Goal: Task Accomplishment & Management: Manage account settings

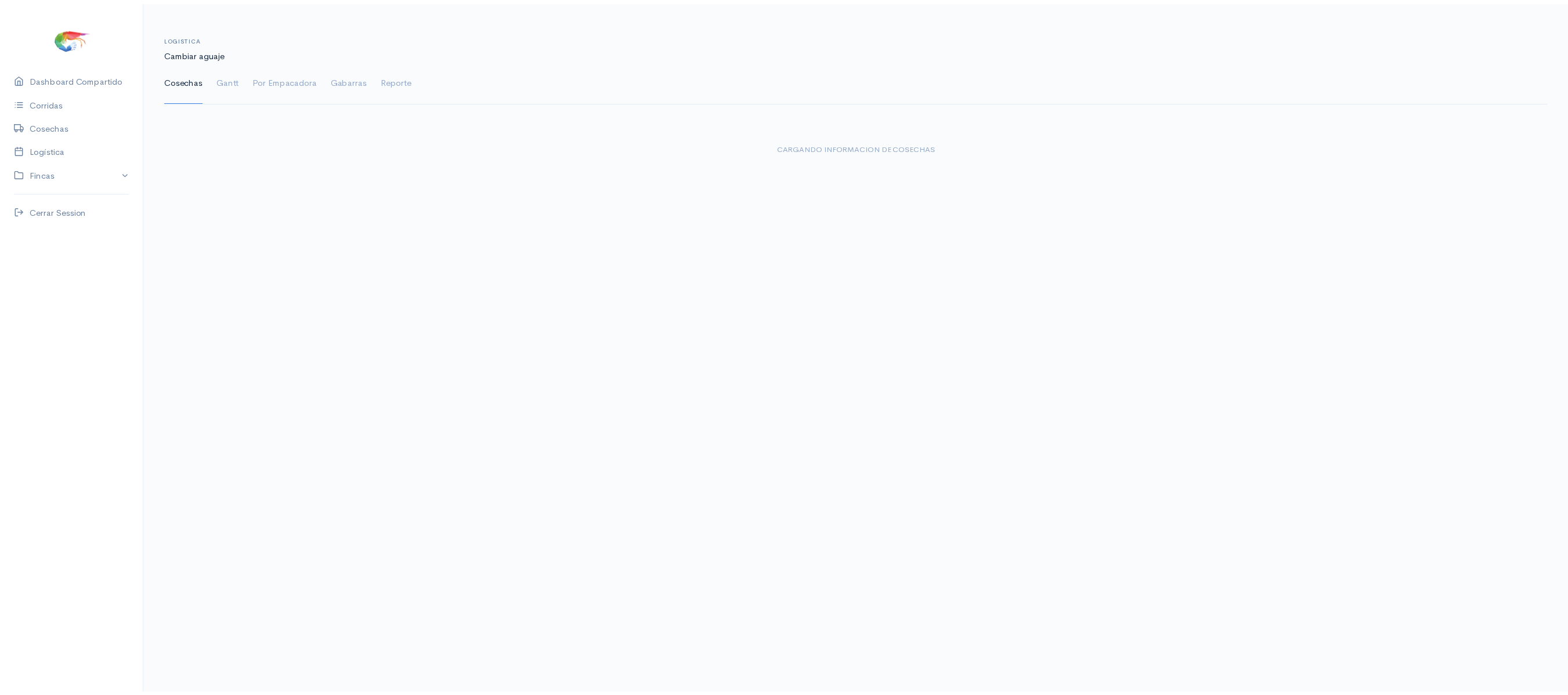
scroll to position [7, 0]
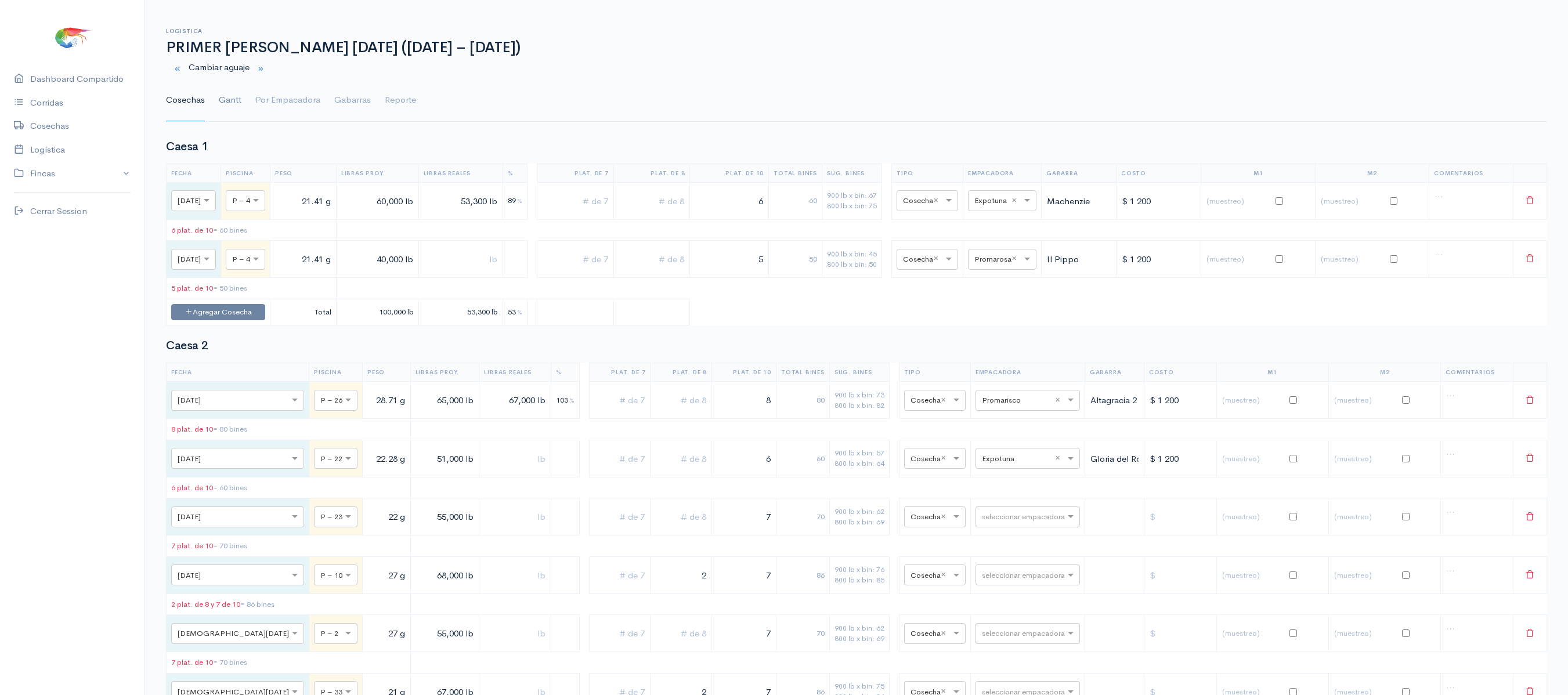
click at [223, 103] on link "Gantt" at bounding box center [230, 99] width 23 height 41
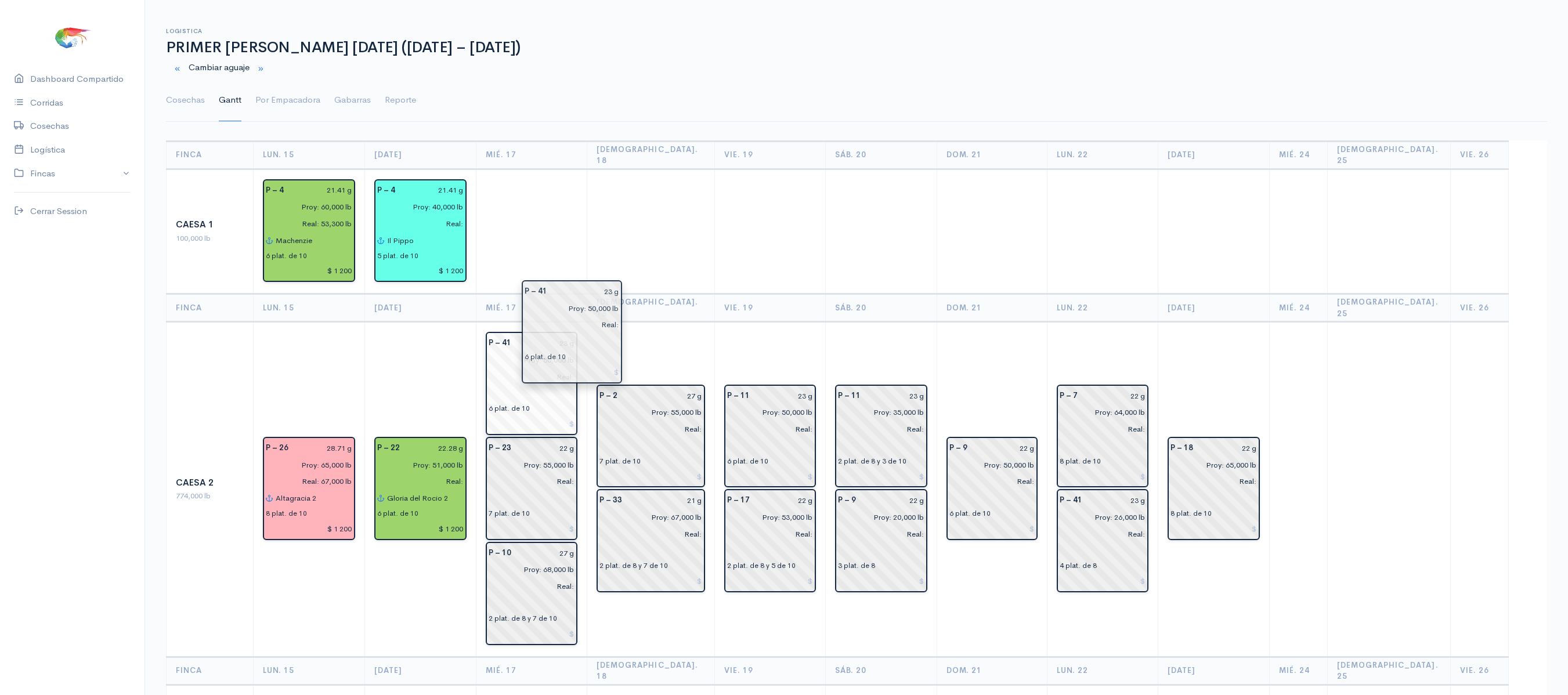
drag, startPoint x: 1065, startPoint y: 354, endPoint x: 602, endPoint y: 321, distance: 464.2
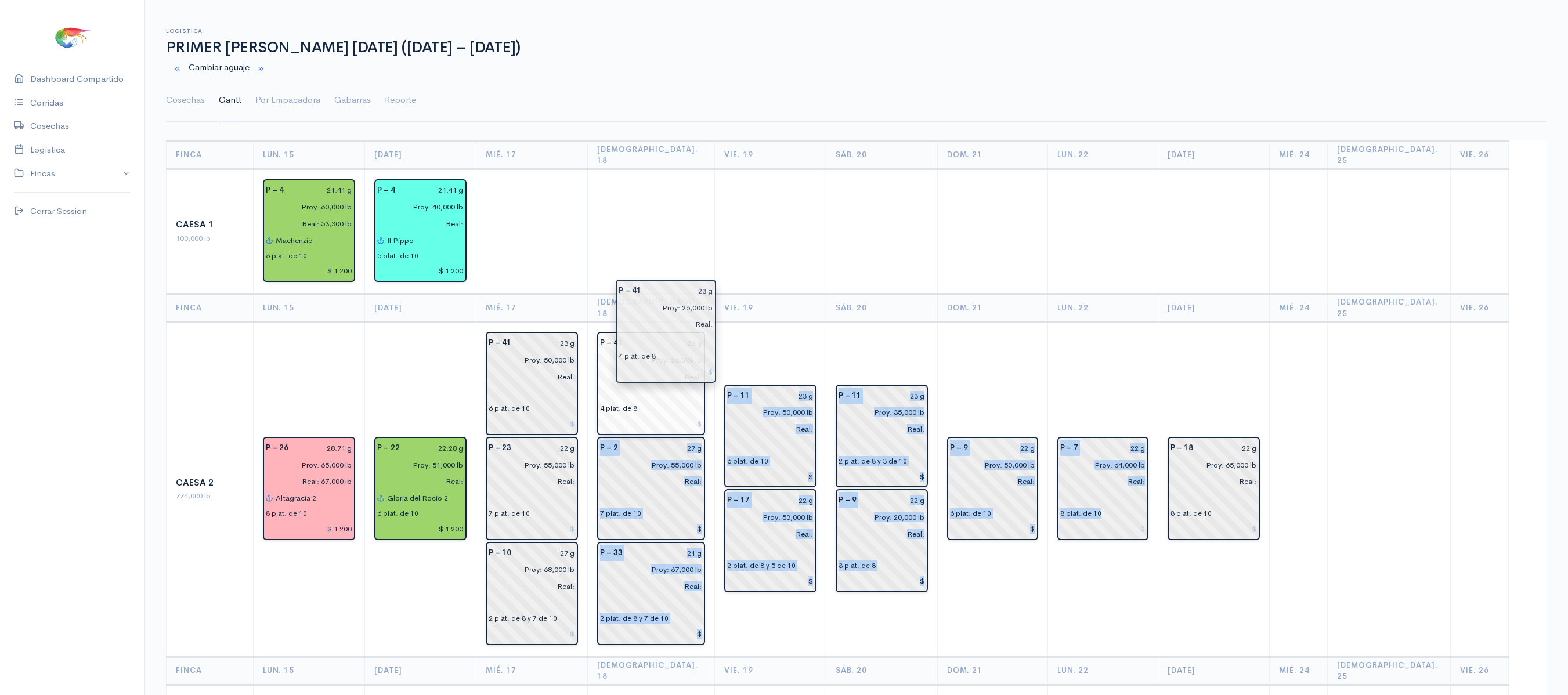
drag, startPoint x: 1139, startPoint y: 500, endPoint x: 658, endPoint y: 313, distance: 516.1
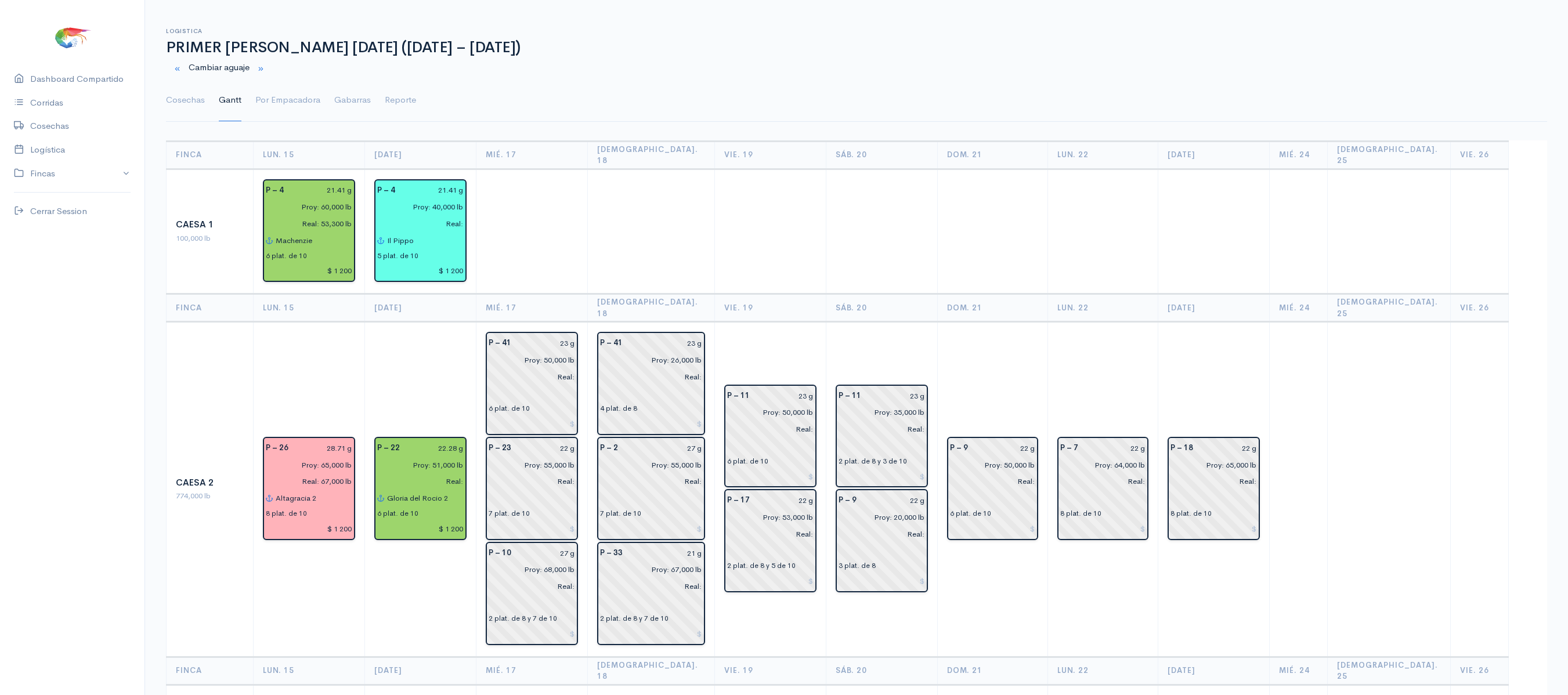
click at [715, 240] on td at bounding box center [651, 231] width 128 height 125
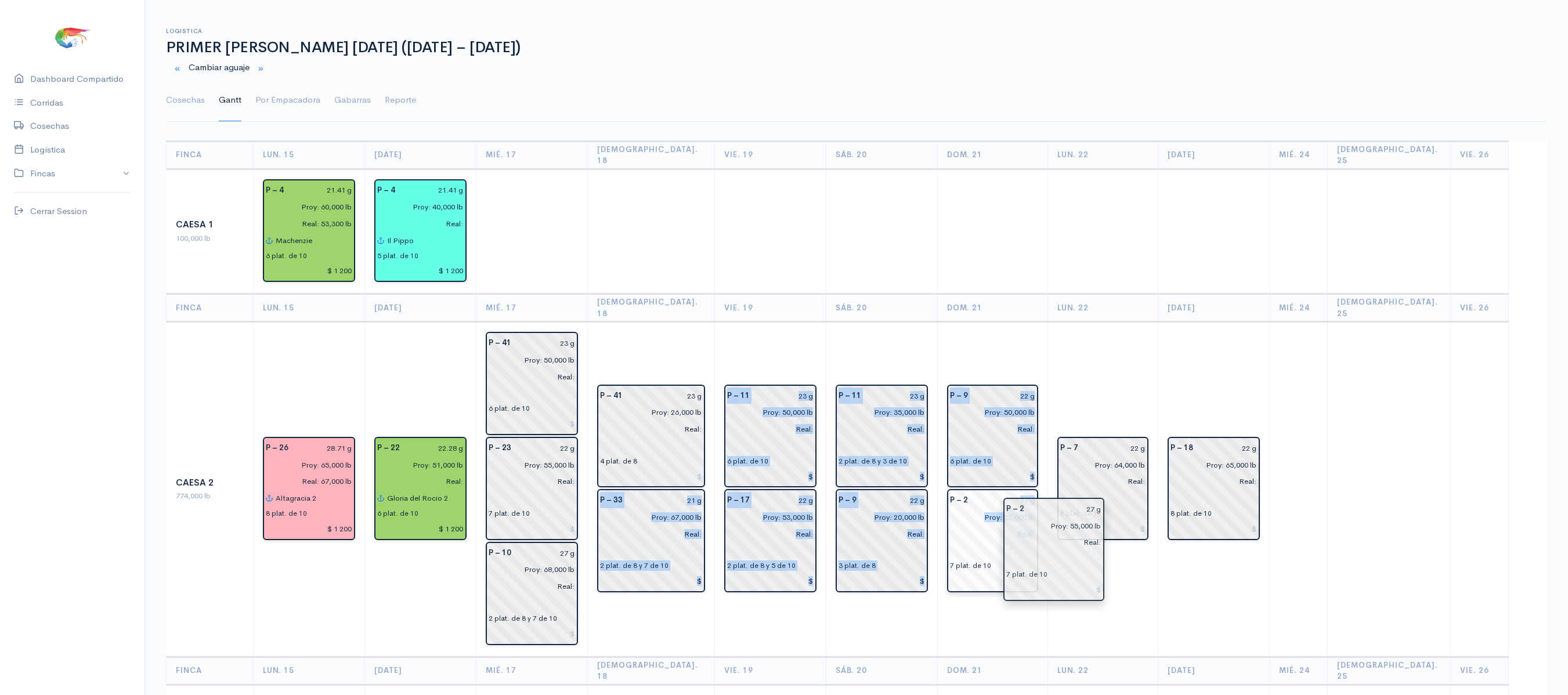
drag, startPoint x: 686, startPoint y: 468, endPoint x: 1065, endPoint y: 550, distance: 387.8
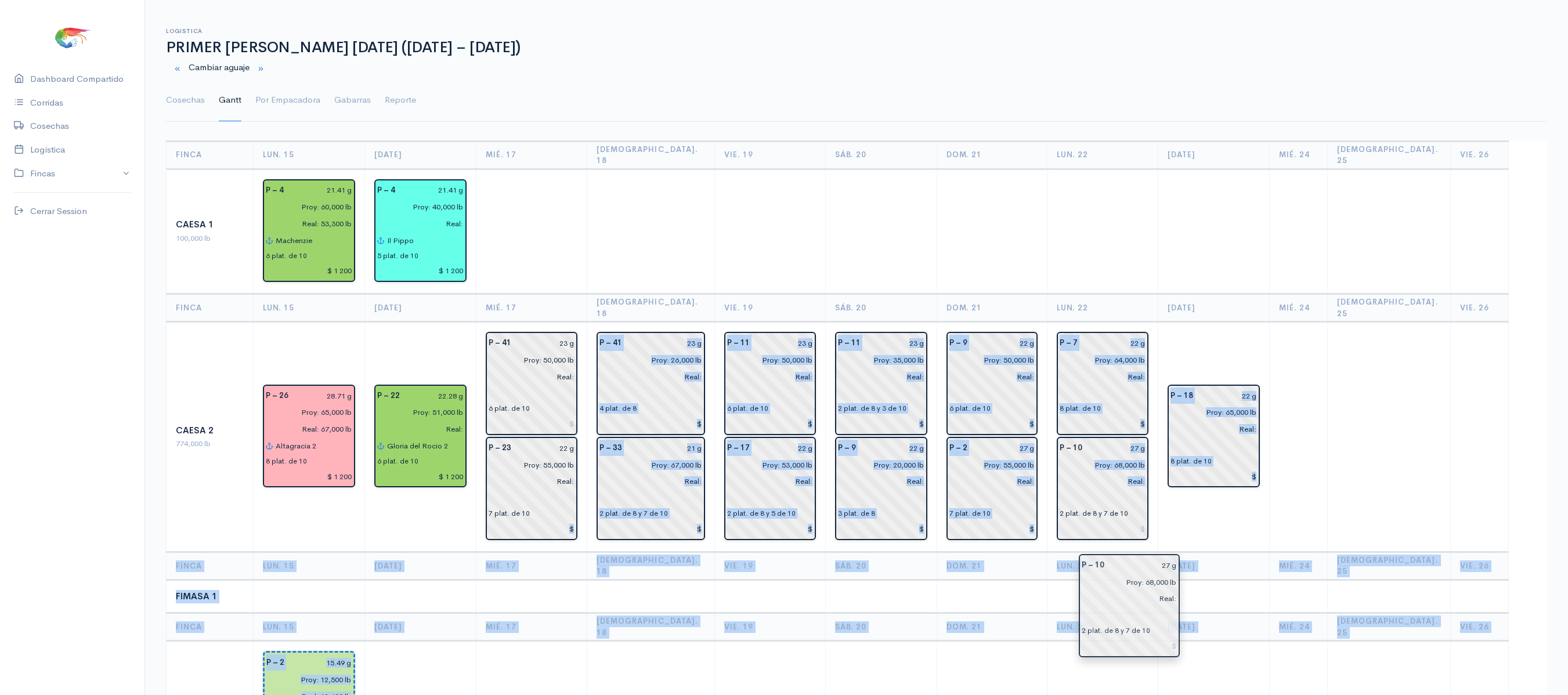
drag, startPoint x: 554, startPoint y: 582, endPoint x: 1130, endPoint y: 612, distance: 576.8
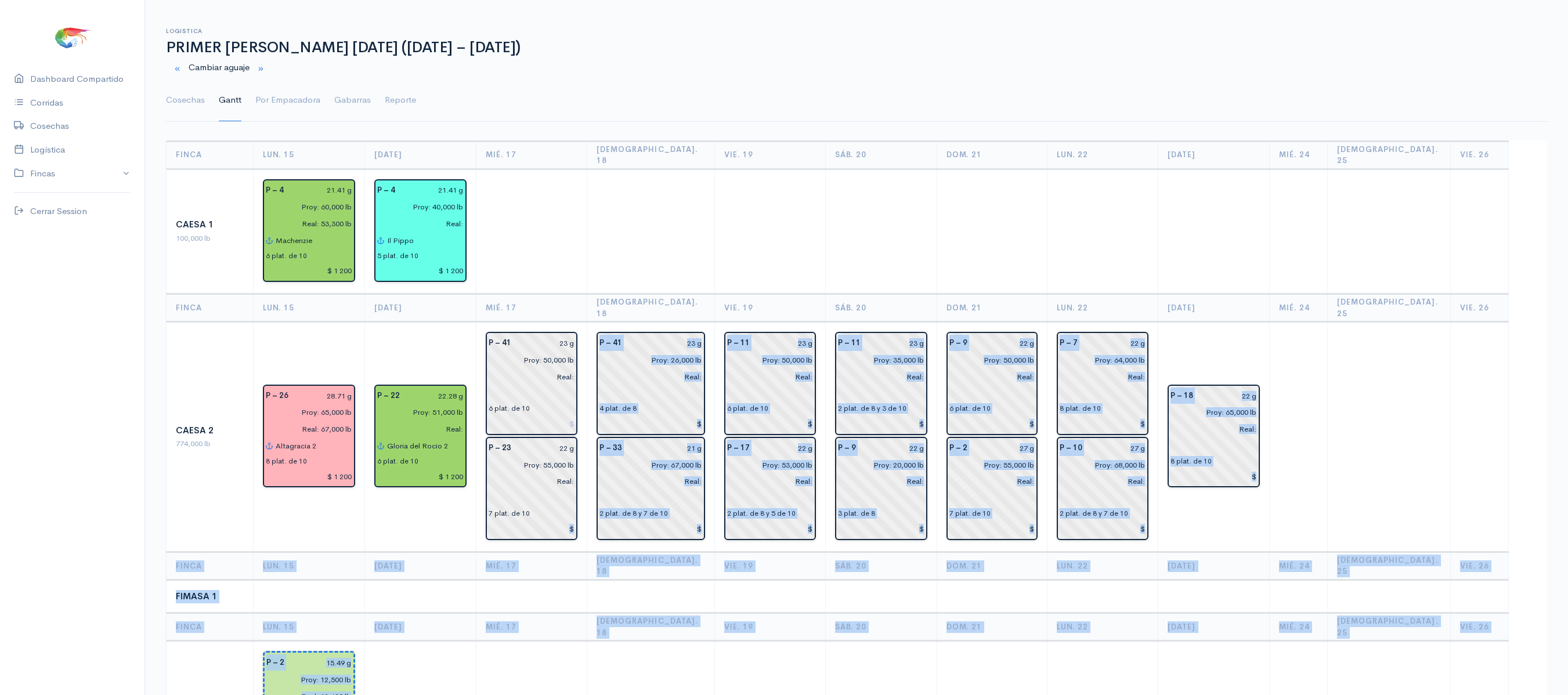
click at [1327, 413] on td at bounding box center [1298, 436] width 58 height 230
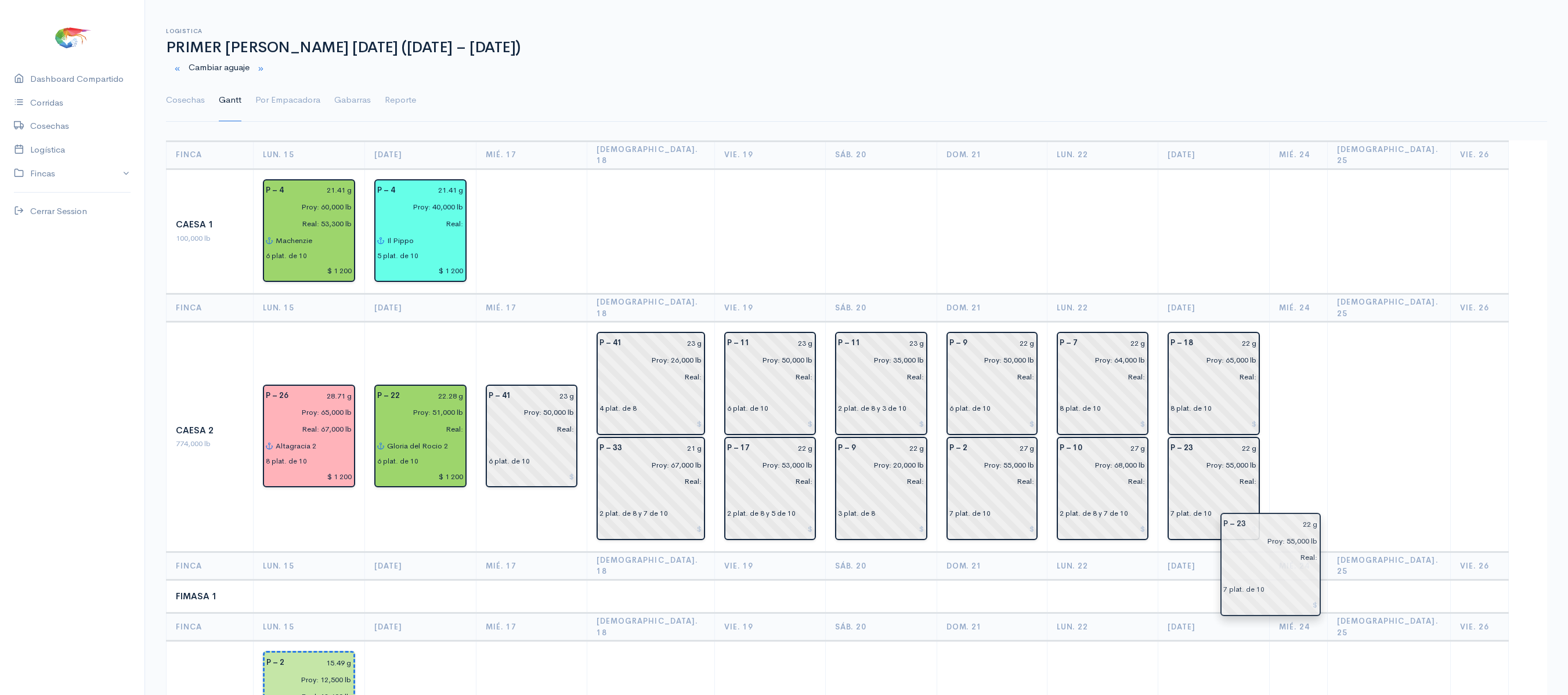
drag, startPoint x: 542, startPoint y: 439, endPoint x: 1259, endPoint y: 537, distance: 723.7
click at [1158, 270] on td at bounding box center [1102, 231] width 111 height 125
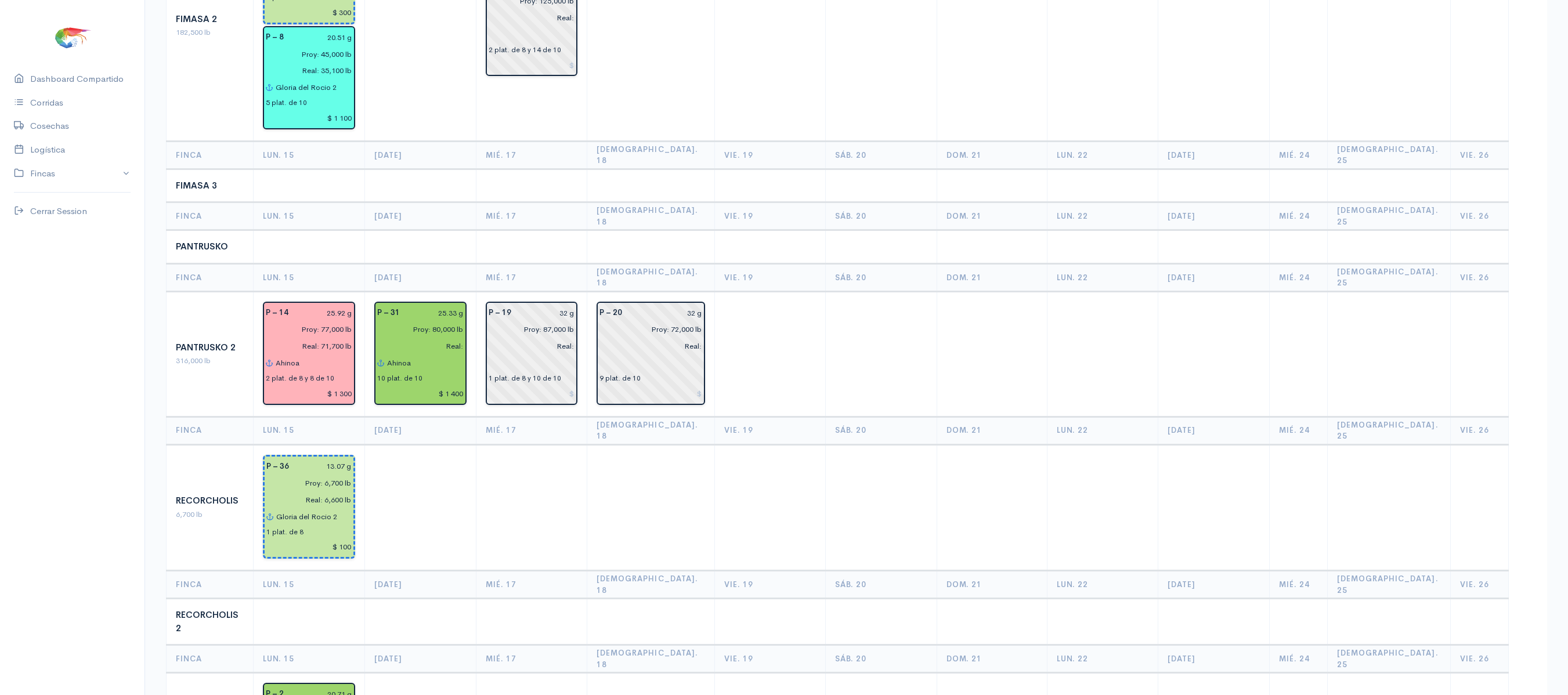
scroll to position [31, 0]
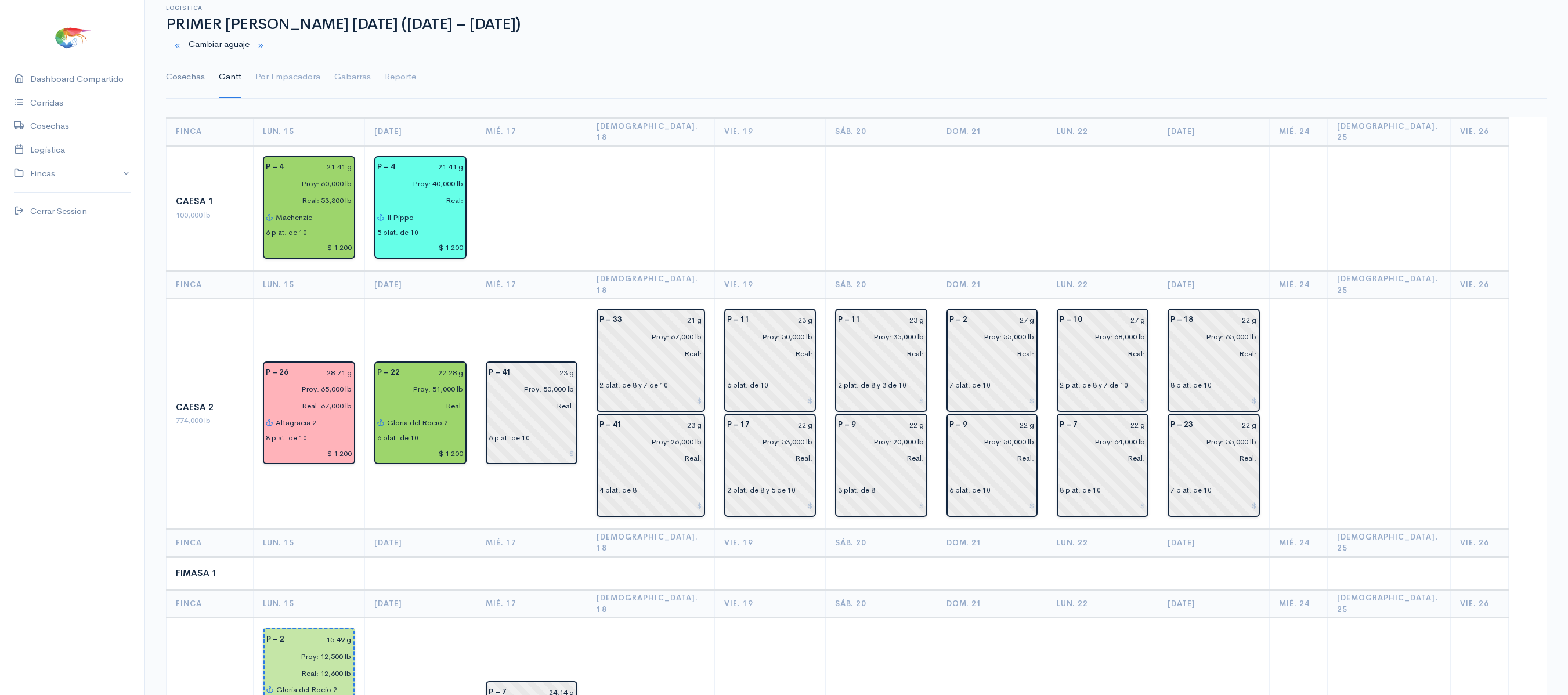
click at [197, 72] on link "Cosechas" at bounding box center [185, 76] width 39 height 41
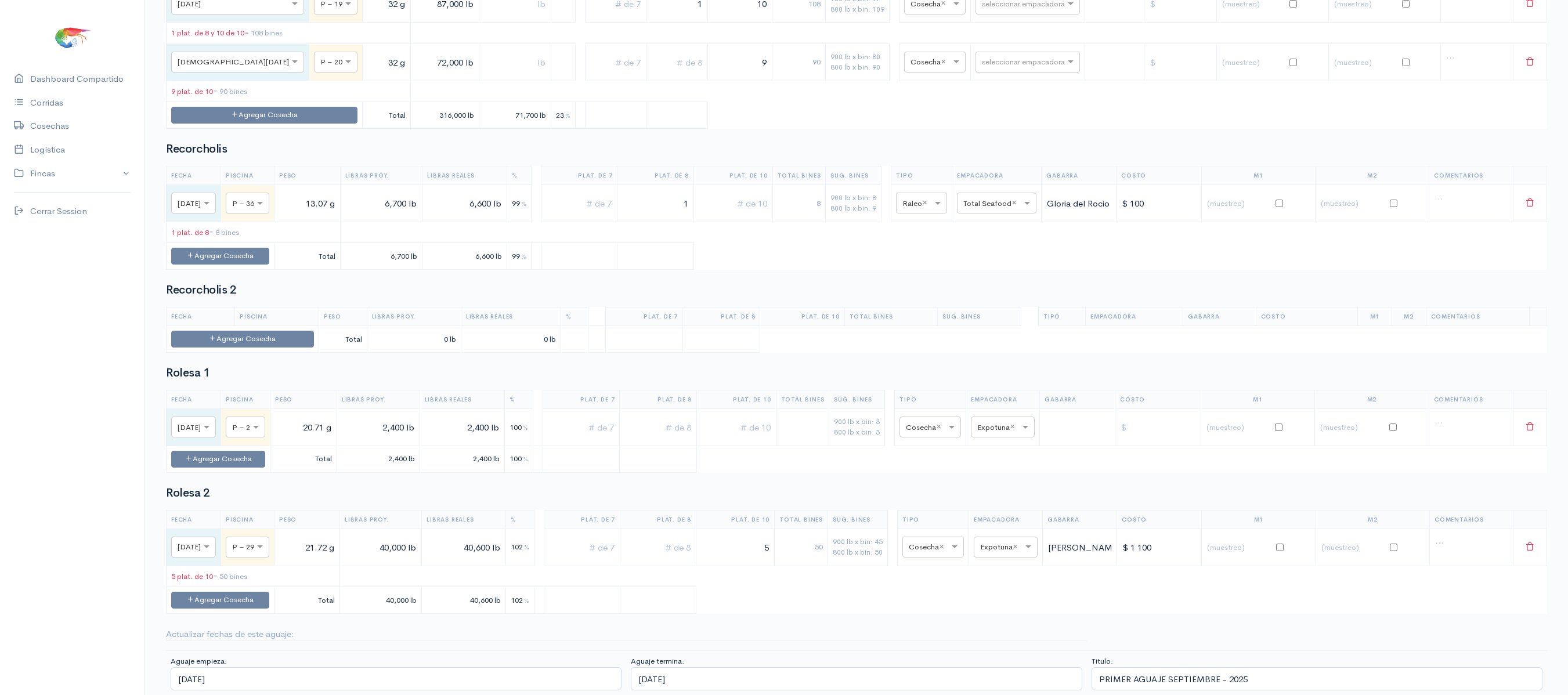
scroll to position [2079, 0]
click at [265, 451] on button "Agregar Cosecha" at bounding box center [218, 458] width 94 height 17
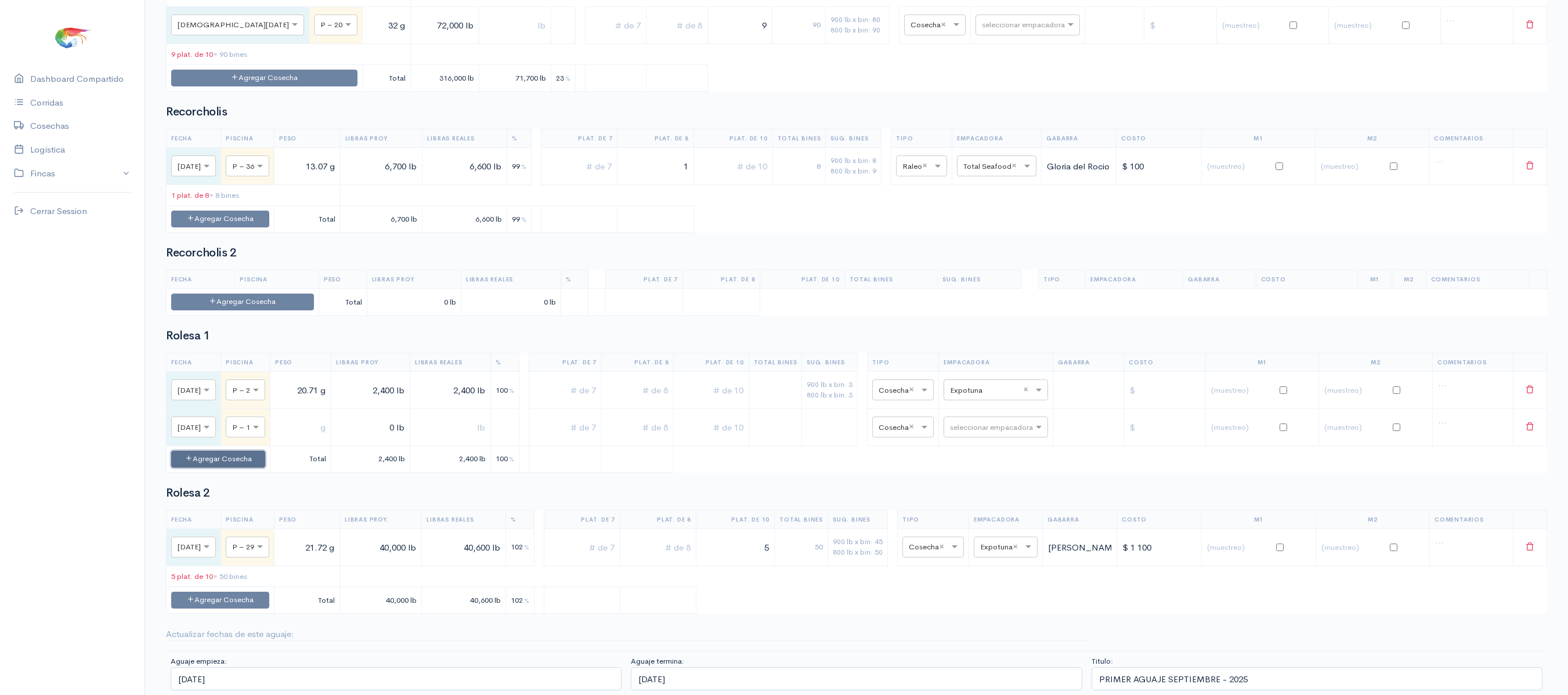
click at [265, 468] on button "Agregar Cosecha" at bounding box center [218, 458] width 94 height 17
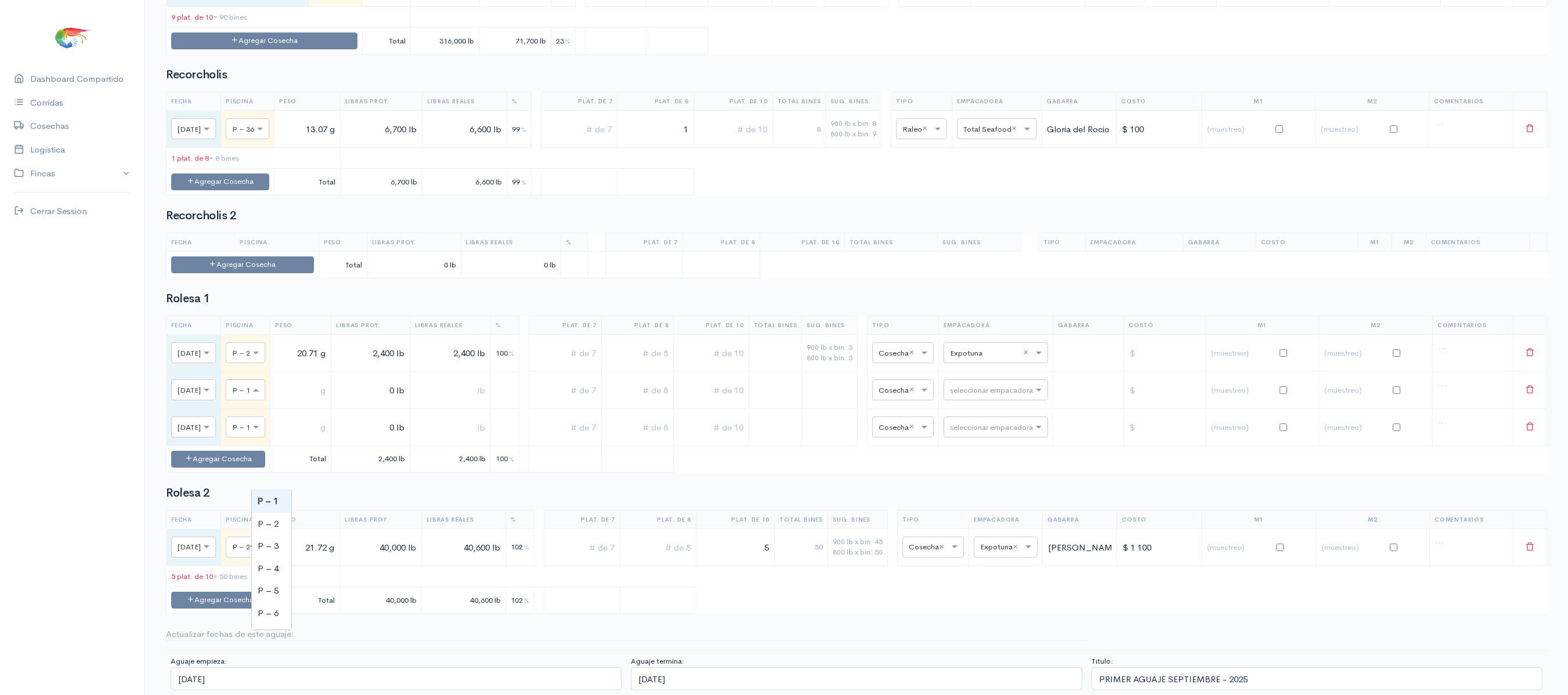
click at [264, 396] on span at bounding box center [257, 390] width 15 height 12
type input "8"
click at [264, 433] on span at bounding box center [257, 428] width 15 height 12
type input "8"
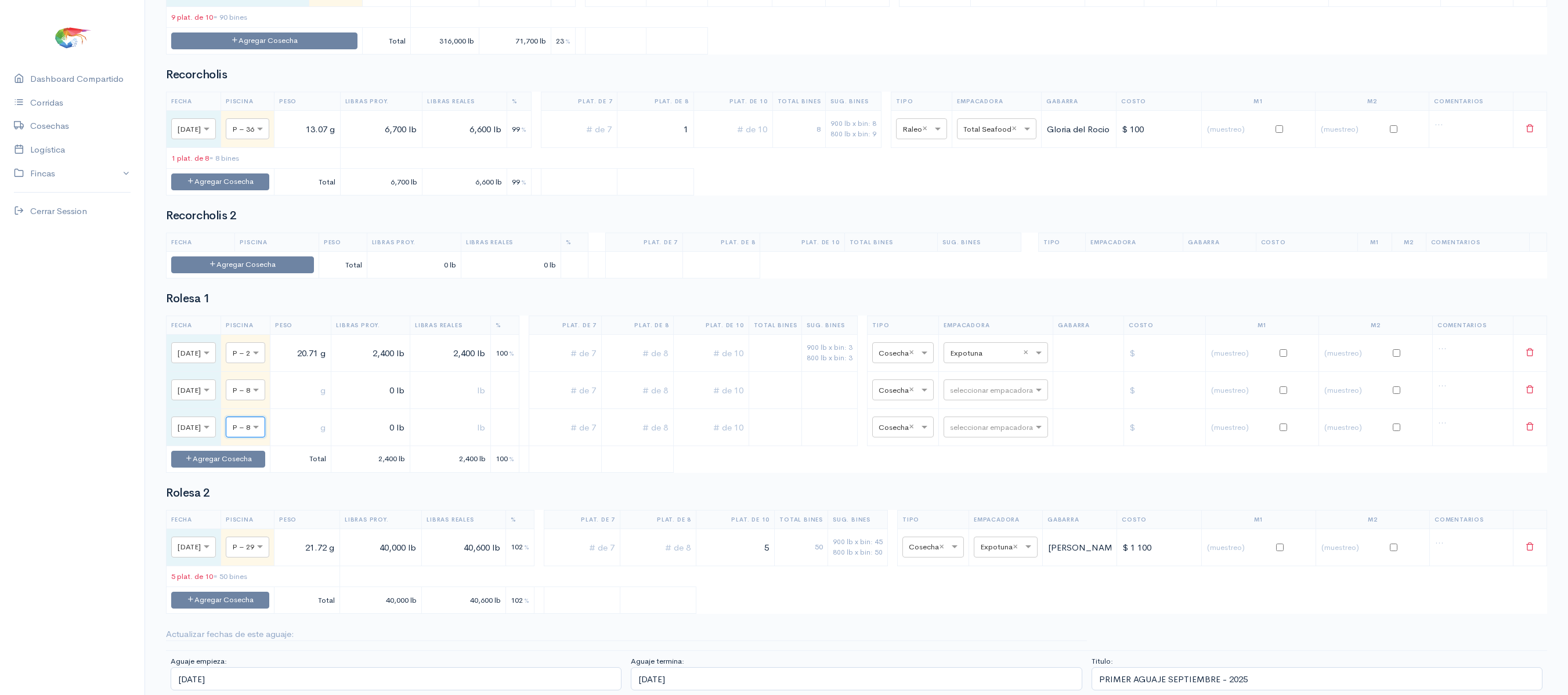
click at [326, 402] on input "text" at bounding box center [300, 390] width 51 height 24
type input "23 g"
click at [326, 439] on input "text" at bounding box center [300, 427] width 51 height 24
type input "23 g"
click at [390, 408] on td "0 lb" at bounding box center [371, 389] width 79 height 37
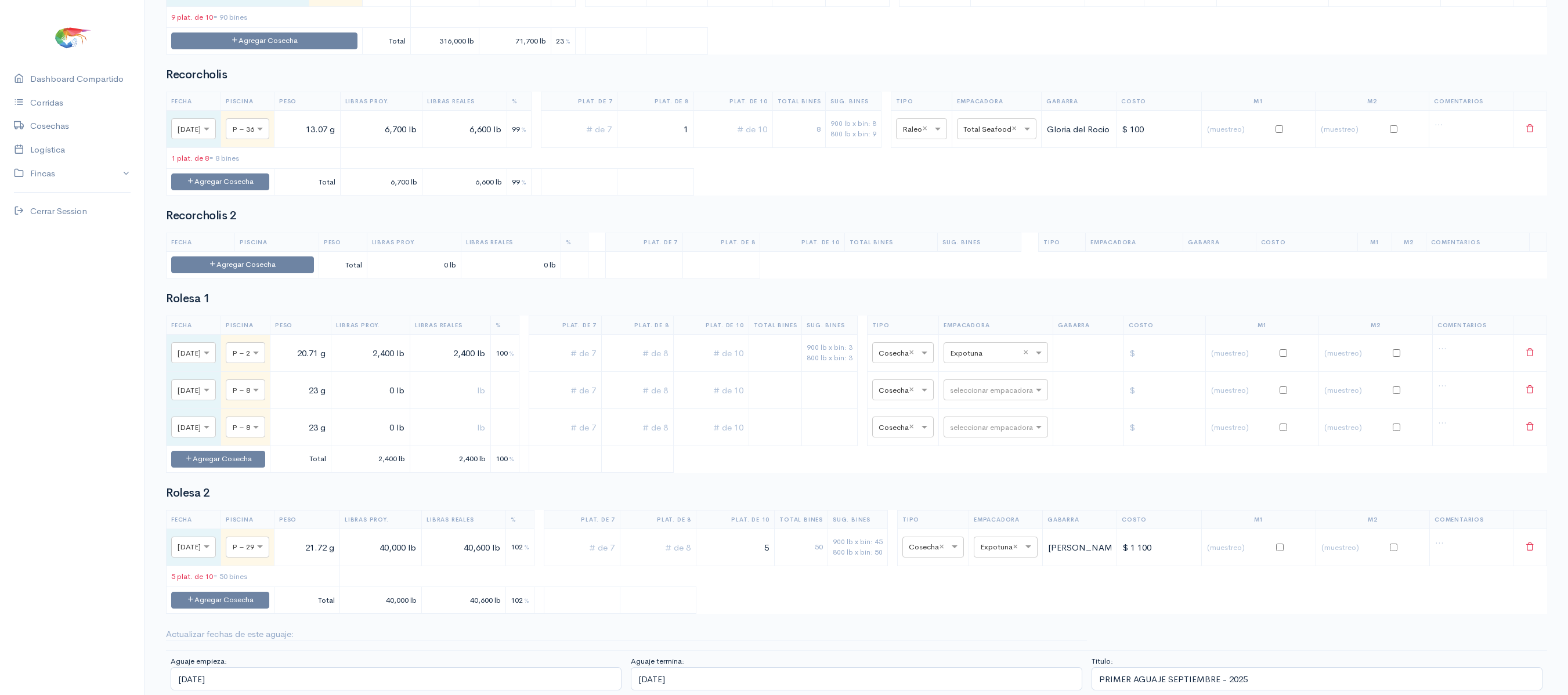
click at [390, 402] on input "0 lb" at bounding box center [370, 390] width 69 height 24
type input "45,000 lb"
click at [399, 439] on input "0 lb" at bounding box center [370, 427] width 68 height 24
type input "32,000 lb"
click at [725, 402] on input "text" at bounding box center [708, 390] width 65 height 24
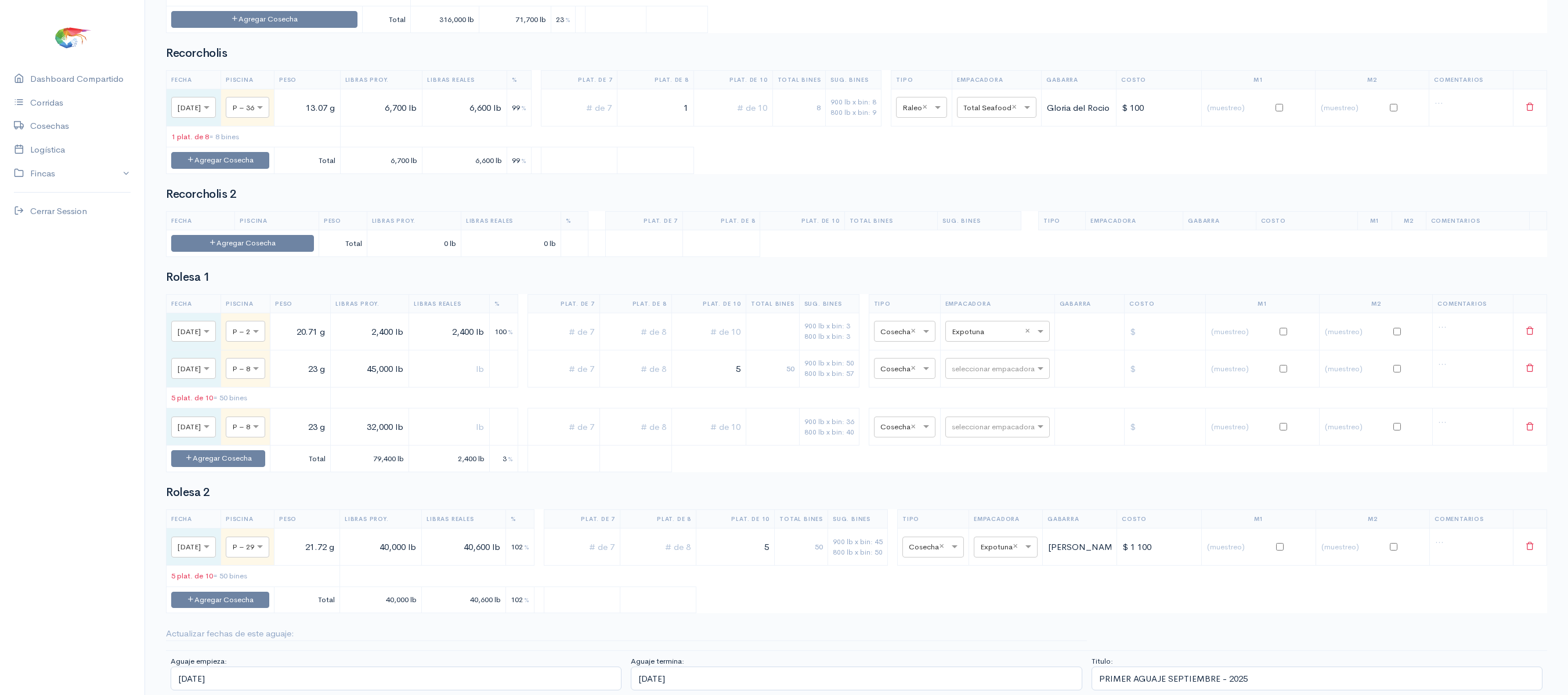
type input "5"
click at [663, 381] on input "text" at bounding box center [635, 368] width 62 height 24
type input "1"
click at [741, 439] on input "text" at bounding box center [708, 427] width 65 height 24
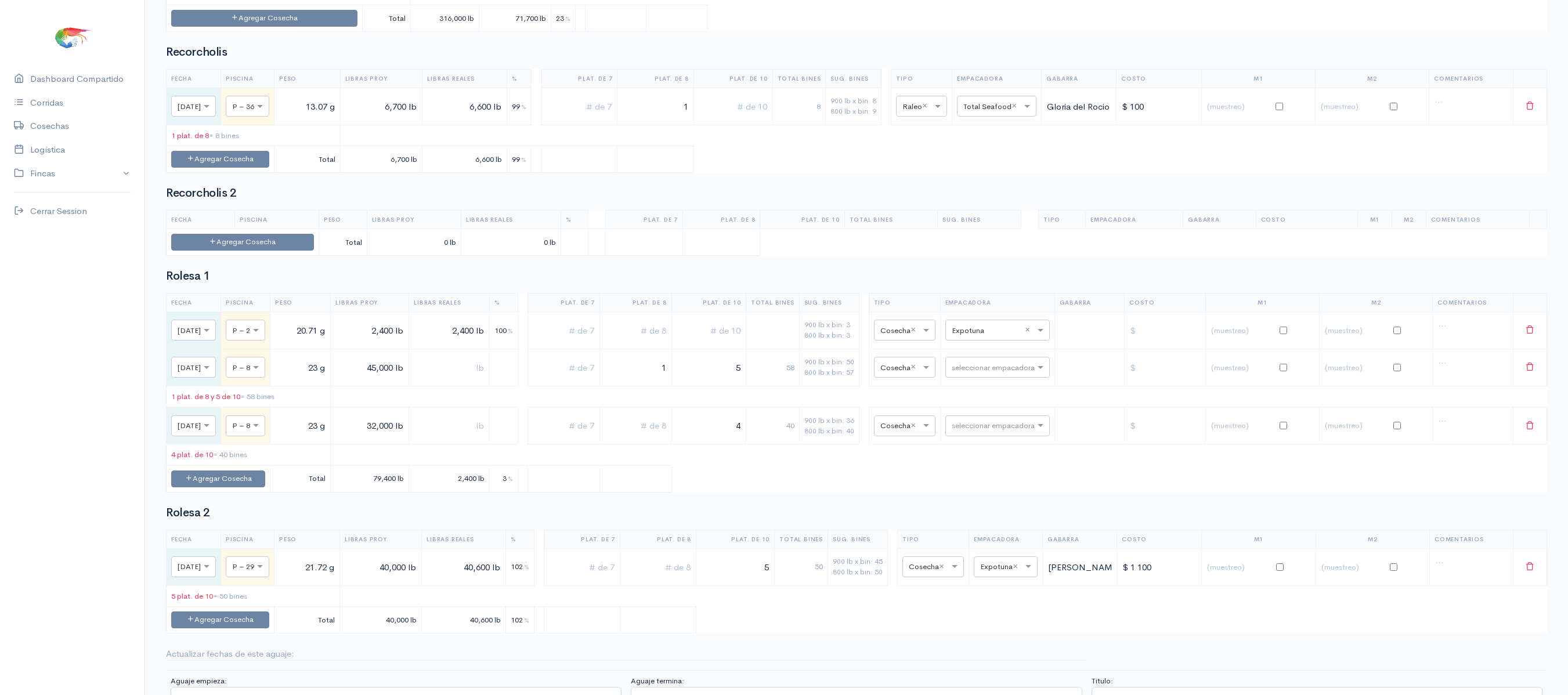
type input "4"
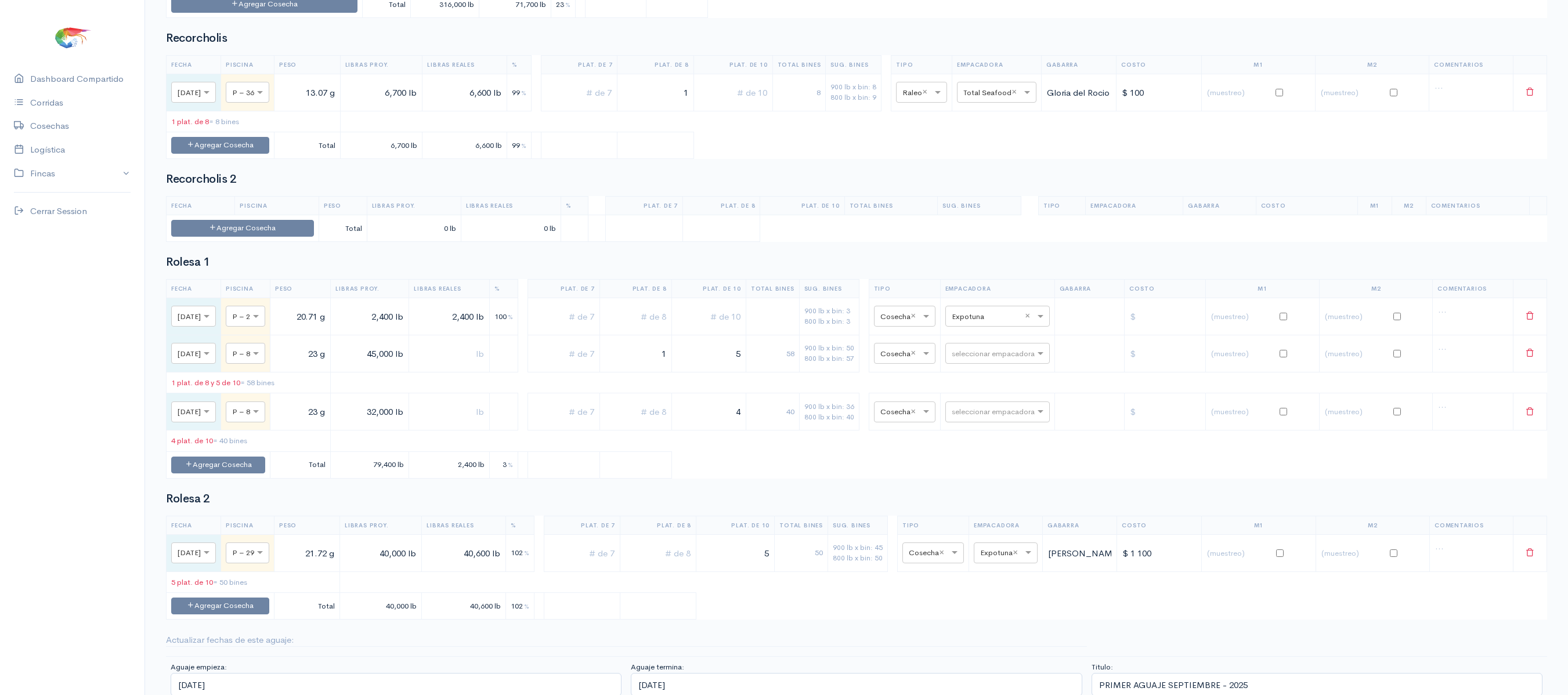
scroll to position [2100, 0]
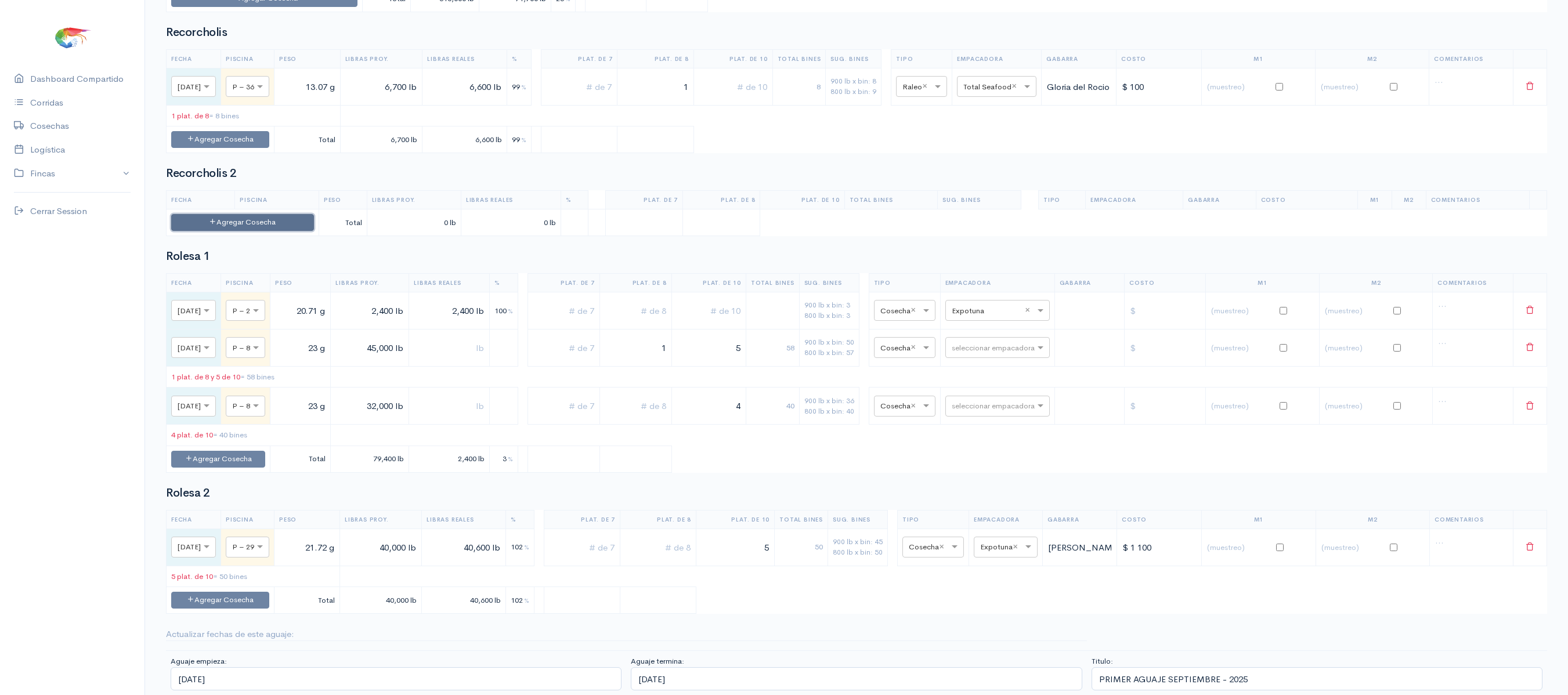
click at [239, 231] on button "Agregar Cosecha" at bounding box center [243, 222] width 142 height 17
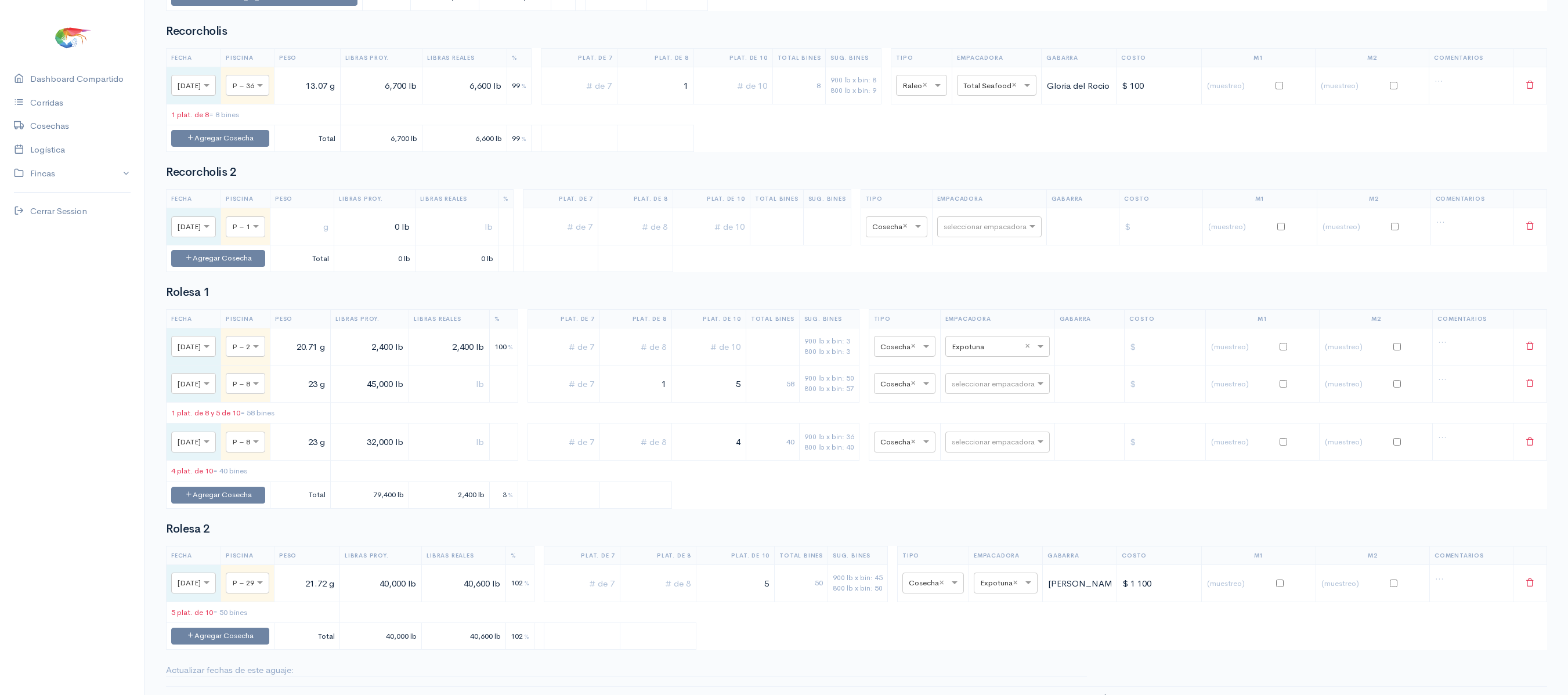
click at [1529, 245] on td at bounding box center [1529, 227] width 33 height 37
click at [1529, 238] on button at bounding box center [1529, 226] width 24 height 24
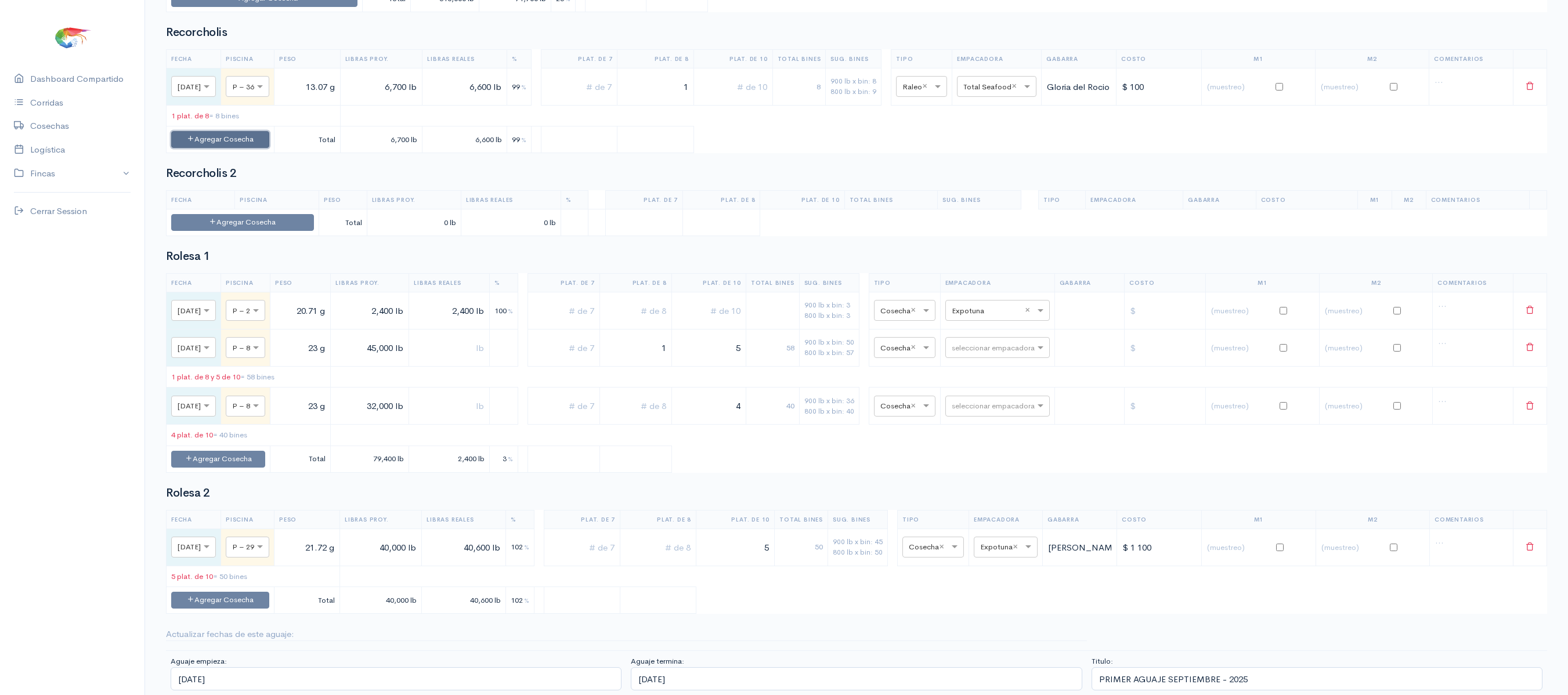
click at [261, 148] on button "Agregar Cosecha" at bounding box center [220, 139] width 98 height 17
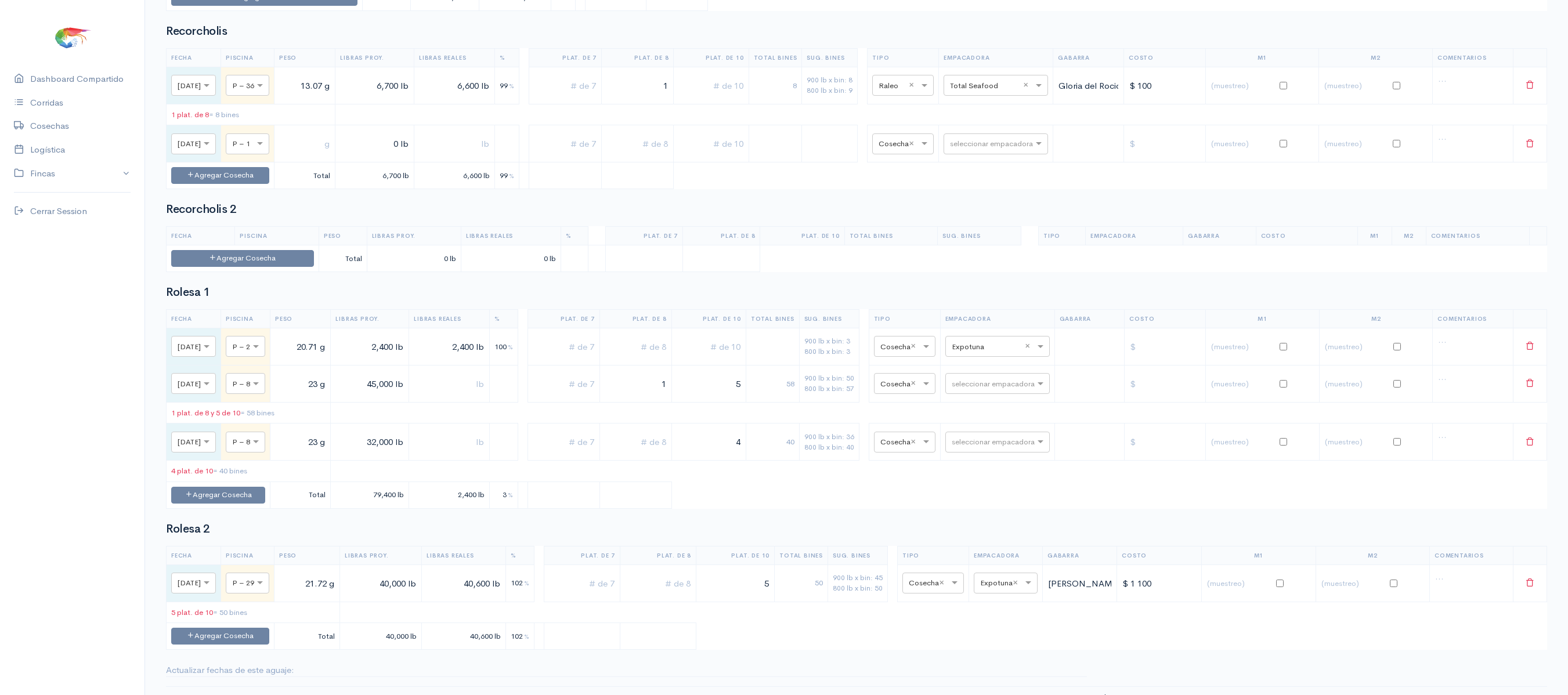
drag, startPoint x: 276, startPoint y: 253, endPoint x: 235, endPoint y: 243, distance: 42.2
click at [221, 163] on td "× [DATE]" at bounding box center [193, 143] width 54 height 37
click at [243, 184] on button "Agregar Cosecha" at bounding box center [220, 175] width 98 height 17
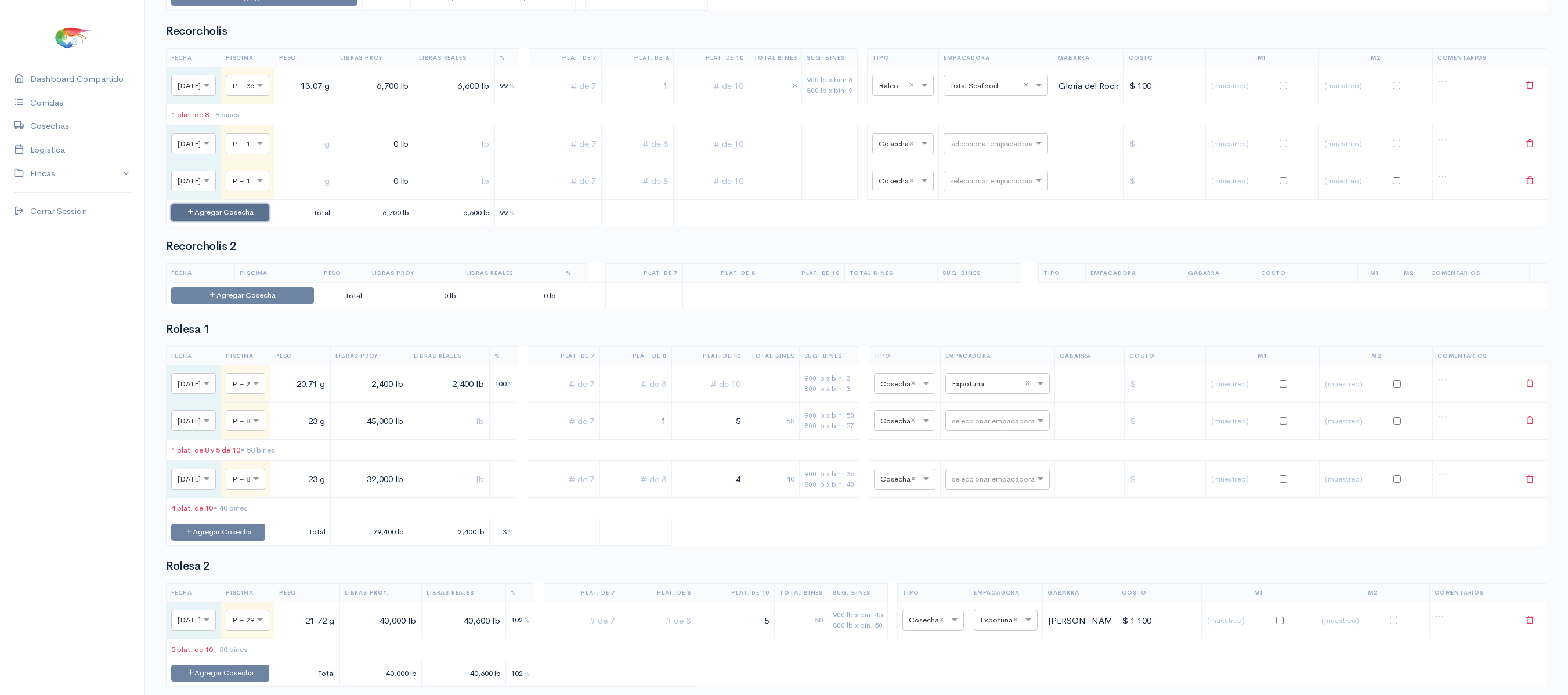
click at [252, 221] on button "Agregar Cosecha" at bounding box center [220, 212] width 98 height 17
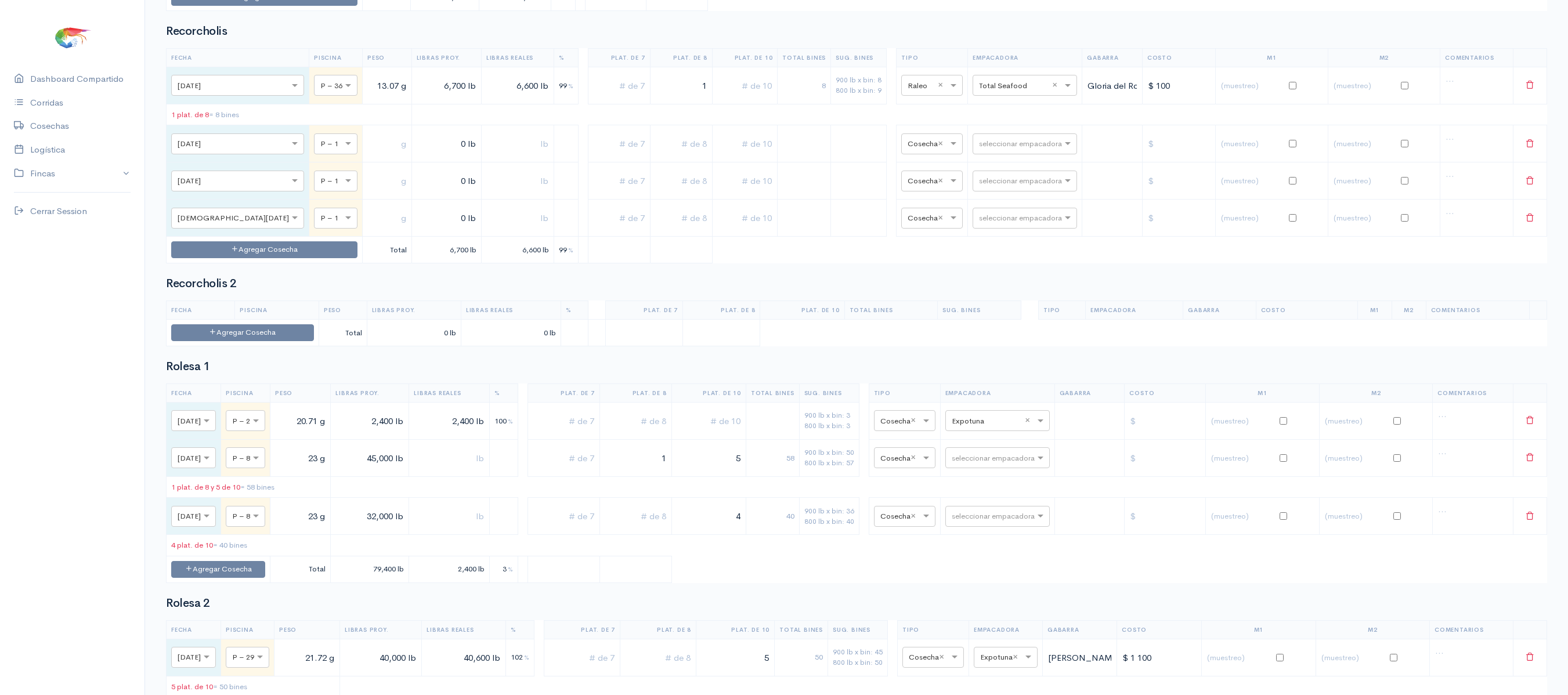
click at [255, 264] on td "Agregar Cosecha" at bounding box center [264, 250] width 196 height 27
click at [255, 258] on button "Agregar Cosecha" at bounding box center [264, 249] width 186 height 17
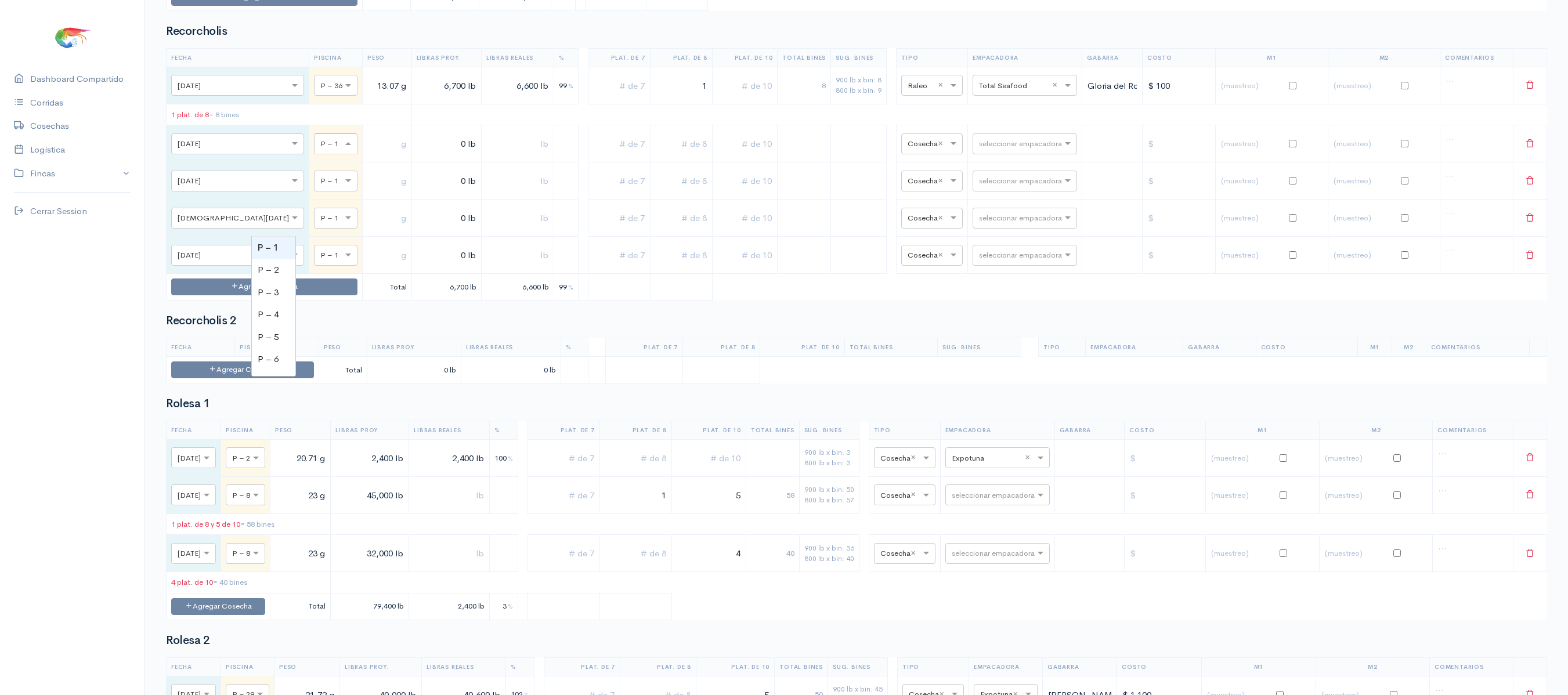
click at [342, 150] on span at bounding box center [349, 144] width 15 height 12
type input "18"
click at [342, 187] on span at bounding box center [349, 181] width 15 height 12
type input "19"
click at [315, 224] on div at bounding box center [336, 218] width 42 height 13
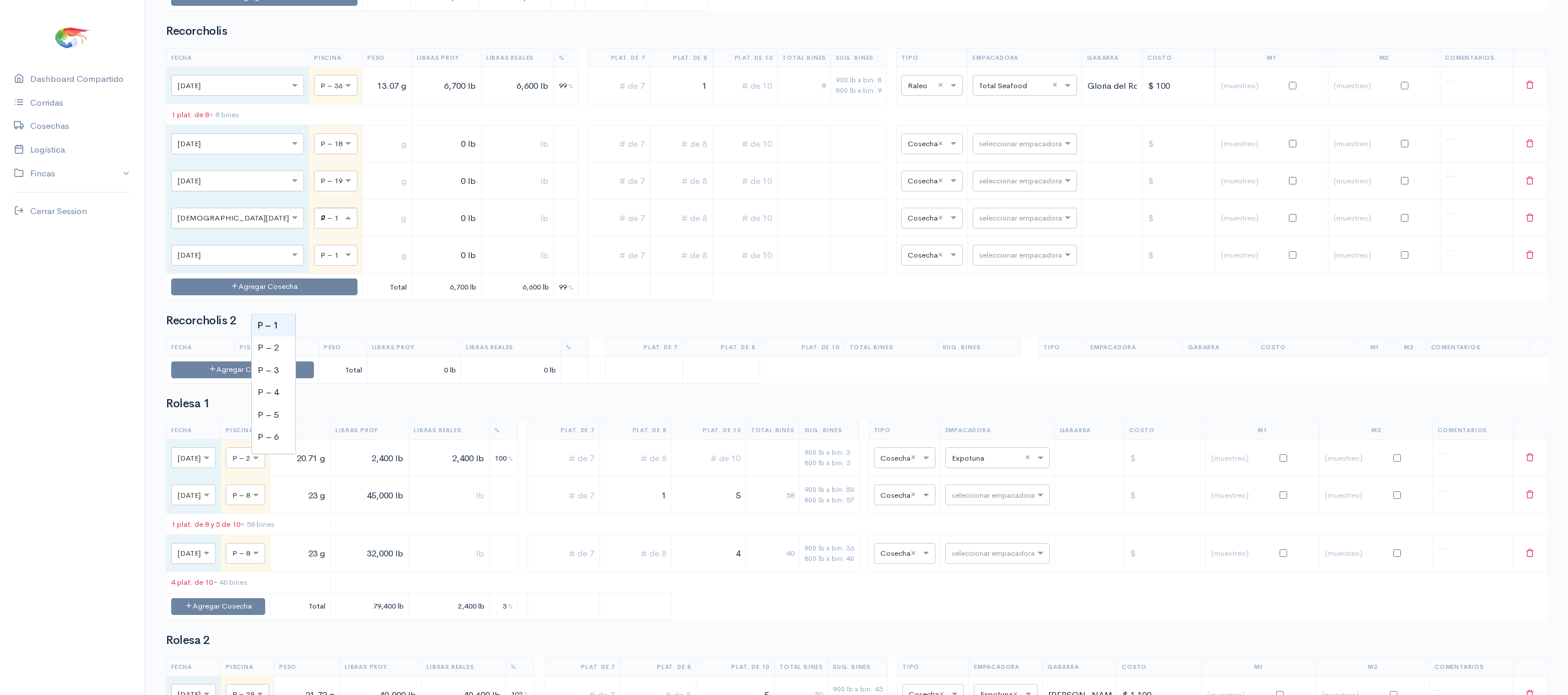
type input "23"
click at [314, 266] on div "× P – 1" at bounding box center [336, 255] width 44 height 21
type input "24"
click at [363, 163] on td at bounding box center [387, 143] width 49 height 37
click at [367, 156] on input "text" at bounding box center [387, 144] width 39 height 24
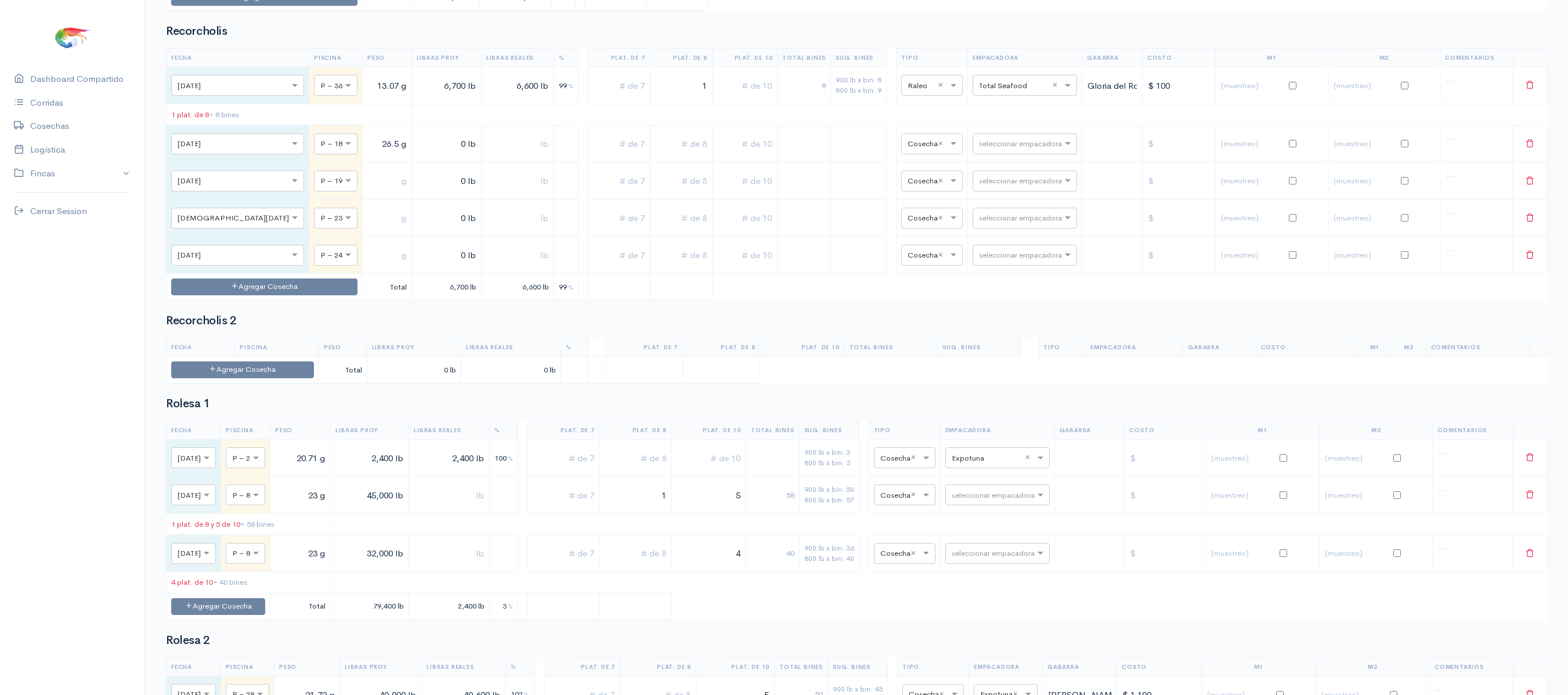
type input "26.5 g"
click at [367, 193] on input "text" at bounding box center [387, 181] width 39 height 24
type input "26 g"
click at [367, 230] on input "text" at bounding box center [387, 218] width 39 height 24
type input "24.5 g"
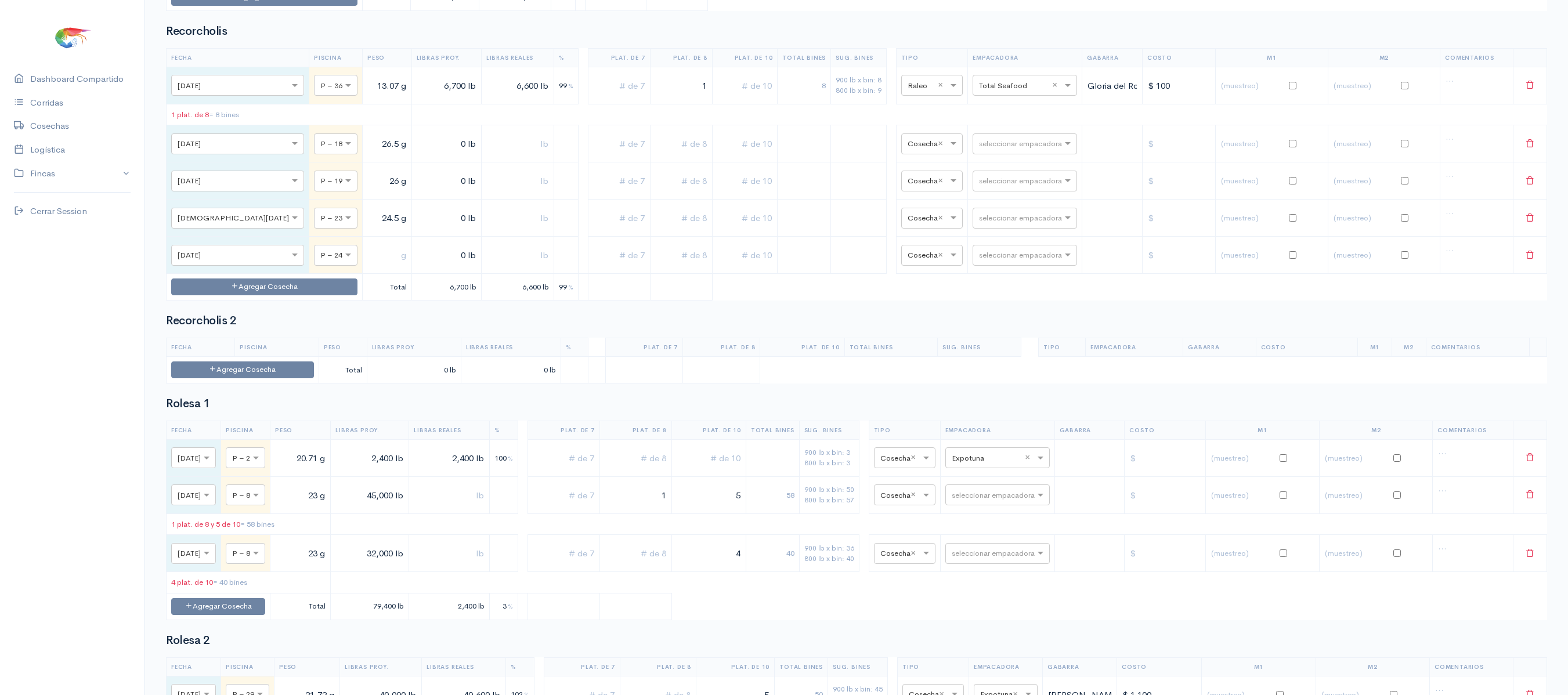
click at [367, 267] on input "text" at bounding box center [387, 255] width 39 height 24
type input "24 g"
click at [411, 163] on td "0 lb" at bounding box center [446, 143] width 70 height 37
click at [416, 156] on input "0 lb" at bounding box center [446, 144] width 60 height 24
type input "28,000 lb"
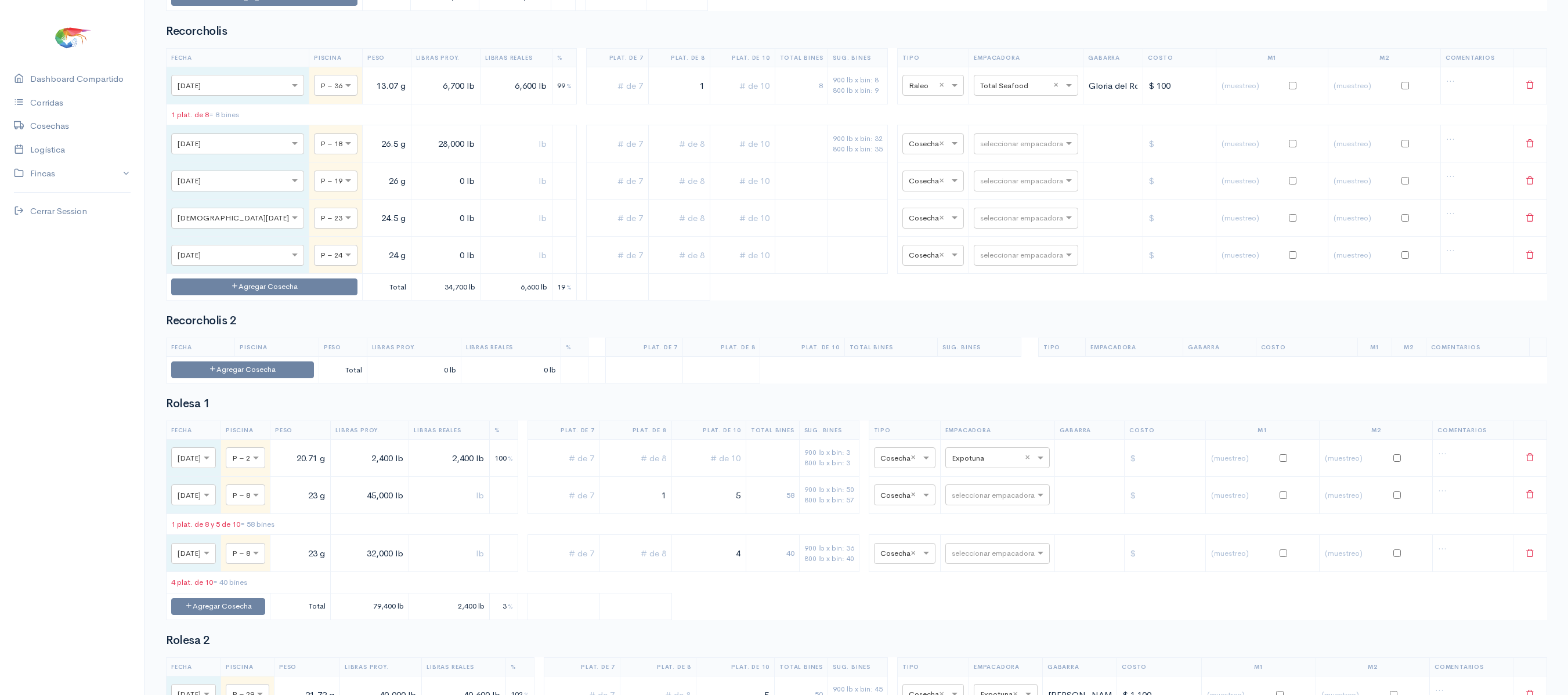
click at [411, 200] on td "0 lb" at bounding box center [445, 181] width 70 height 37
click at [416, 193] on input "0 lb" at bounding box center [446, 181] width 60 height 24
type input "35,000 lb"
click at [416, 230] on input "0 lb" at bounding box center [446, 218] width 60 height 24
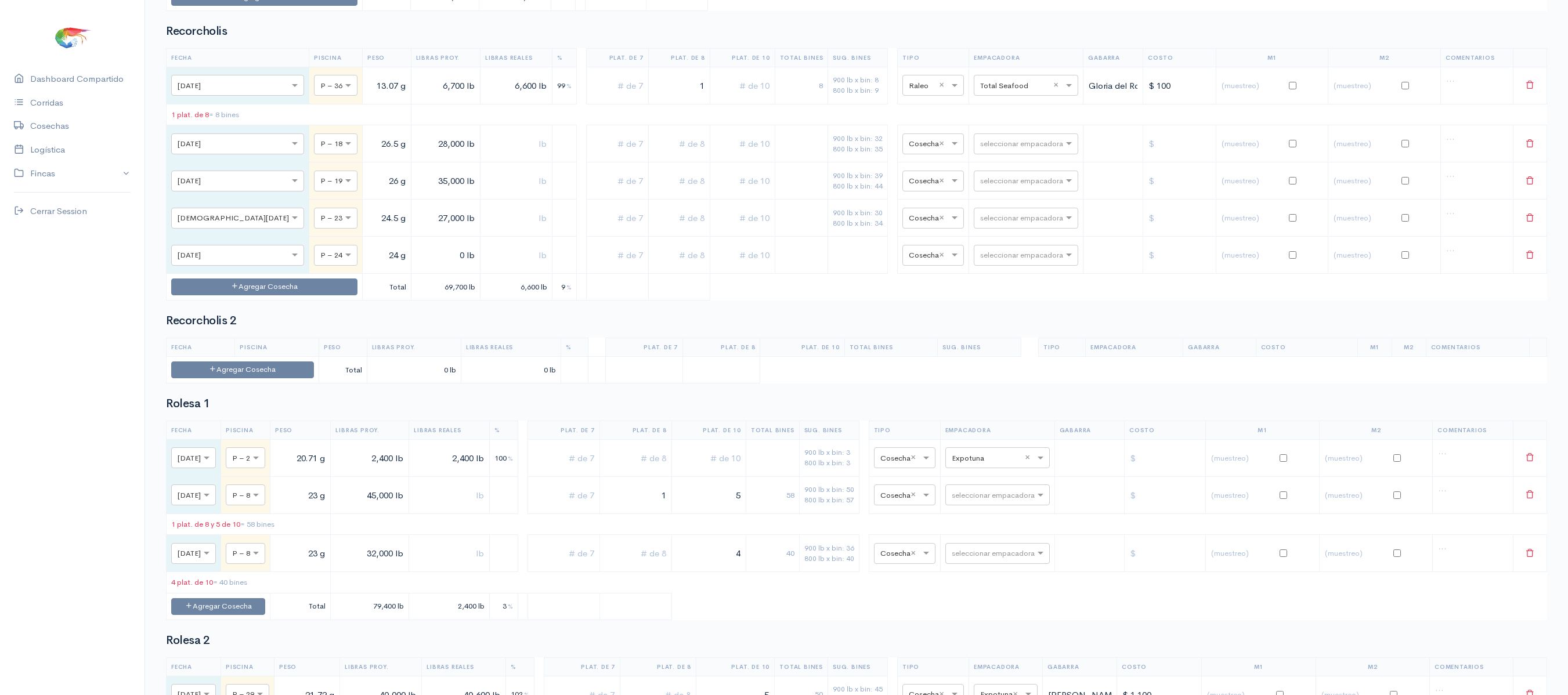
type input "27,000 lb"
click at [411, 274] on td "0 lb" at bounding box center [445, 255] width 70 height 37
click at [416, 267] on input "0 lb" at bounding box center [446, 255] width 60 height 24
type input "35,000 lb"
click at [723, 156] on input "text" at bounding box center [743, 144] width 55 height 24
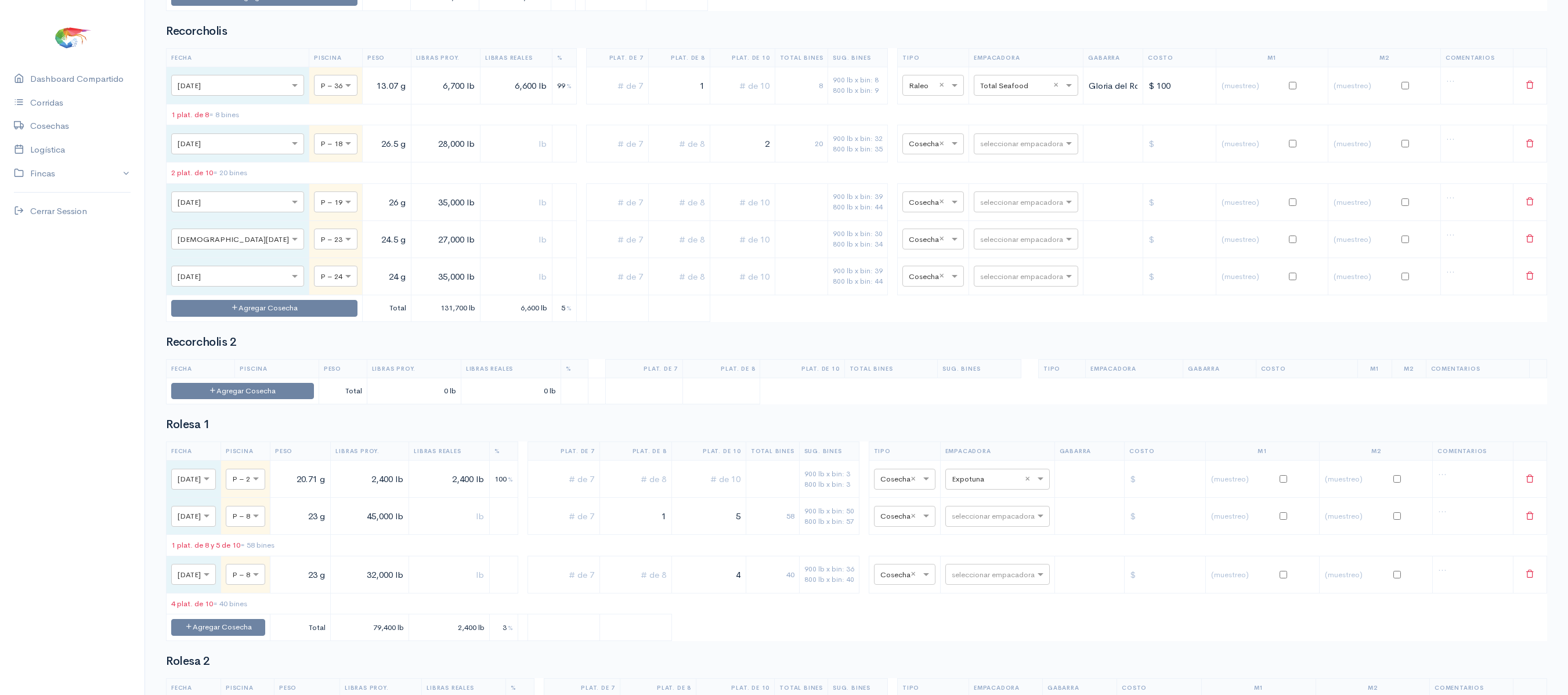
type input "2"
click at [653, 156] on input "text" at bounding box center [679, 144] width 52 height 24
type input "2"
click at [736, 214] on input "text" at bounding box center [743, 202] width 55 height 24
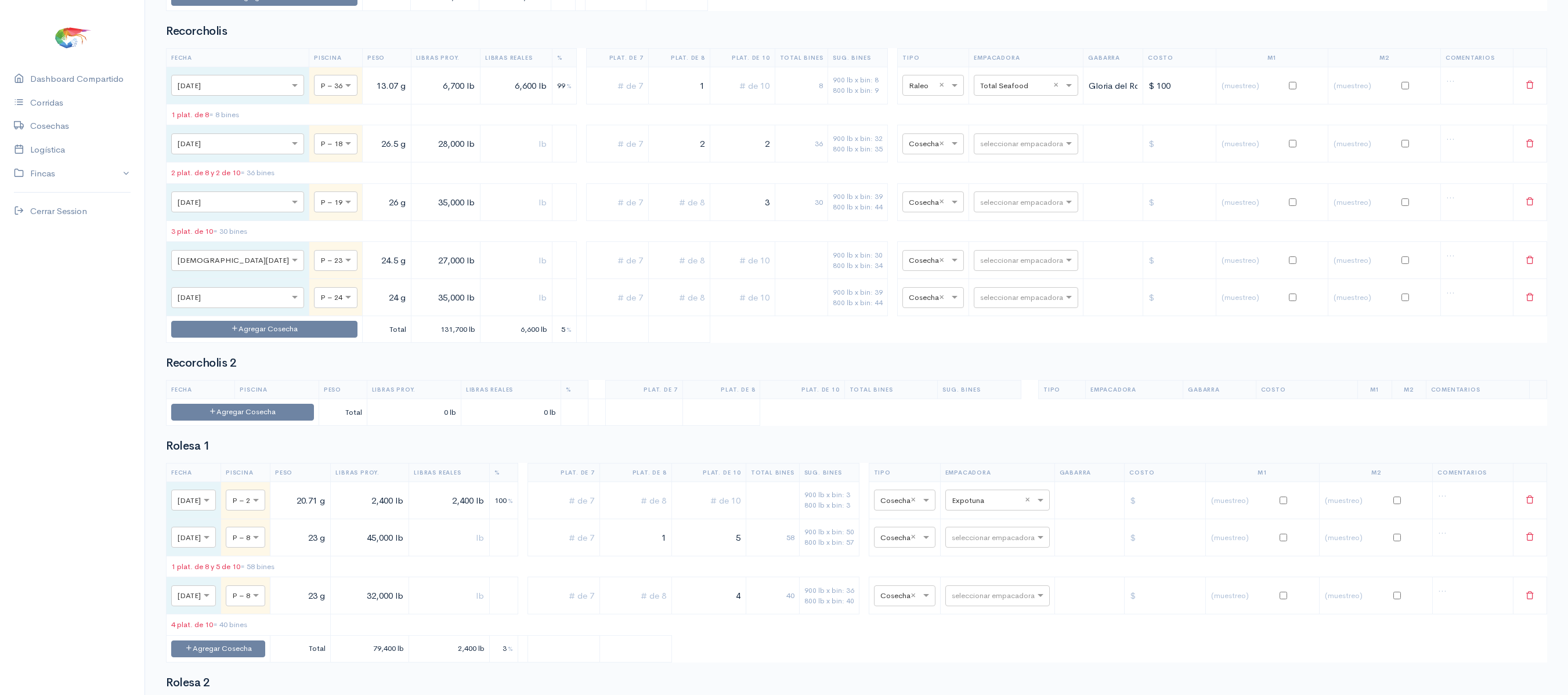
type input "3"
click at [682, 214] on input "text" at bounding box center [679, 202] width 52 height 24
type input "2"
click at [727, 272] on input "text" at bounding box center [743, 261] width 55 height 24
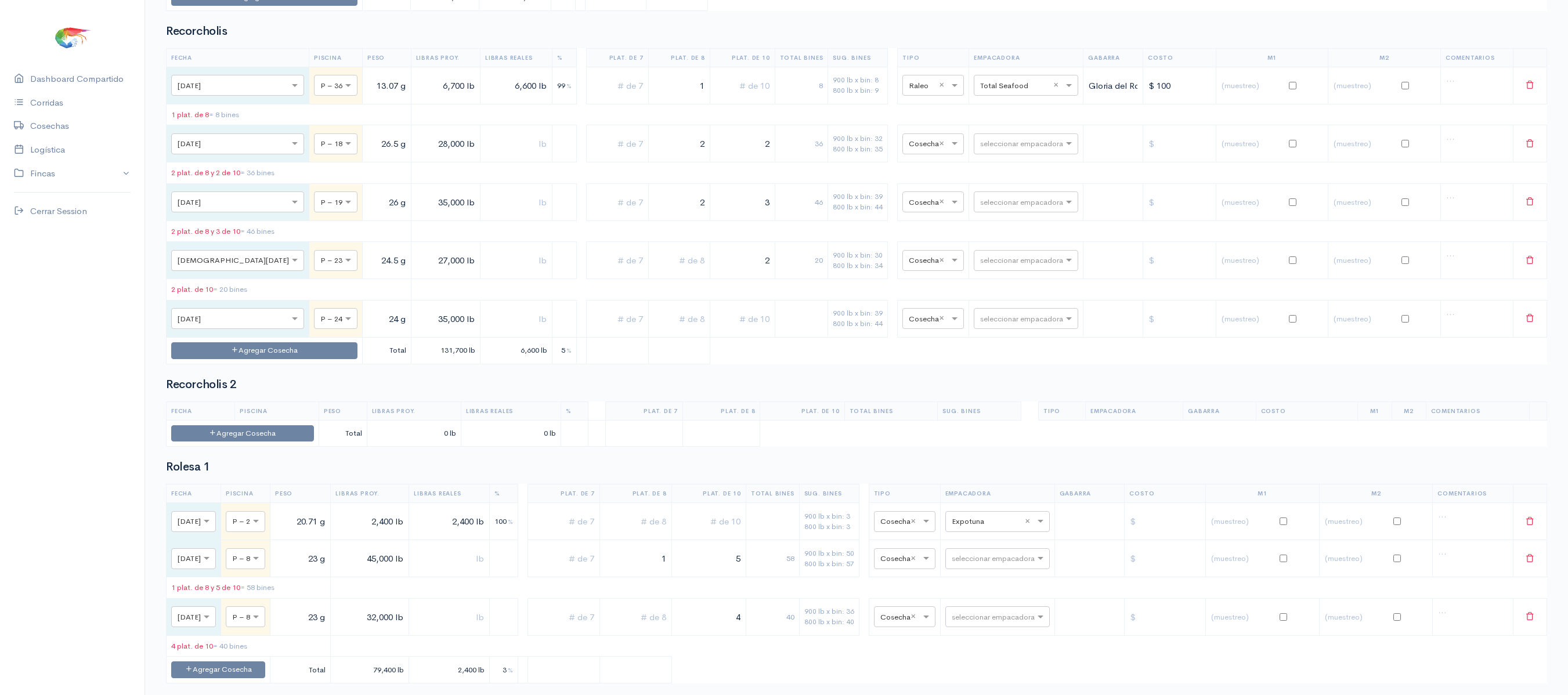
type input "2"
click at [671, 272] on input "text" at bounding box center [679, 261] width 52 height 24
type input "2"
click at [746, 330] on input "text" at bounding box center [743, 318] width 55 height 24
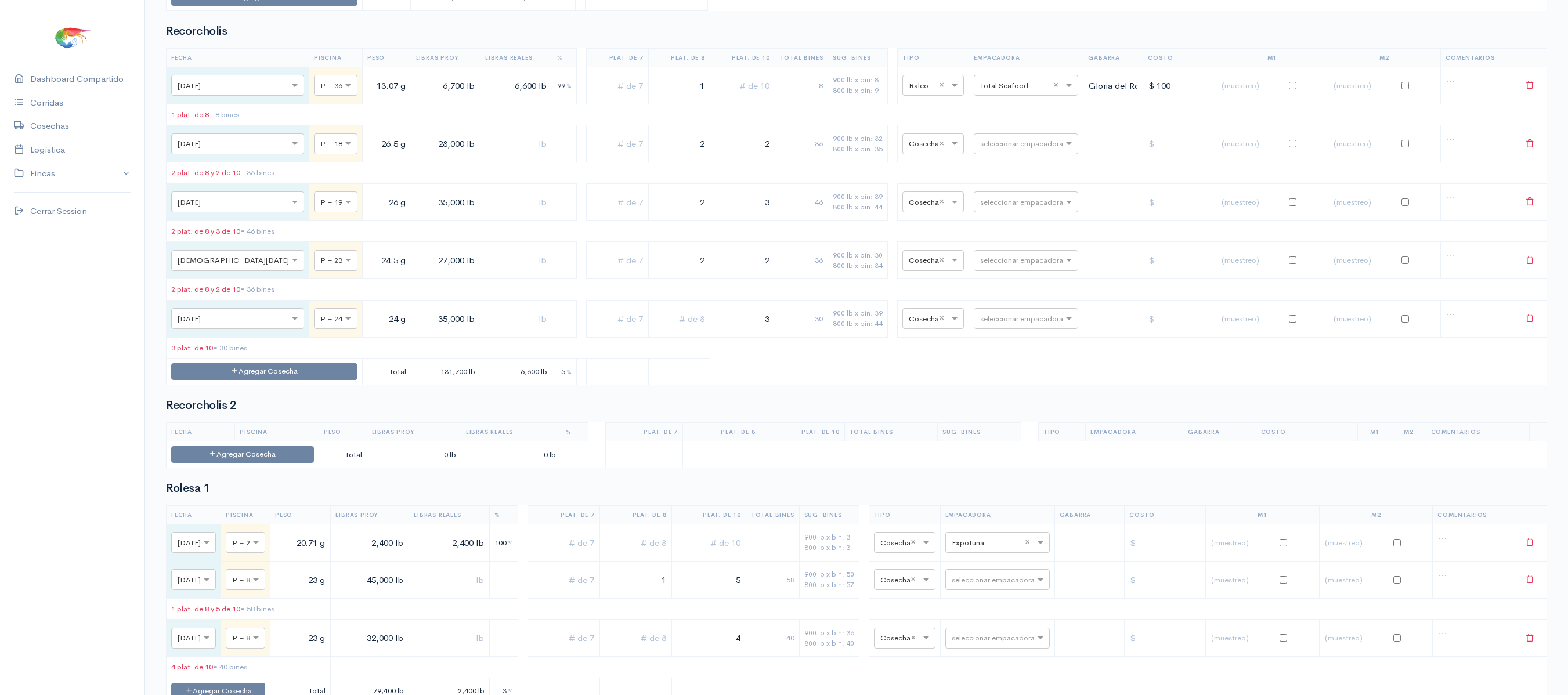
type input "3"
click at [672, 330] on input "text" at bounding box center [679, 318] width 52 height 24
type input "2"
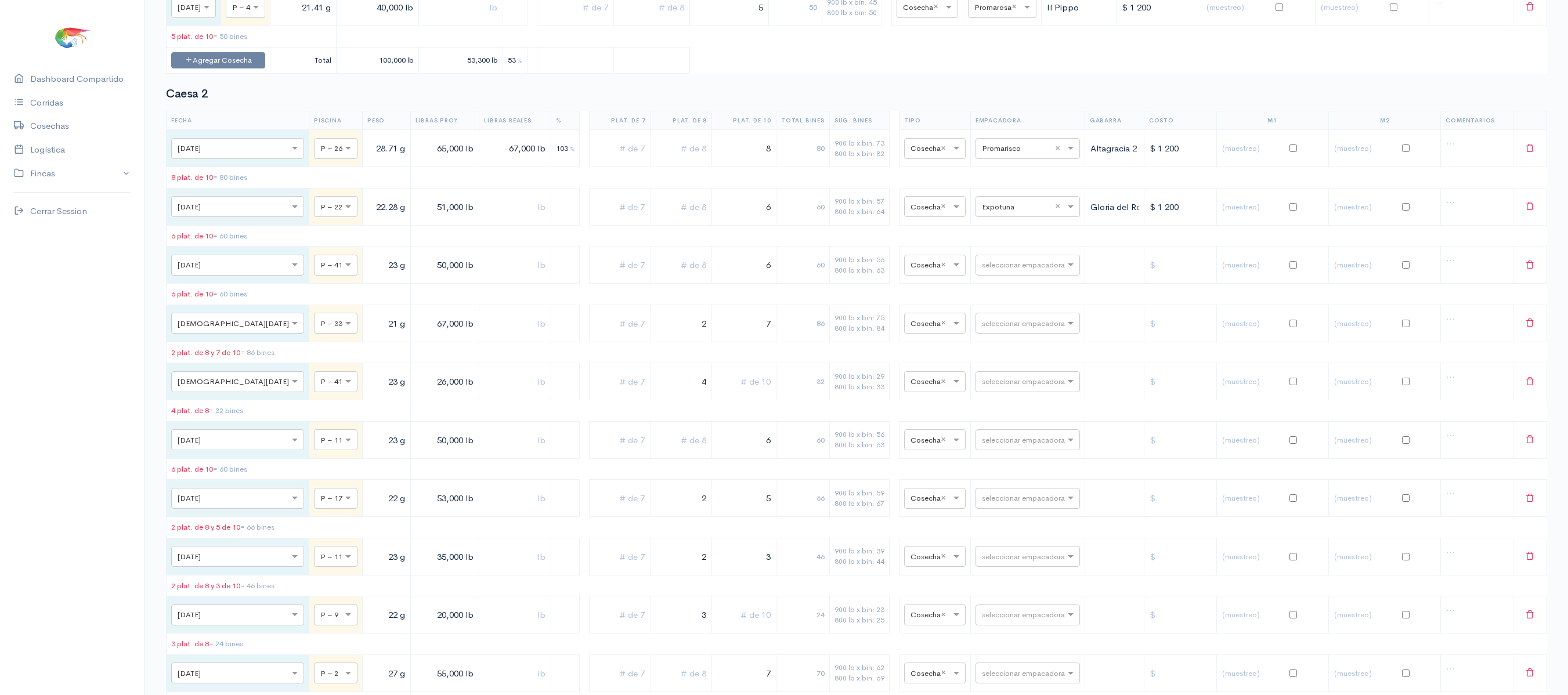
scroll to position [0, 0]
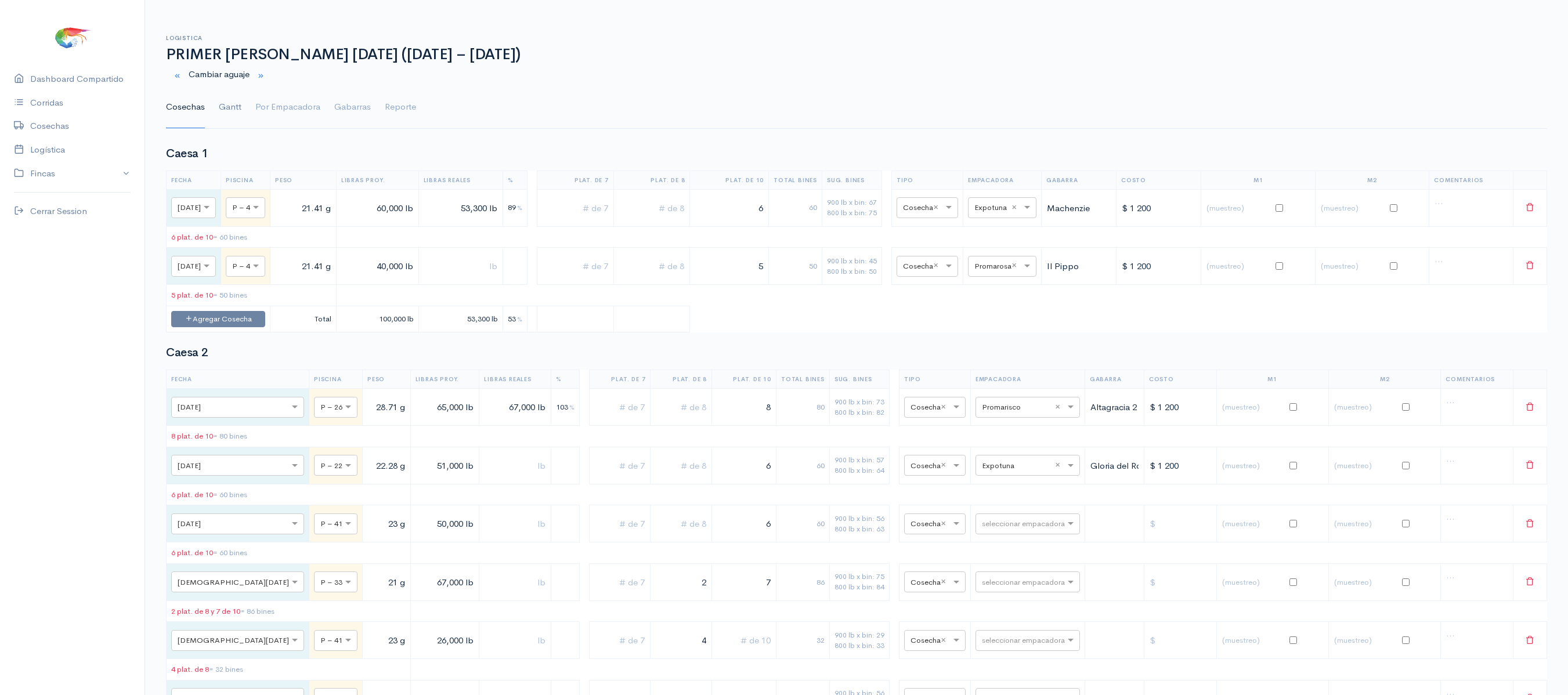
click at [231, 111] on link "Gantt" at bounding box center [230, 107] width 23 height 41
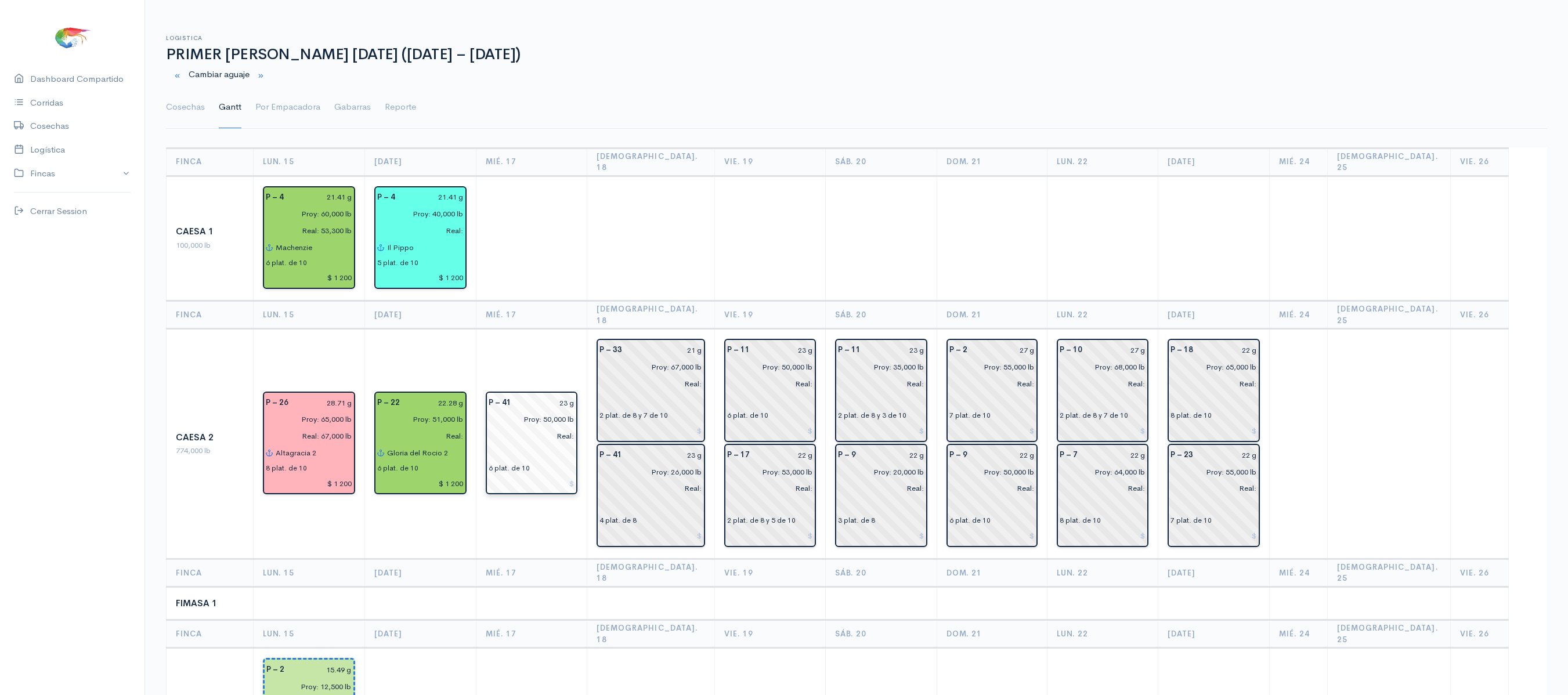
click at [578, 391] on div "P – 41 23 g Proy: 50,000 lb Real: 6 plat. de 10" at bounding box center [531, 443] width 92 height 103
click at [575, 394] on input "23 g" at bounding box center [546, 402] width 57 height 17
type input "22.71 g"
click at [701, 447] on input "23 g" at bounding box center [666, 455] width 73 height 17
type input "22.71 g"
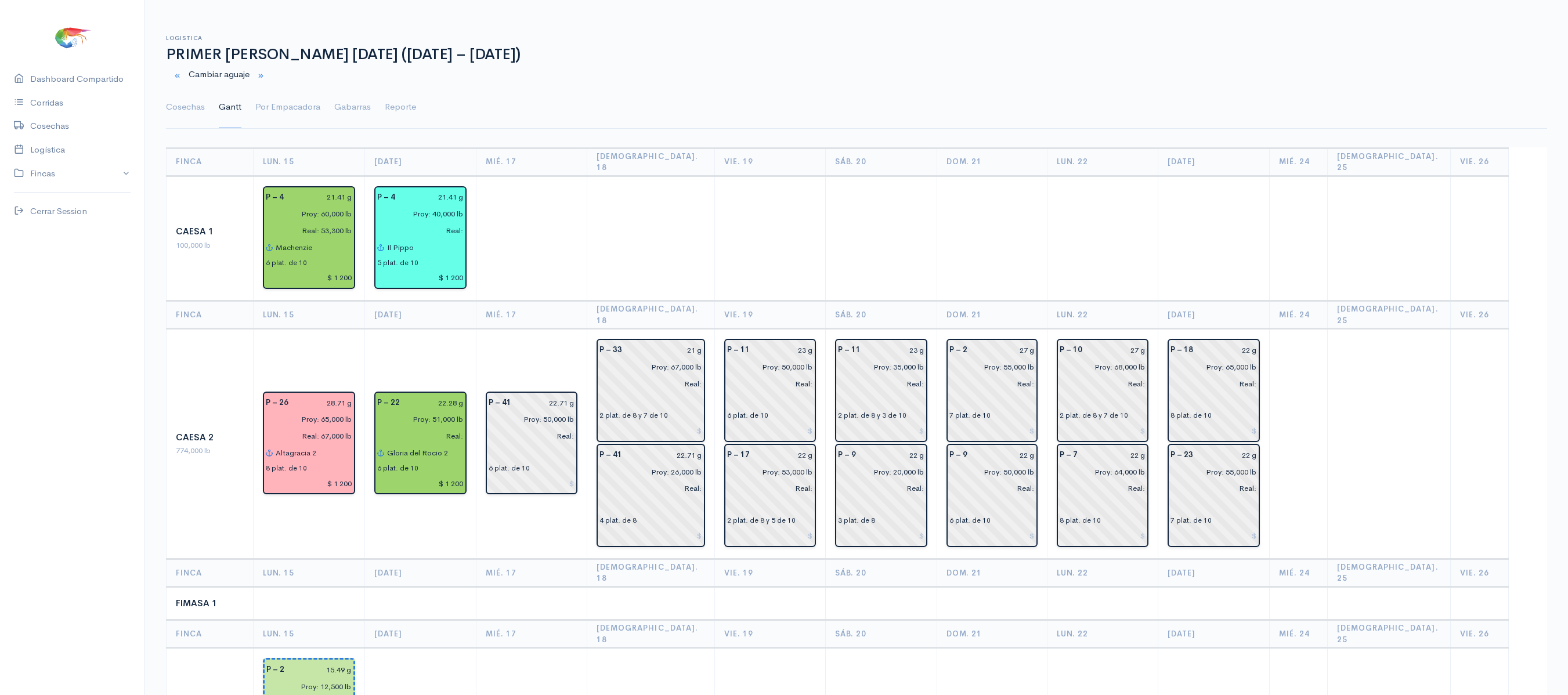
click at [642, 620] on th "[DEMOGRAPHIC_DATA]. 18" at bounding box center [650, 634] width 127 height 28
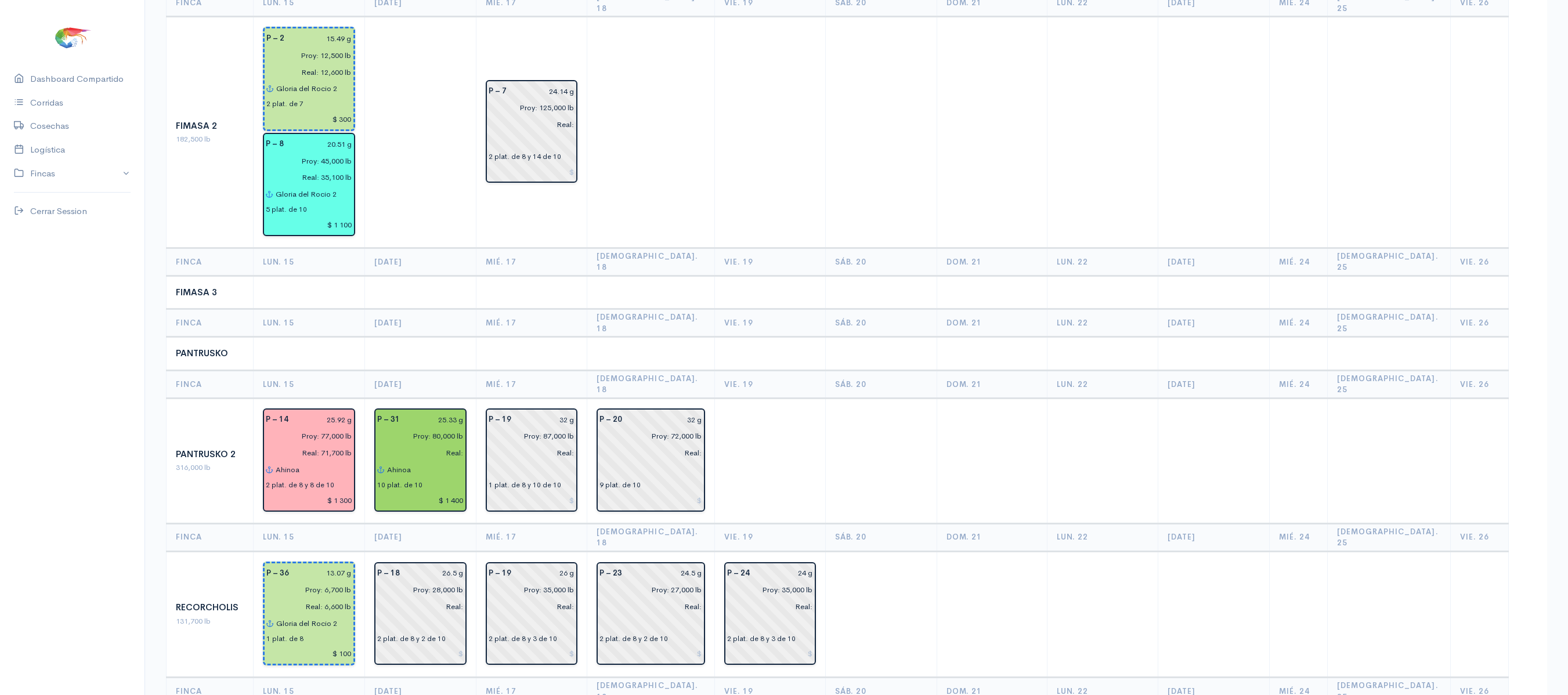
scroll to position [632, 0]
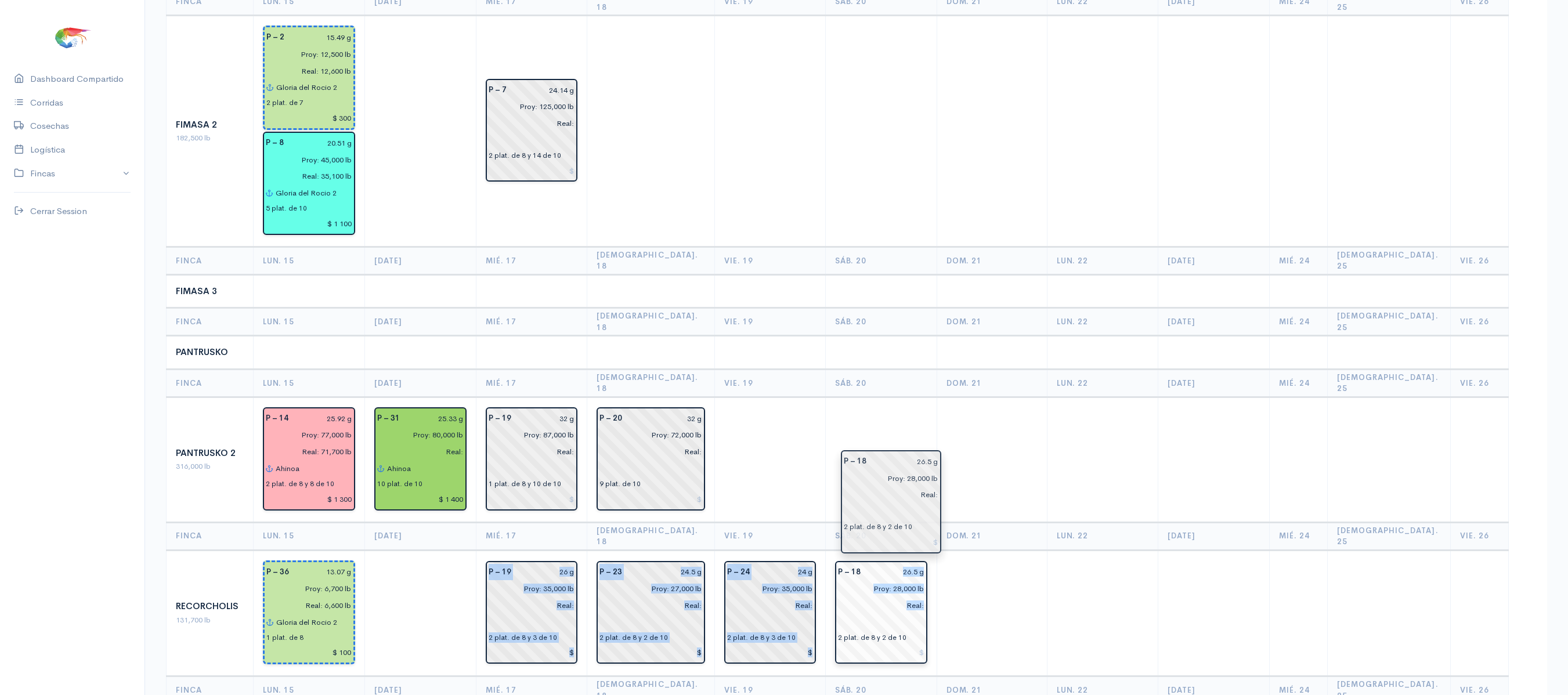
drag, startPoint x: 462, startPoint y: 515, endPoint x: 920, endPoint y: 503, distance: 458.2
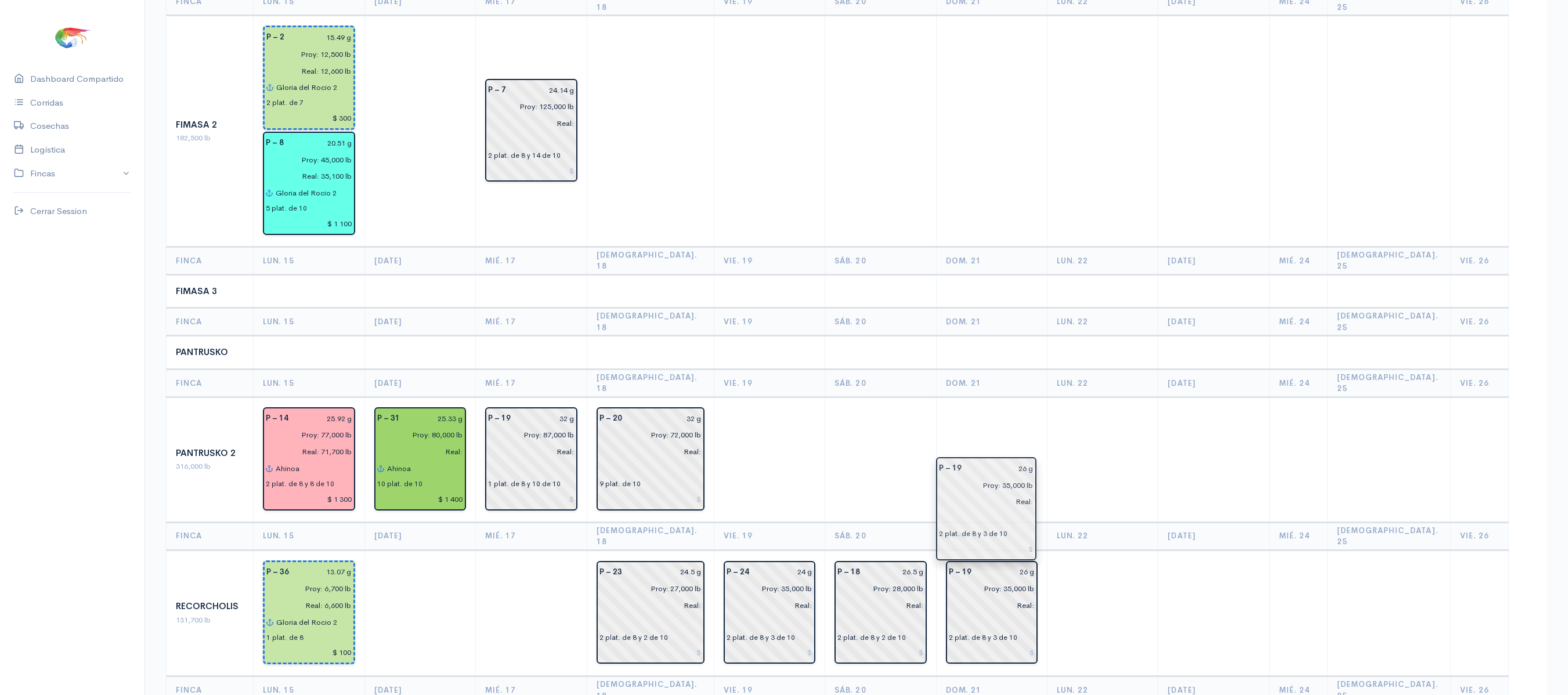
click at [1003, 597] on input "Real:" at bounding box center [988, 605] width 93 height 17
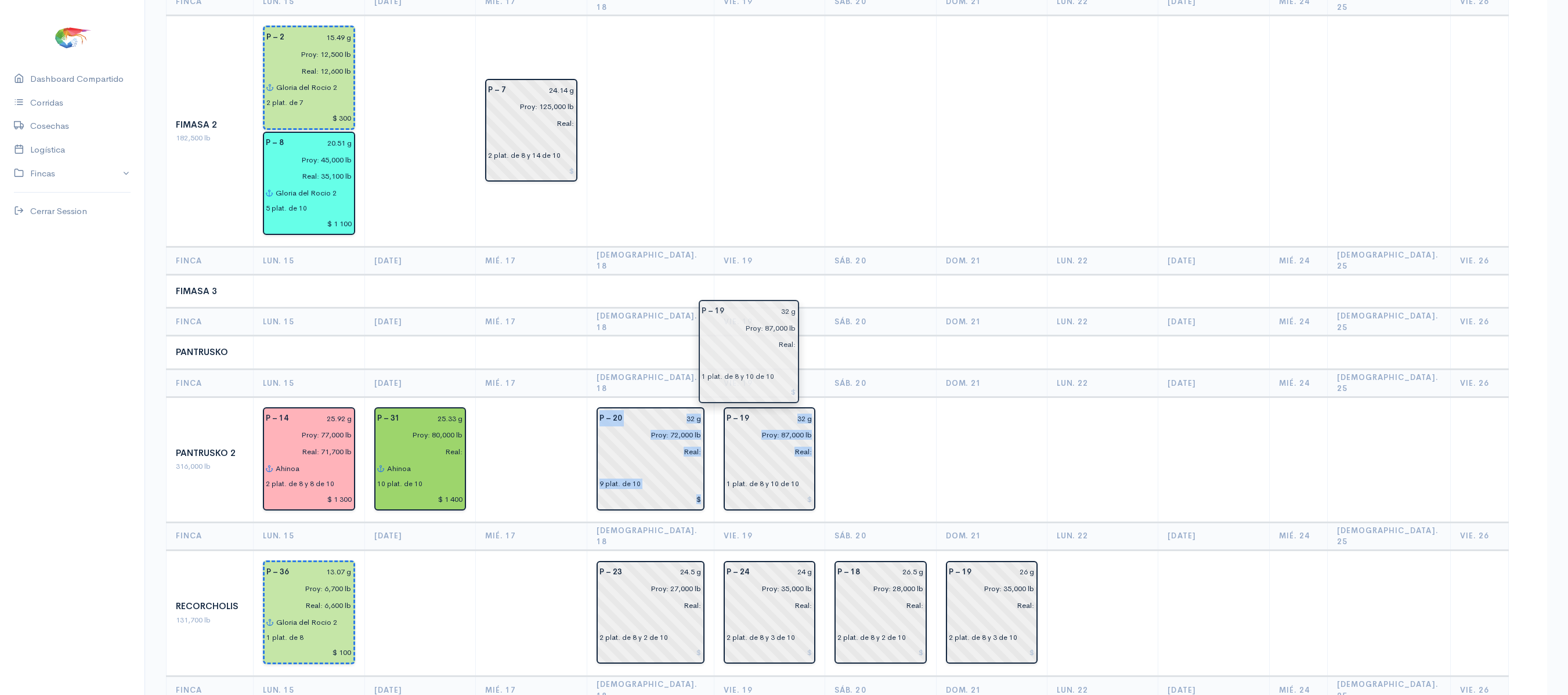
drag, startPoint x: 570, startPoint y: 367, endPoint x: 766, endPoint y: 347, distance: 197.0
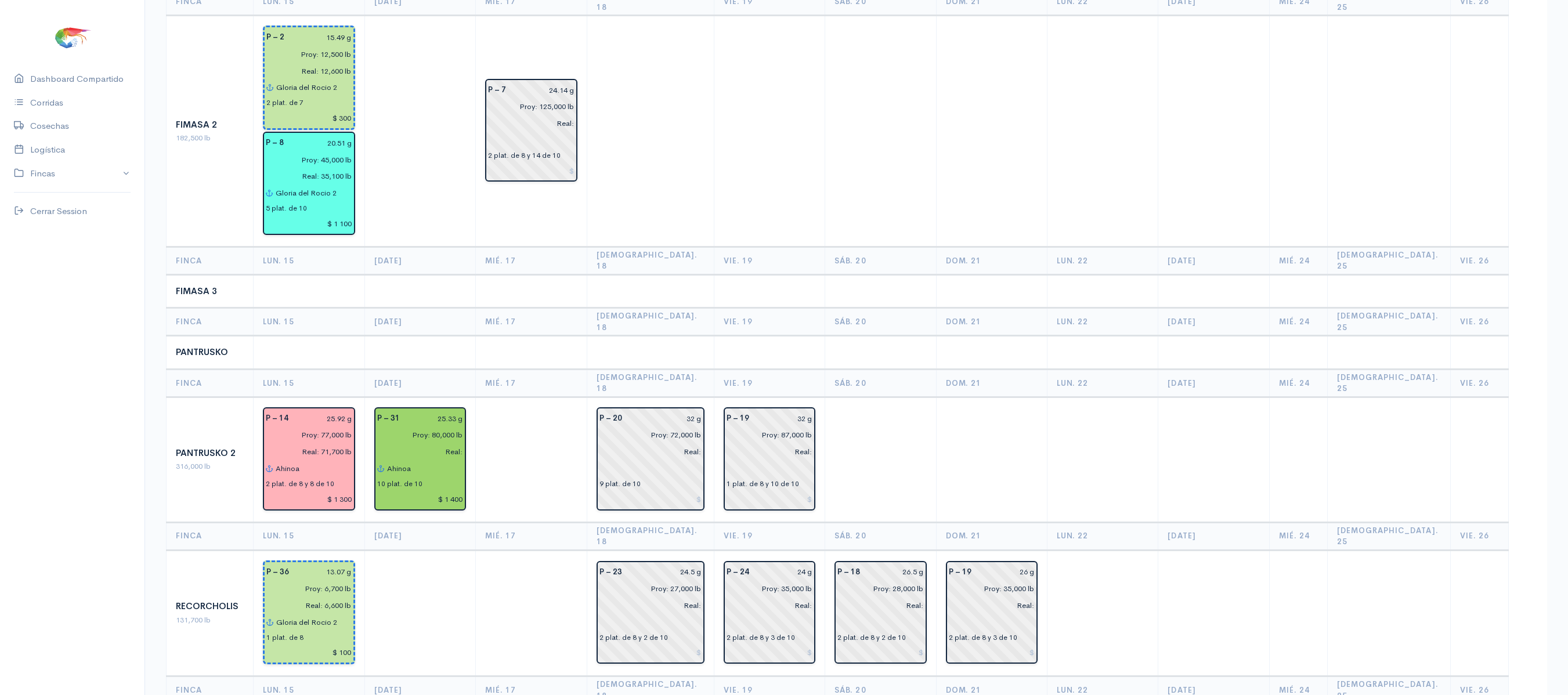
click at [762, 275] on td at bounding box center [769, 291] width 111 height 33
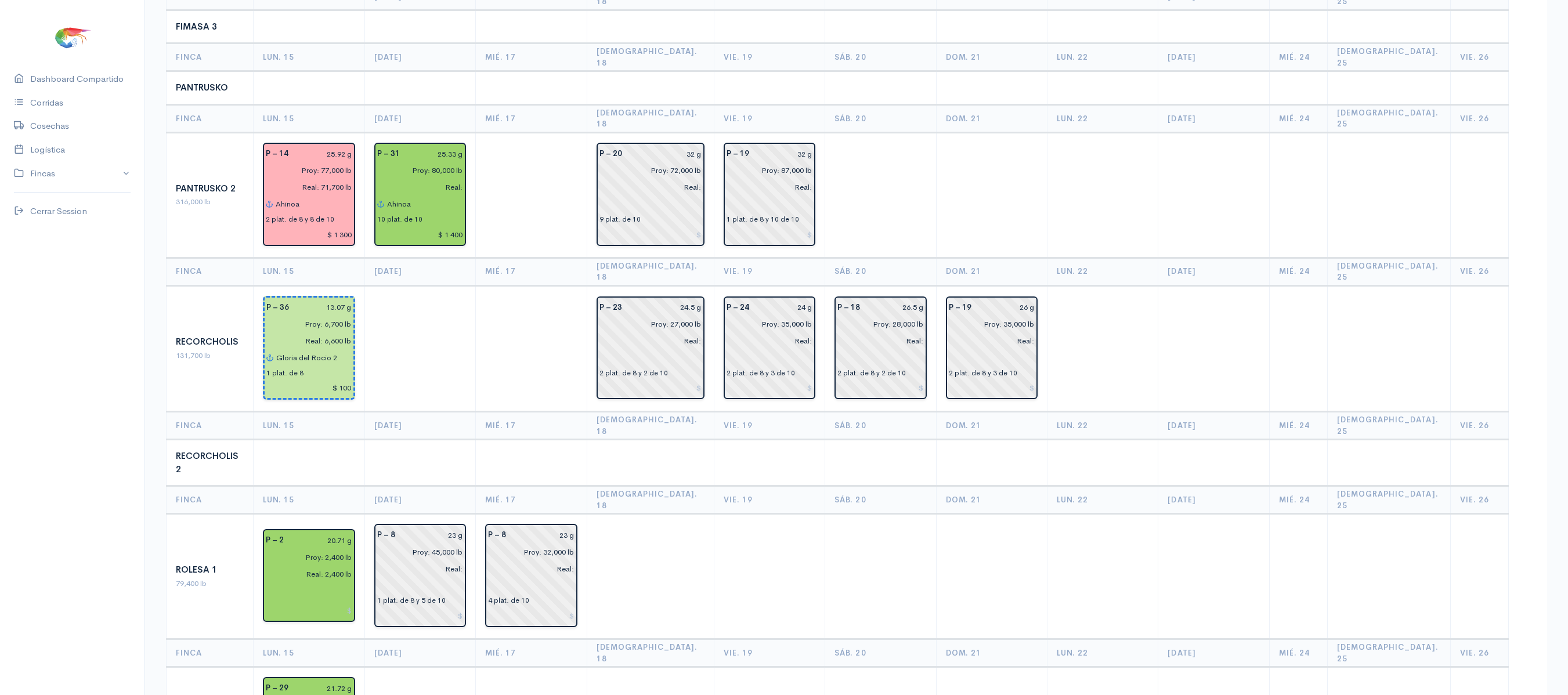
scroll to position [898, 0]
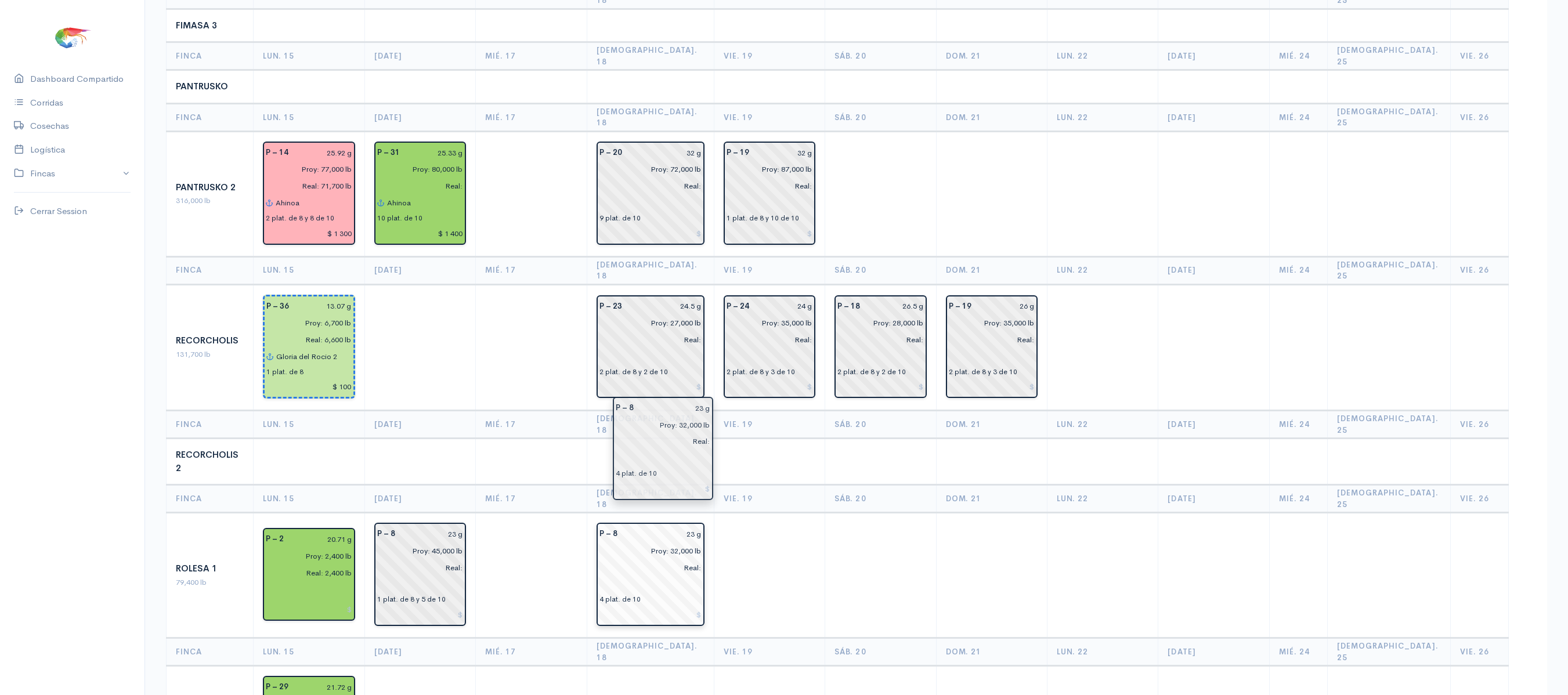
drag, startPoint x: 554, startPoint y: 468, endPoint x: 658, endPoint y: 468, distance: 104.0
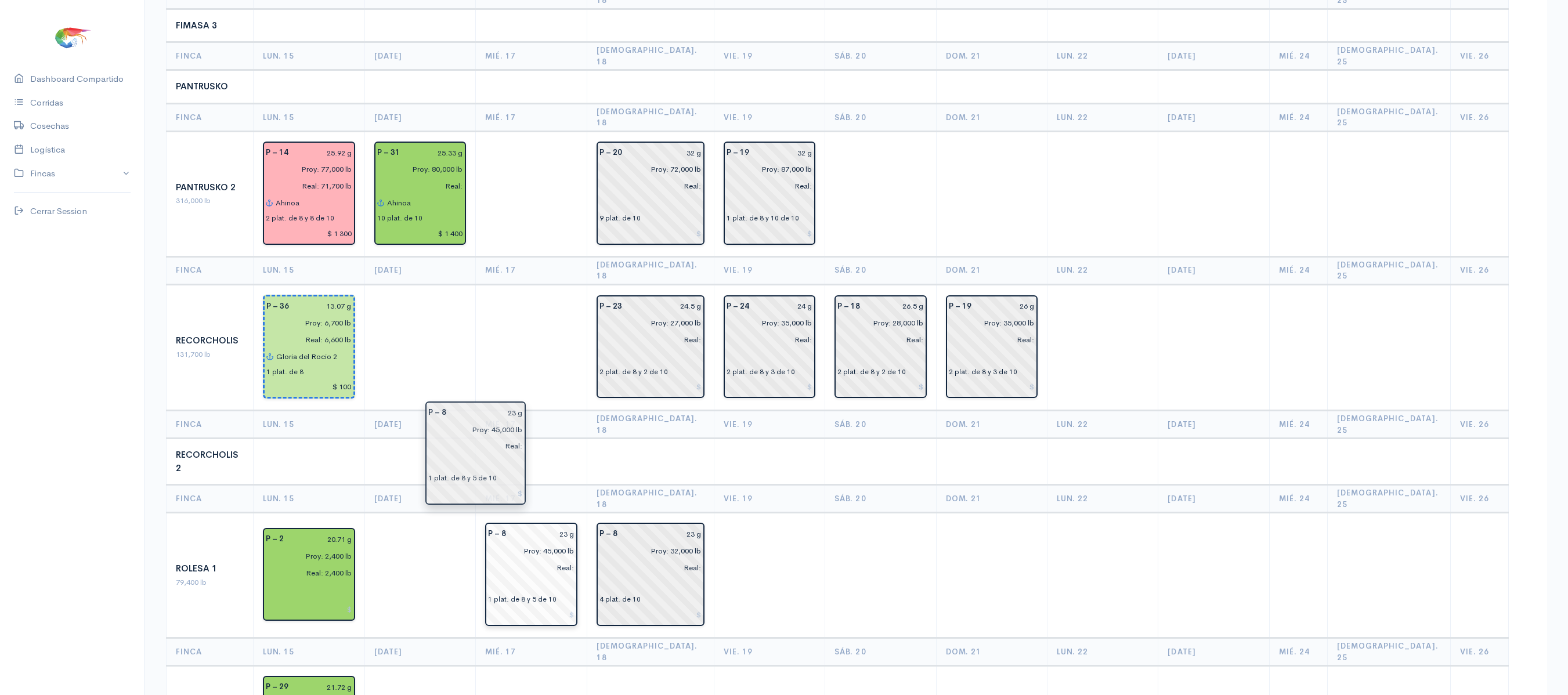
drag, startPoint x: 453, startPoint y: 429, endPoint x: 546, endPoint y: 429, distance: 93.0
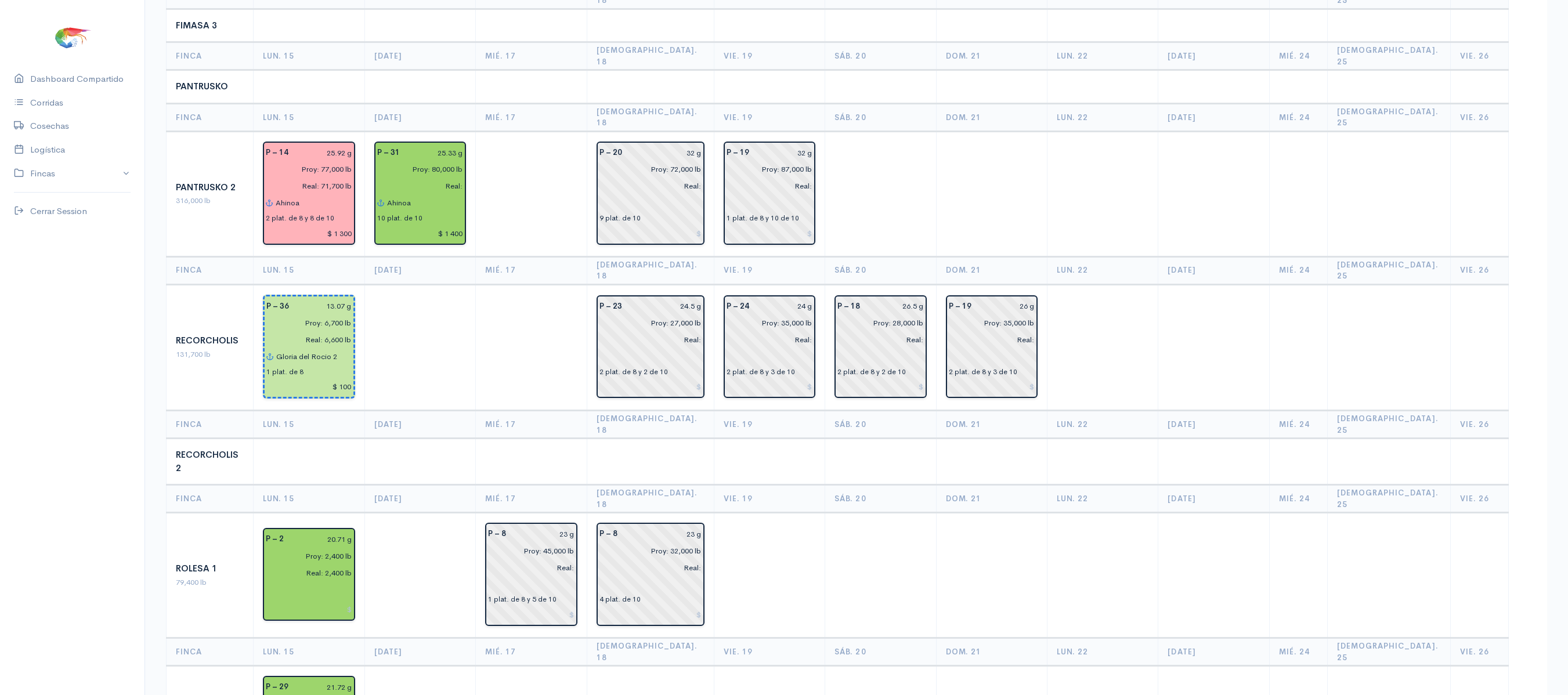
click at [551, 439] on td at bounding box center [531, 462] width 111 height 46
click at [574, 525] on input "23 g" at bounding box center [543, 533] width 61 height 17
type input "21.89 g"
click at [701, 525] on input "23 g" at bounding box center [663, 533] width 77 height 17
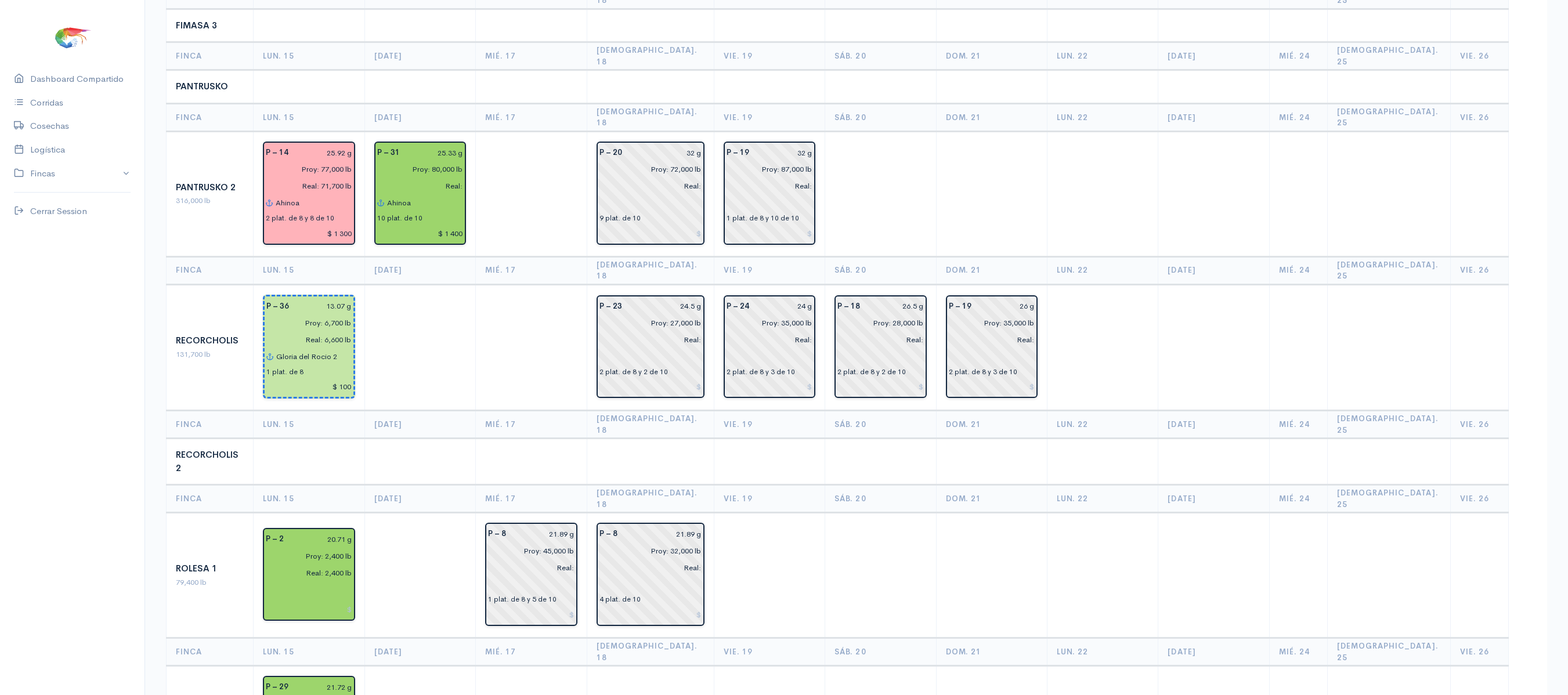
type input "21.89 g"
click at [754, 513] on td at bounding box center [769, 575] width 111 height 125
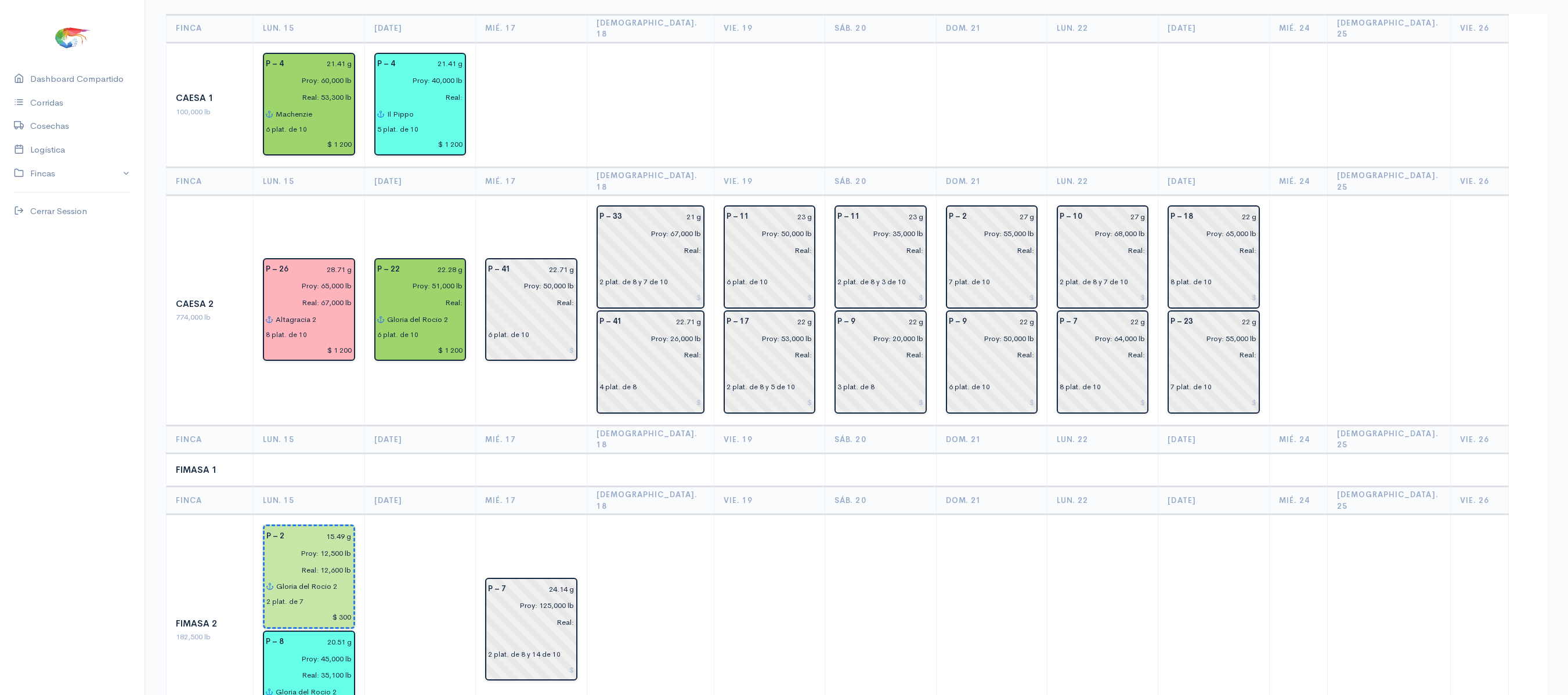
scroll to position [109, 0]
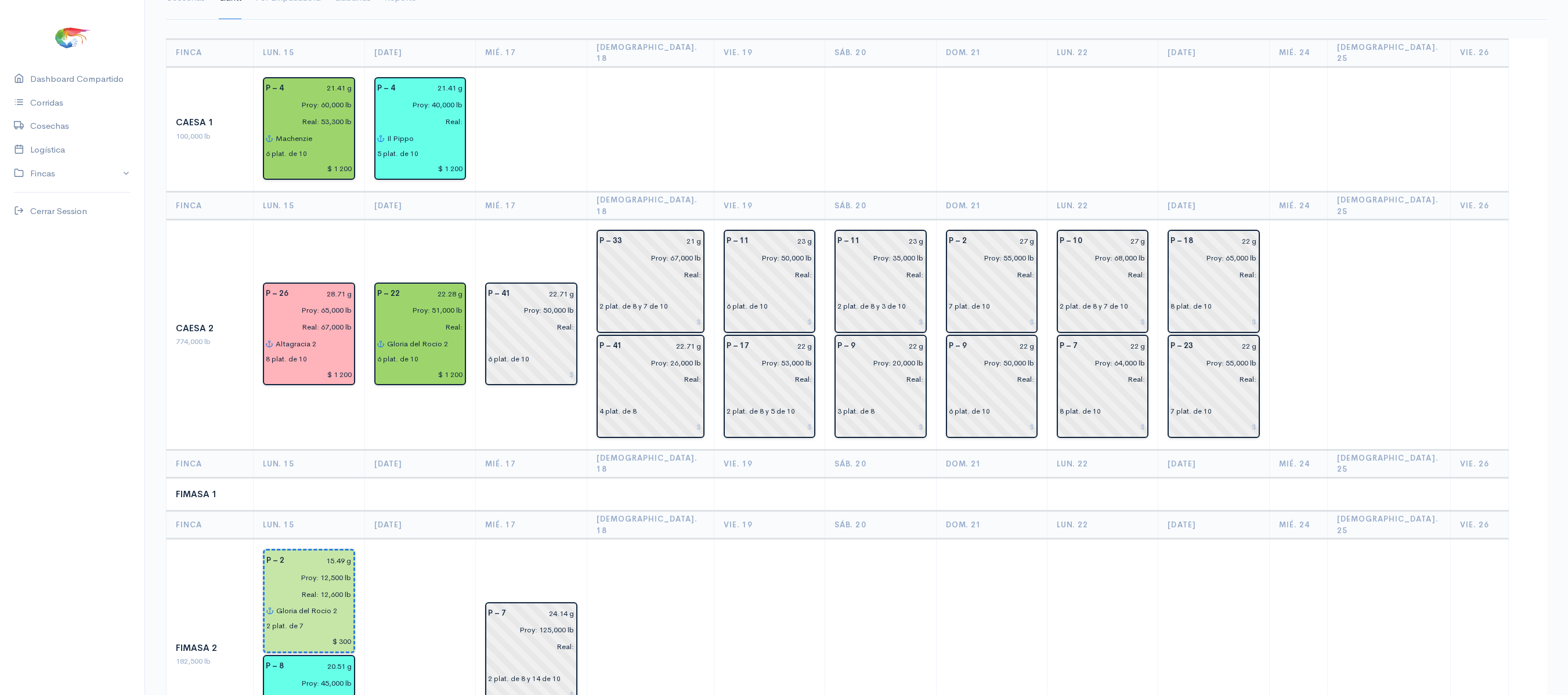
click at [649, 155] on td at bounding box center [650, 129] width 127 height 125
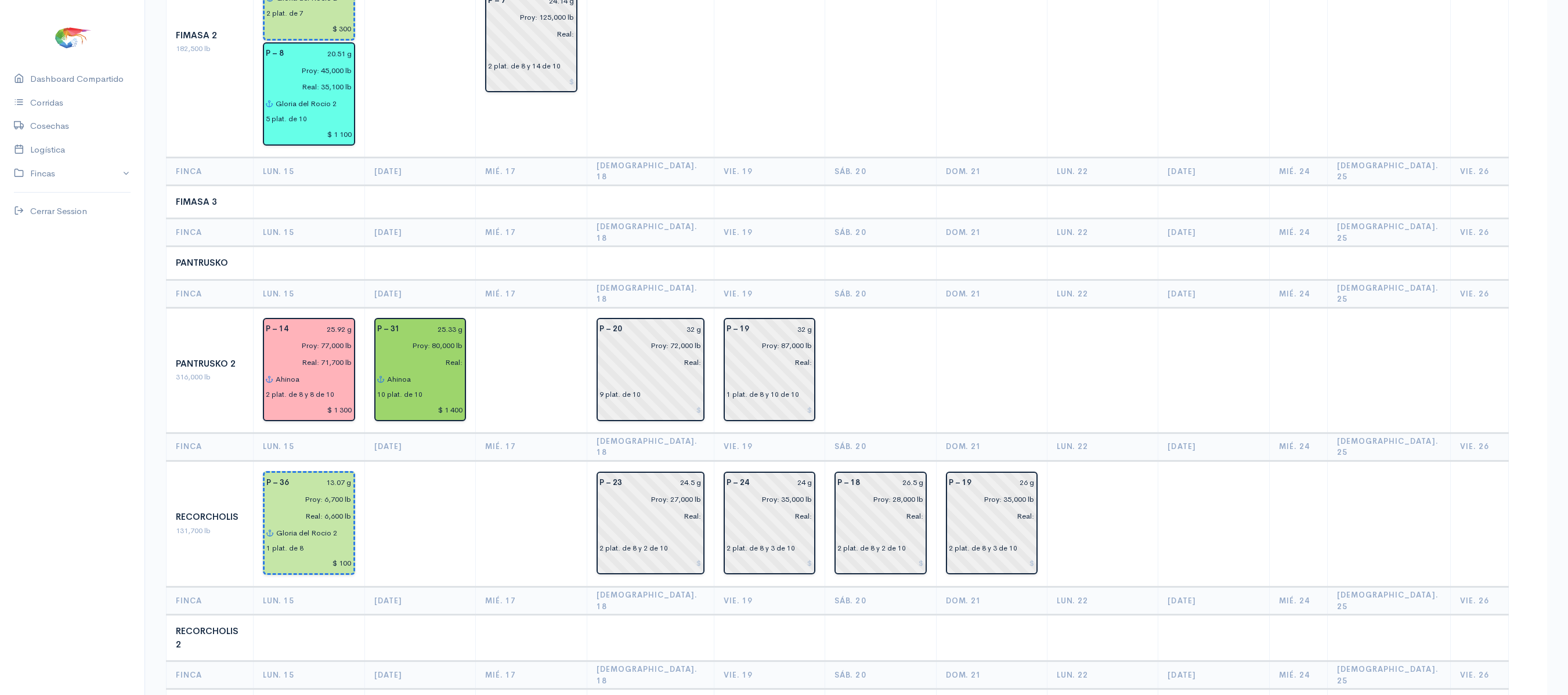
scroll to position [972, 0]
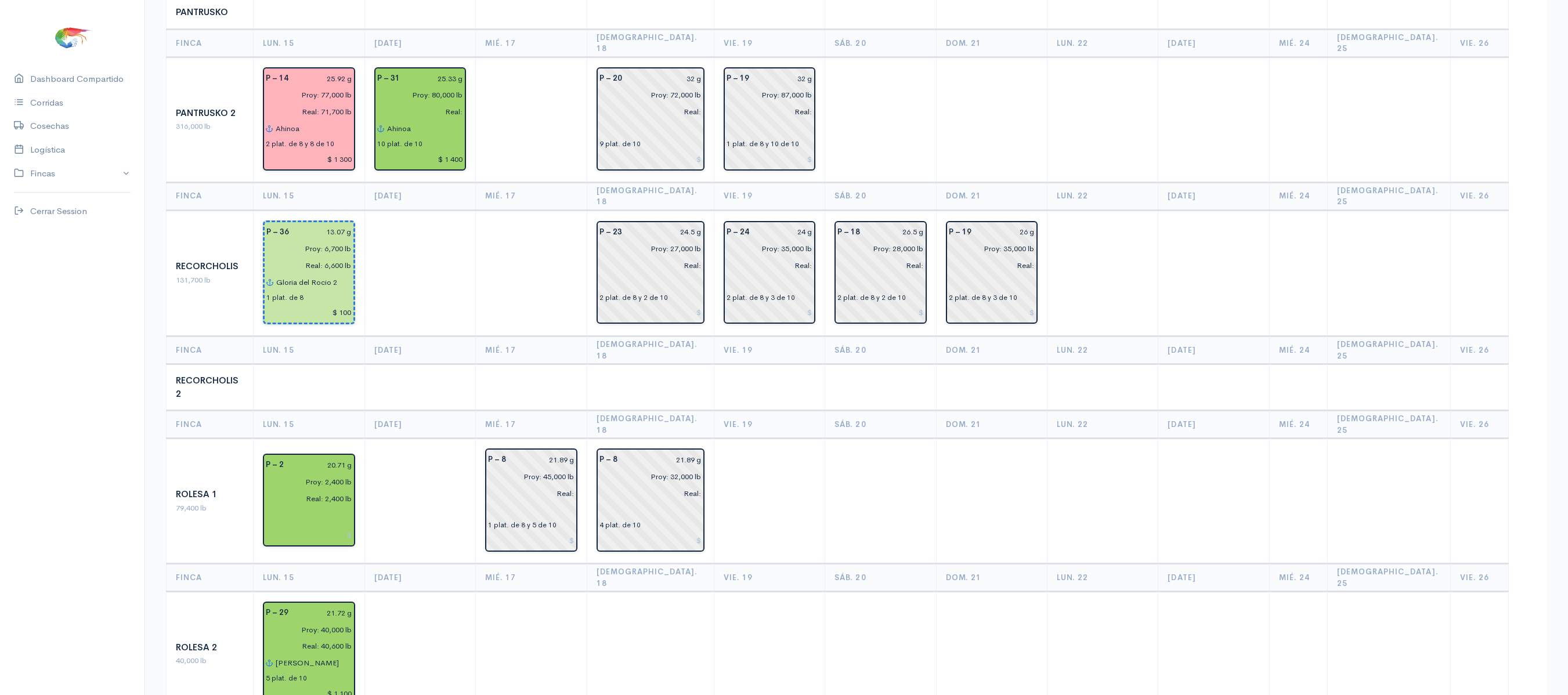
click at [583, 210] on td at bounding box center [531, 273] width 111 height 126
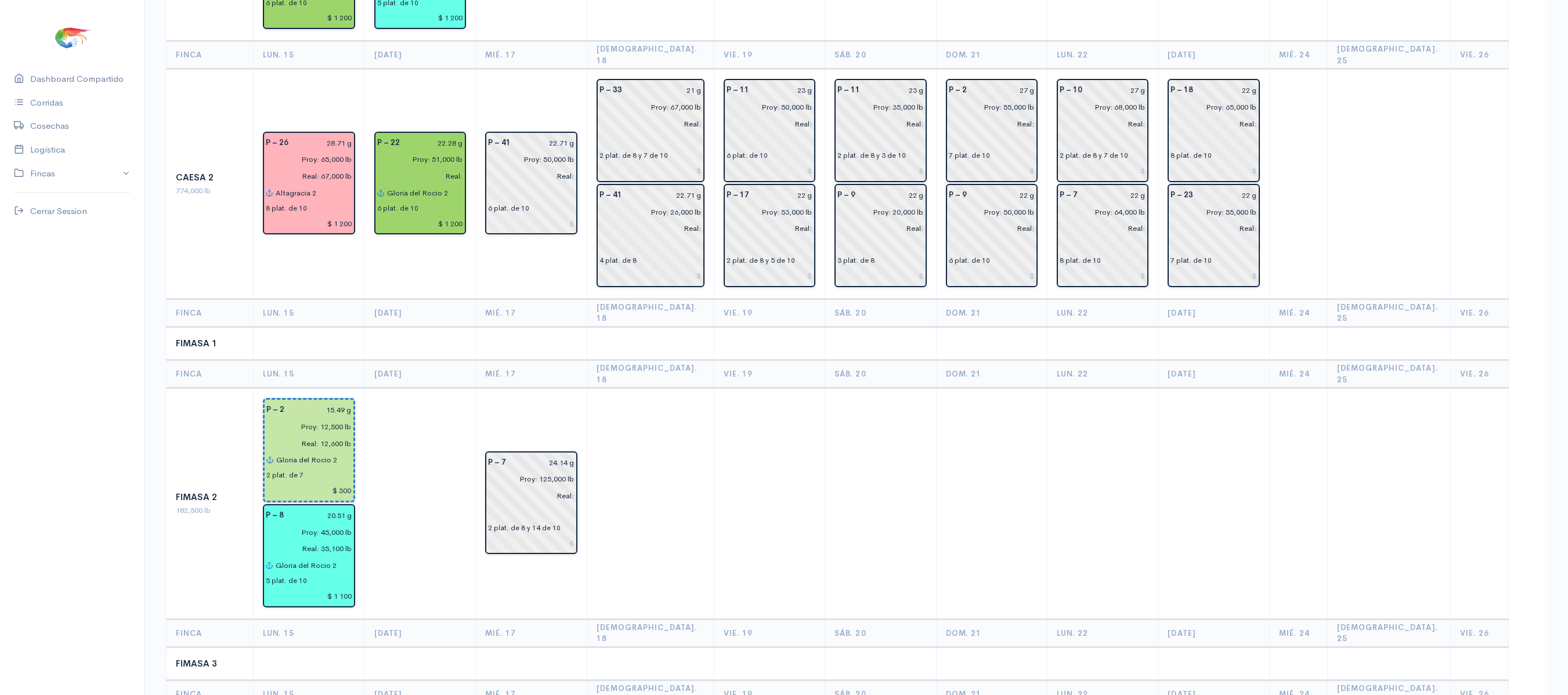
scroll to position [259, 0]
click at [586, 70] on td "P – 41 22.71 g Proy: 50,000 lb Real: 6 plat. de 10" at bounding box center [531, 185] width 111 height 230
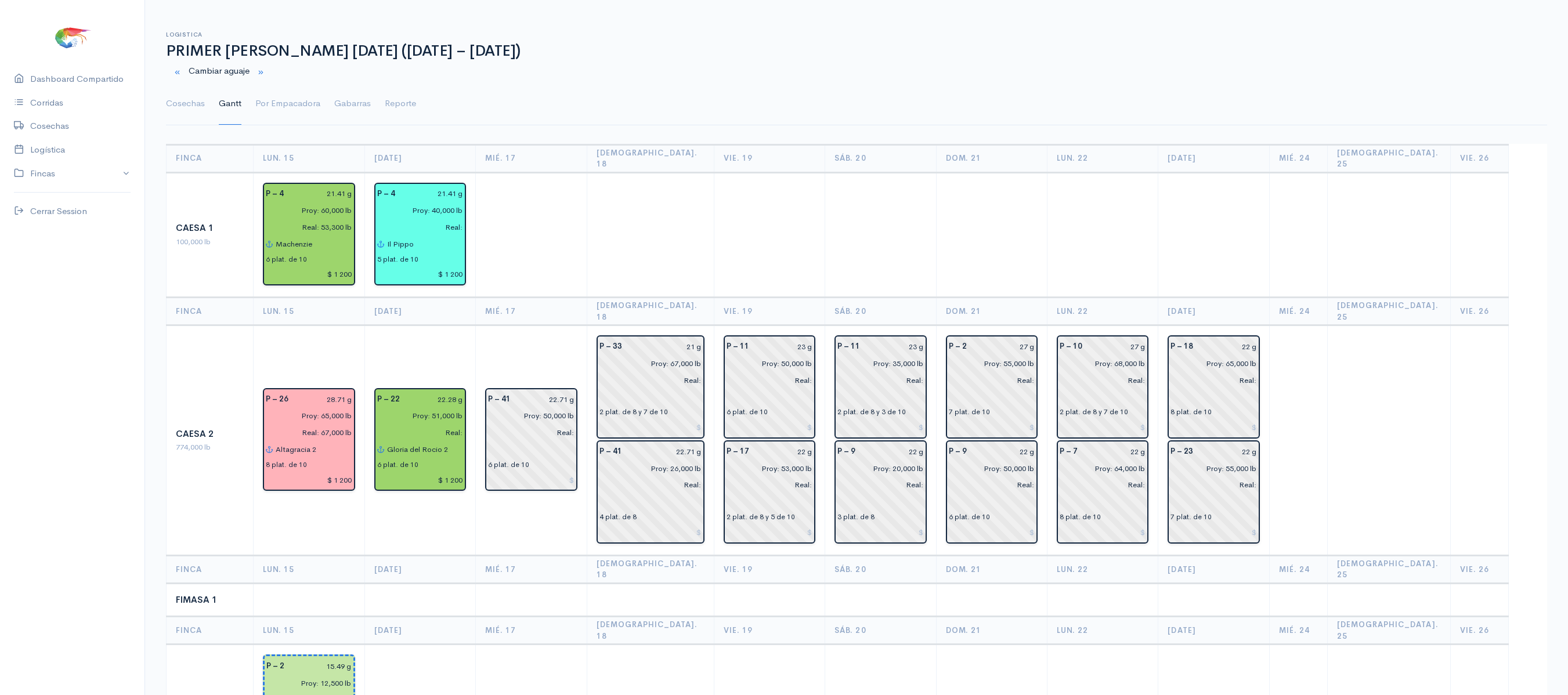
scroll to position [2, 0]
click at [197, 109] on link "Cosechas" at bounding box center [185, 105] width 39 height 41
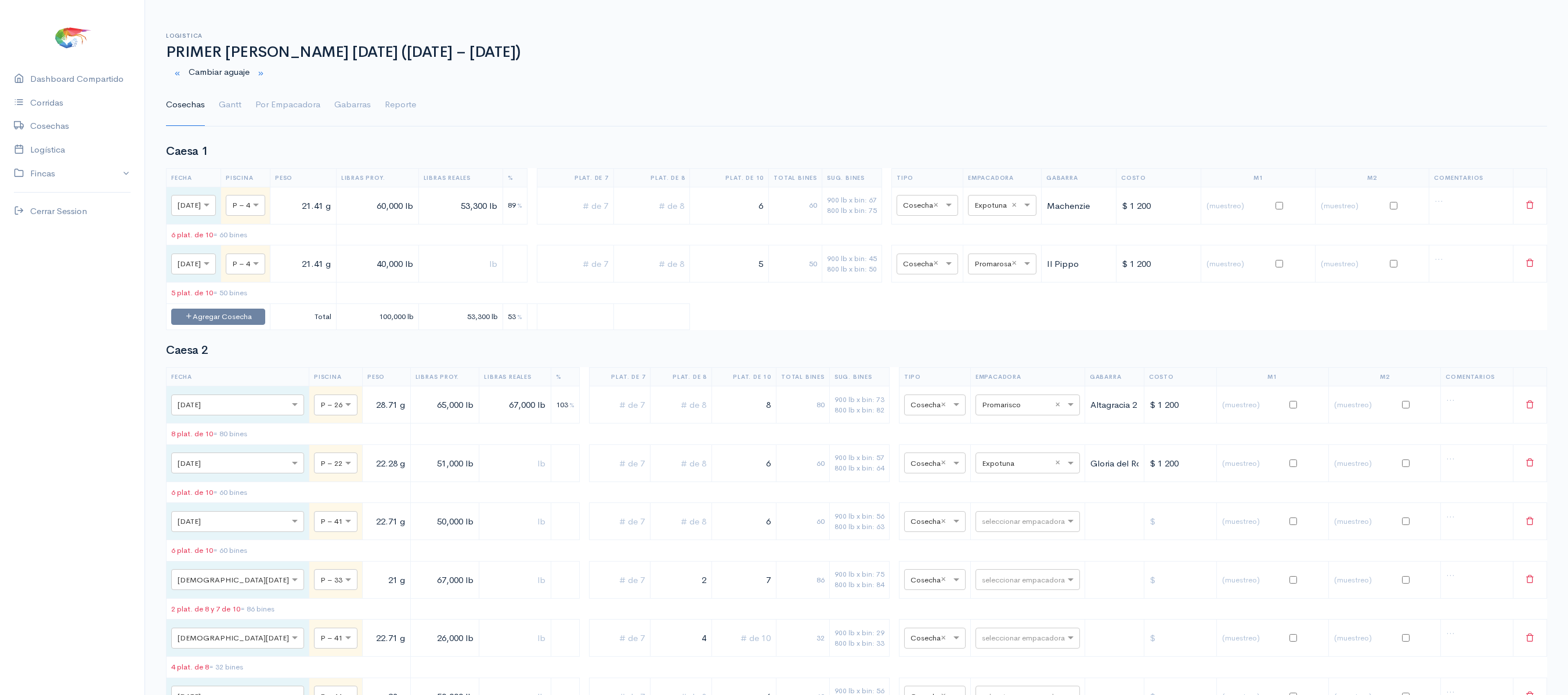
scroll to position [187, 0]
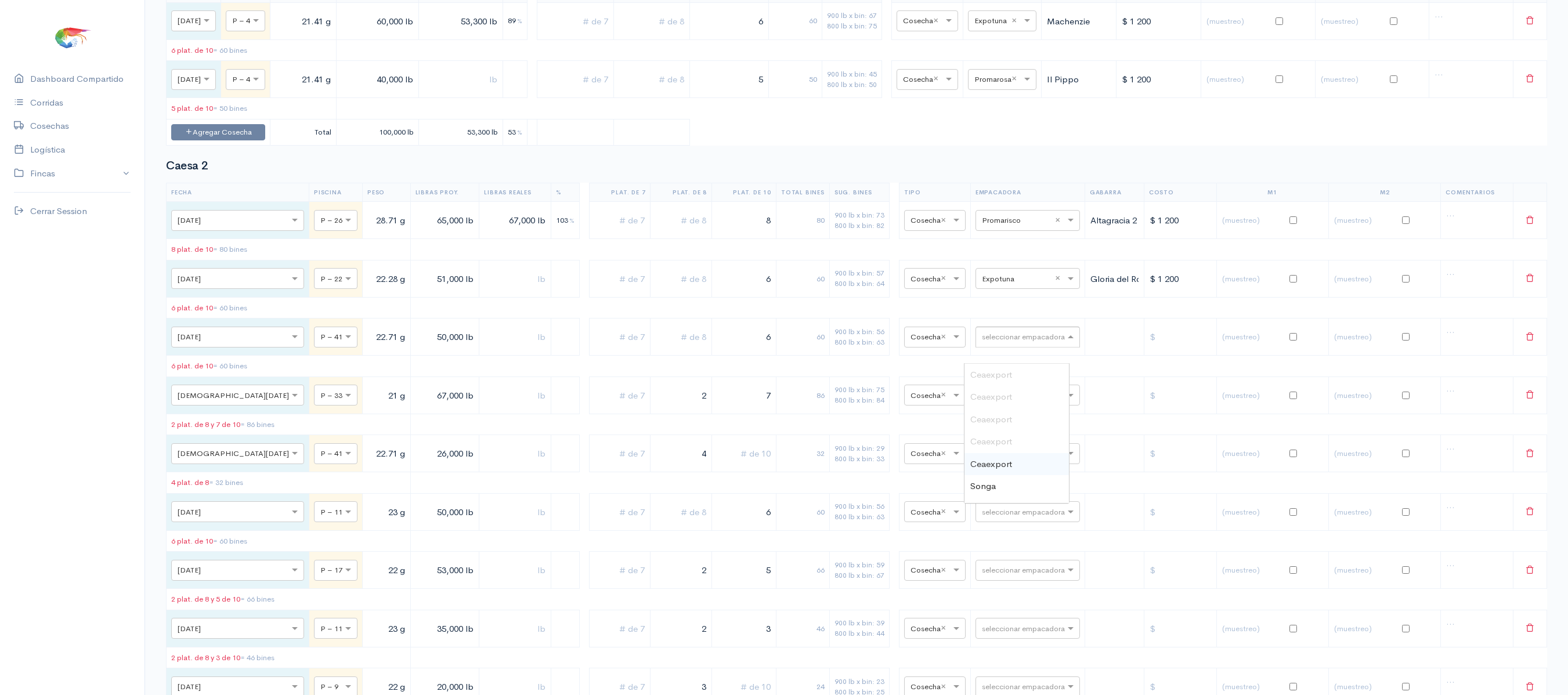
click at [1015, 343] on input "text" at bounding box center [1017, 336] width 70 height 13
type input "P"
type input "E"
type input "P"
type input "EXPOT"
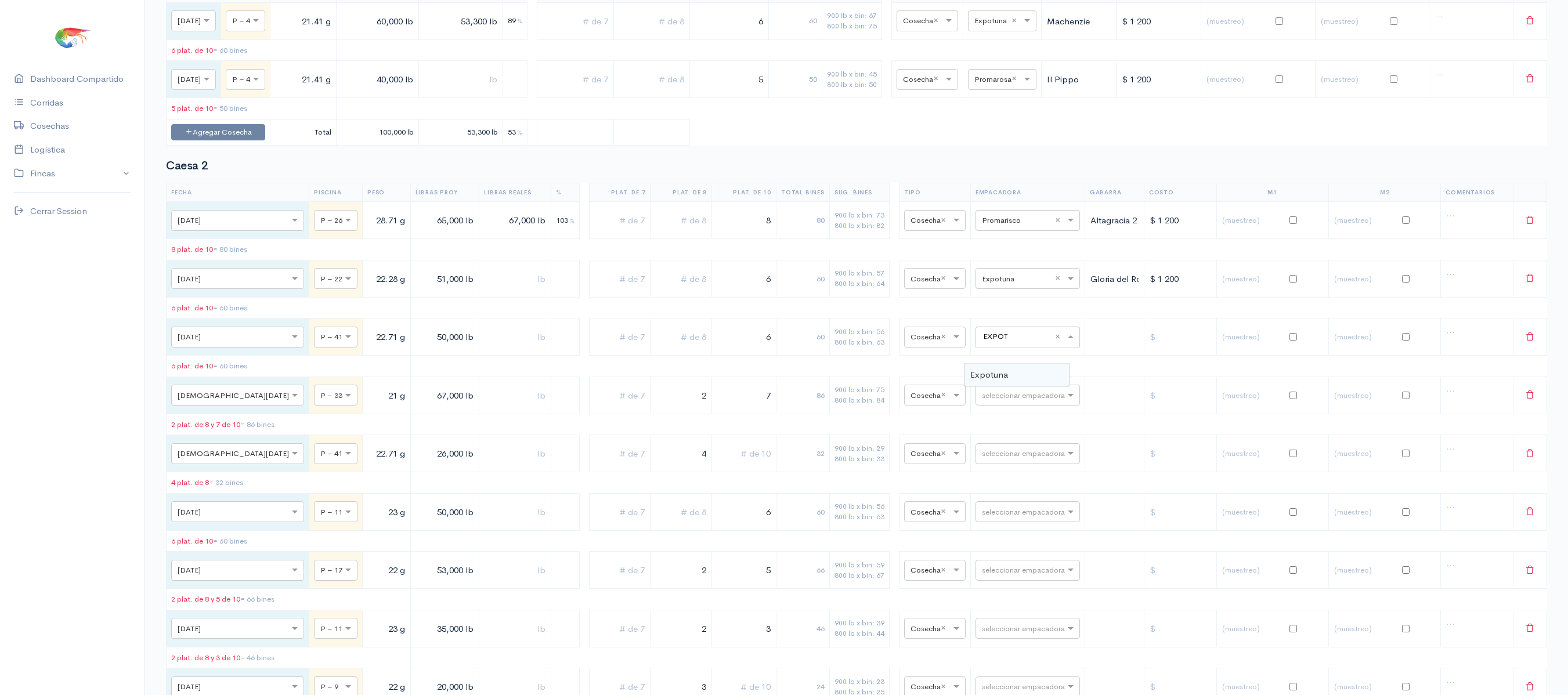
click at [1009, 387] on ng-dropdown-panel "Expotuna" at bounding box center [1016, 375] width 105 height 24
click at [1013, 367] on div "Expotuna" at bounding box center [1017, 375] width 105 height 23
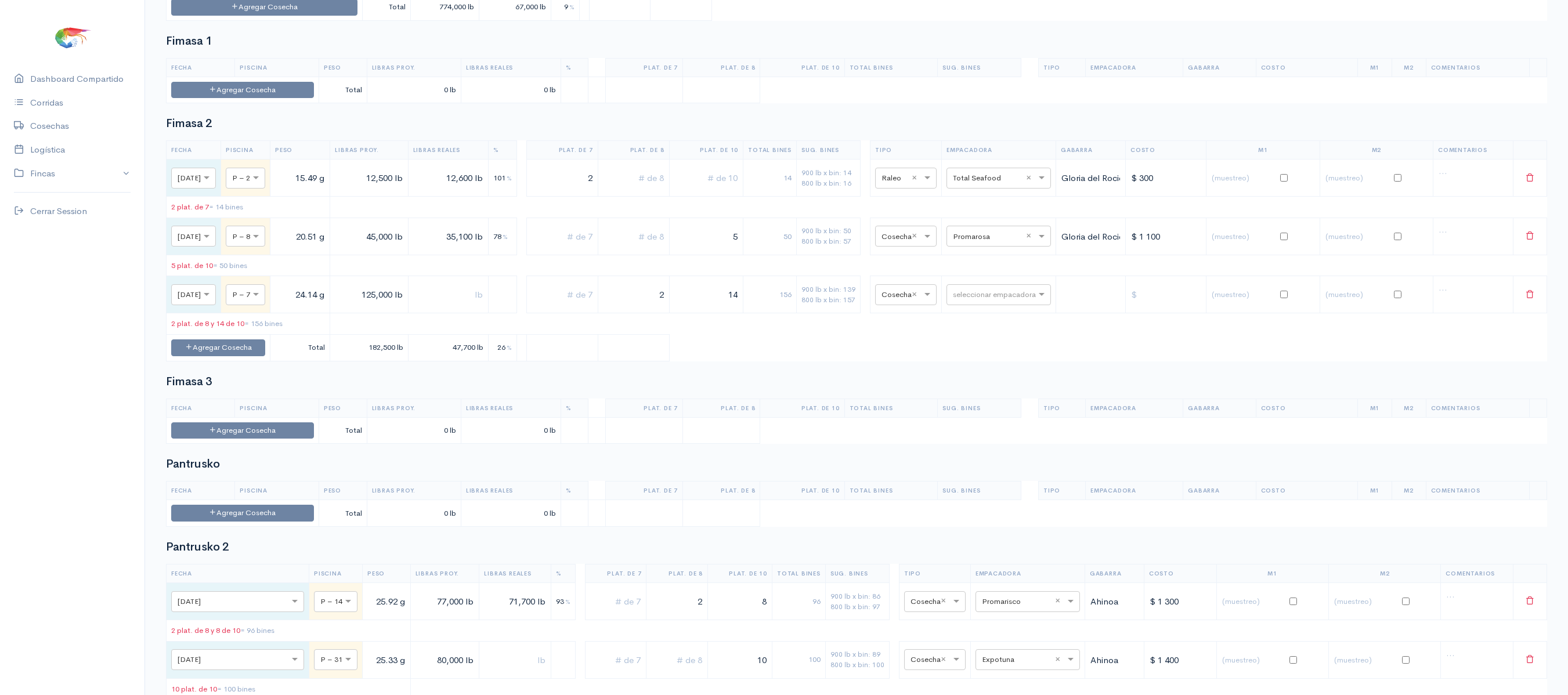
scroll to position [1270, 0]
click at [1014, 299] on input "text" at bounding box center [987, 293] width 70 height 13
type input "PRO"
click at [1013, 367] on span "Promarisco" at bounding box center [990, 371] width 44 height 11
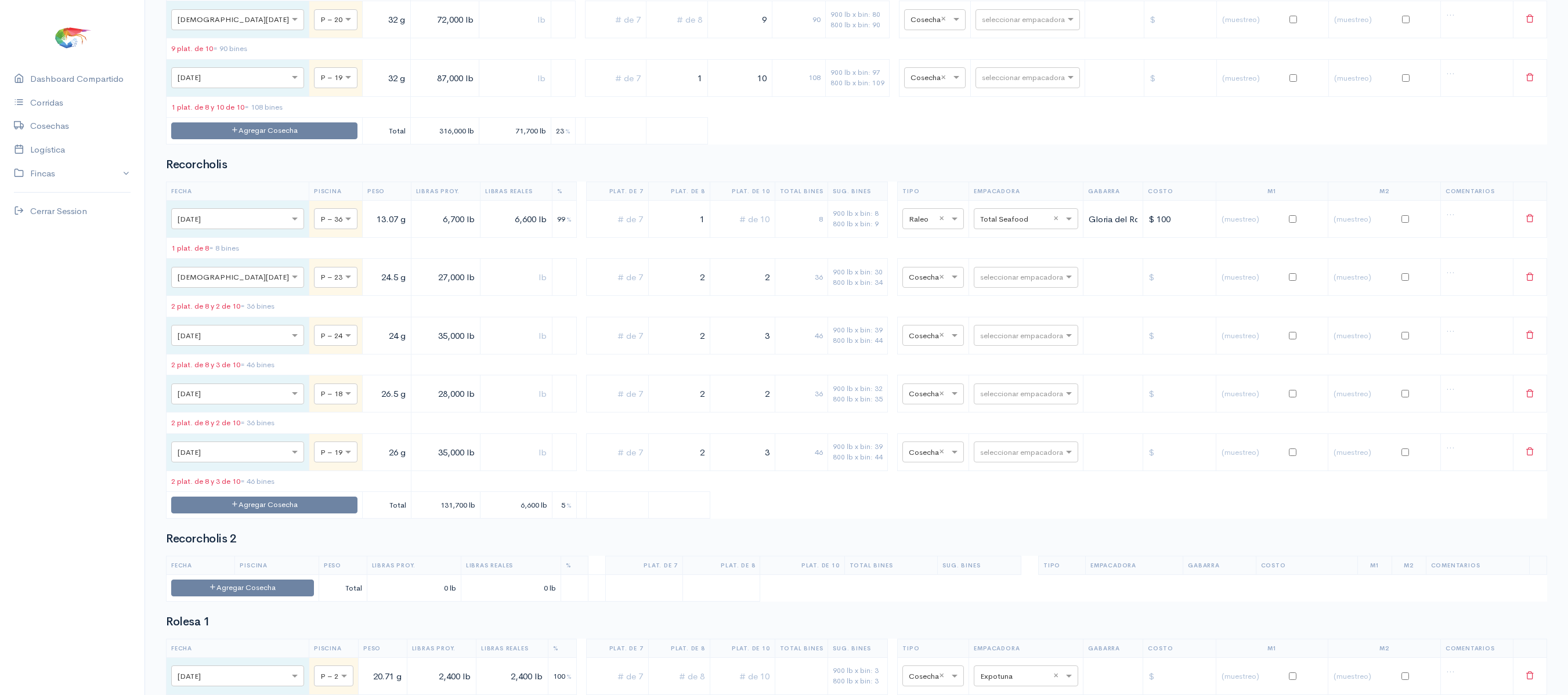
scroll to position [1968, 0]
click at [1012, 282] on input "text" at bounding box center [1015, 276] width 70 height 13
click at [984, 251] on div "Recorcholis Fecha Piscina Peso Libras Proy. Libras Reales % Plat. de 7 Plat. de…" at bounding box center [856, 337] width 1381 height 360
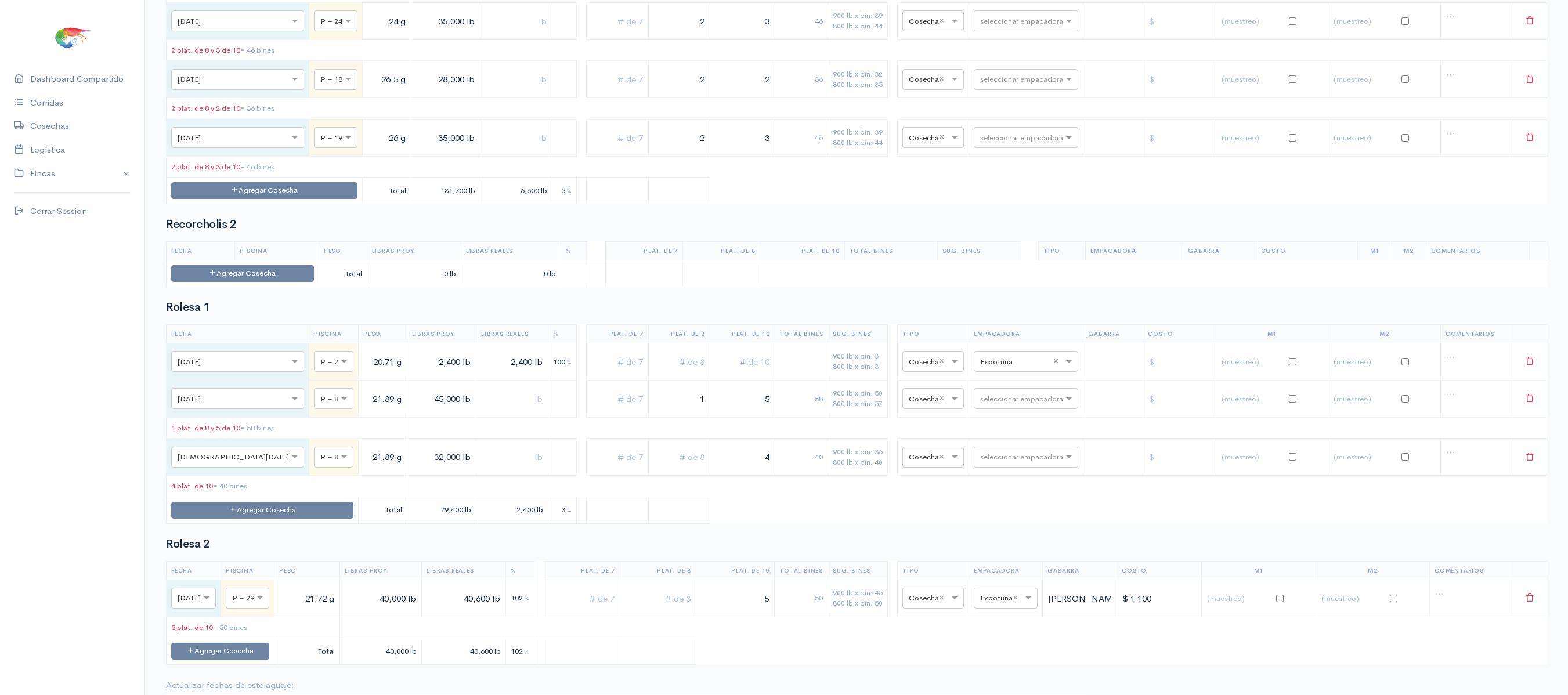
scroll to position [2294, 0]
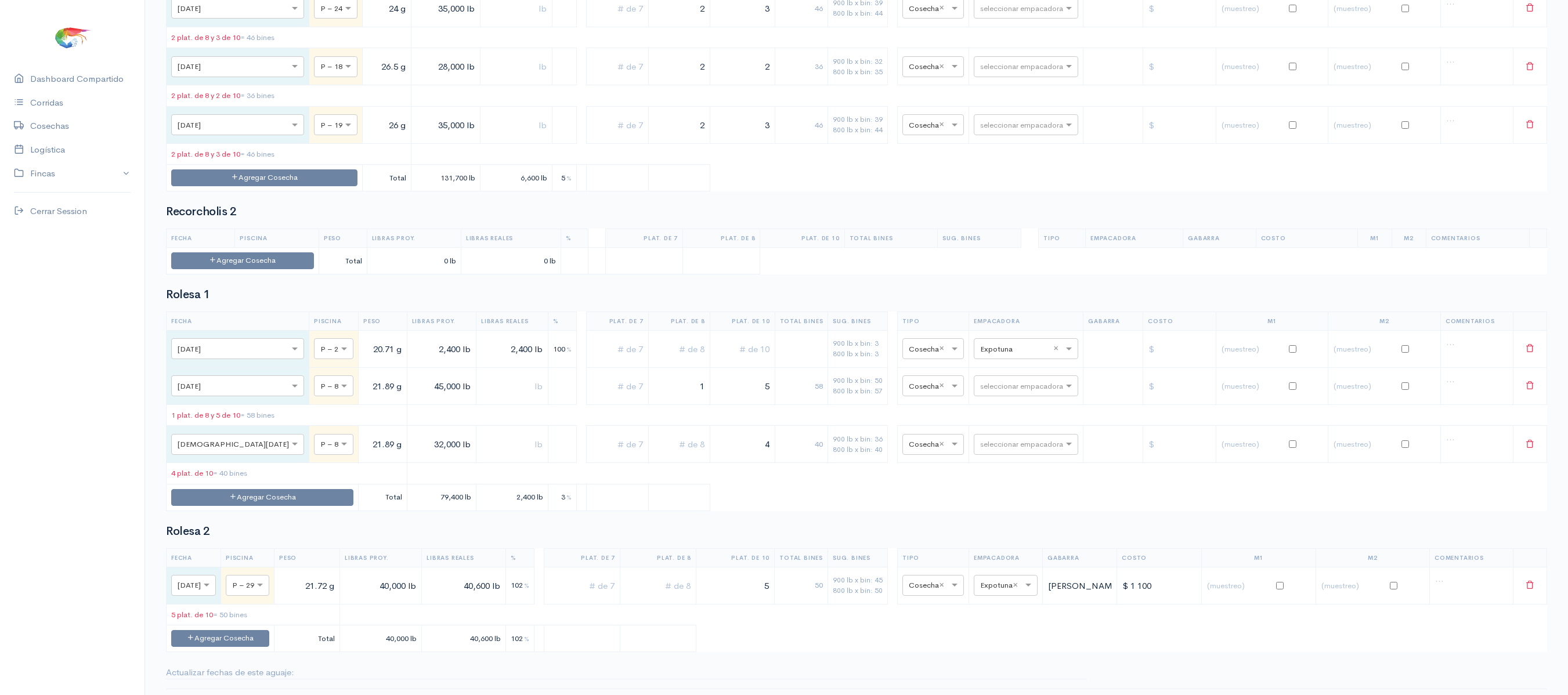
click at [979, 405] on td "seleccionar empacadora" at bounding box center [1025, 385] width 114 height 37
click at [982, 391] on input "text" at bounding box center [1015, 385] width 70 height 13
type input "A"
type input "PRO"
click at [991, 552] on span "Promarosa" at bounding box center [988, 550] width 42 height 11
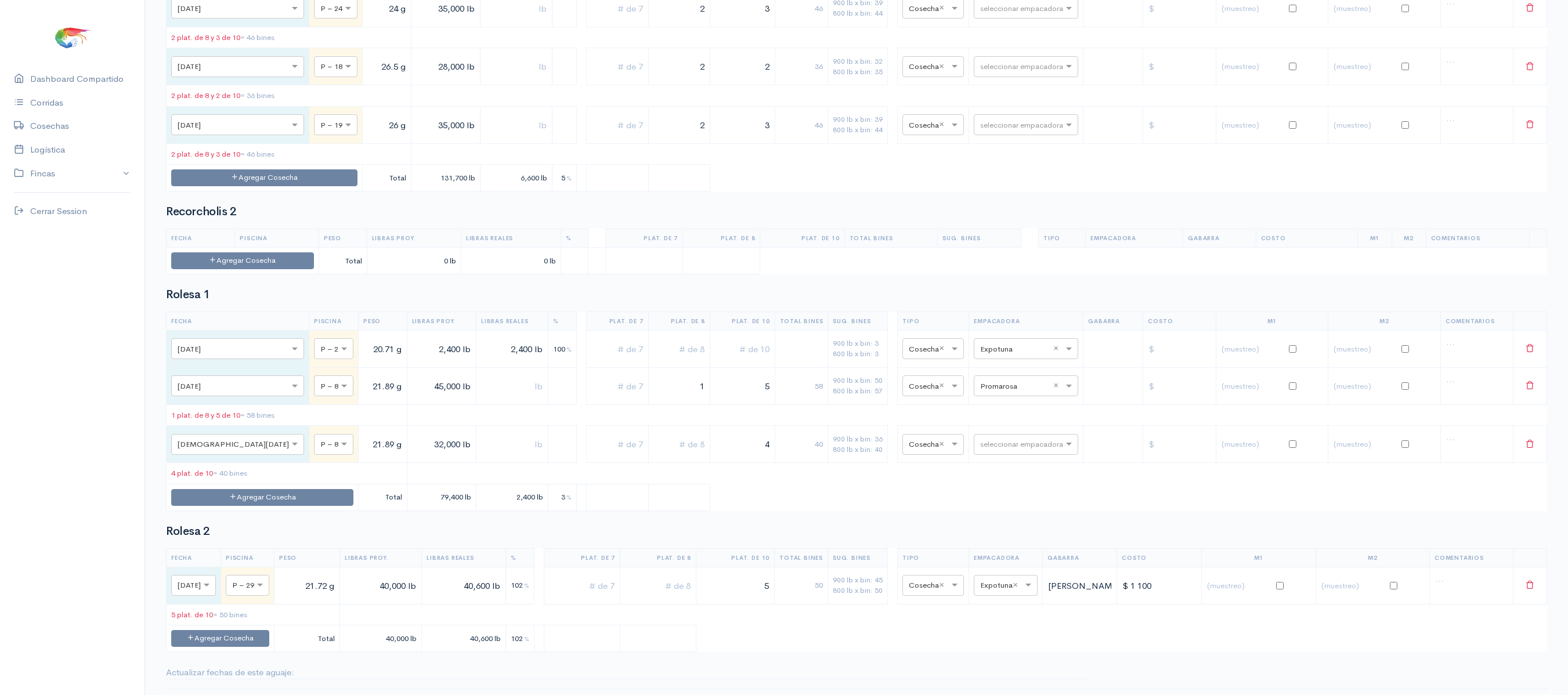
click at [985, 330] on th "Empacadora" at bounding box center [1025, 321] width 114 height 19
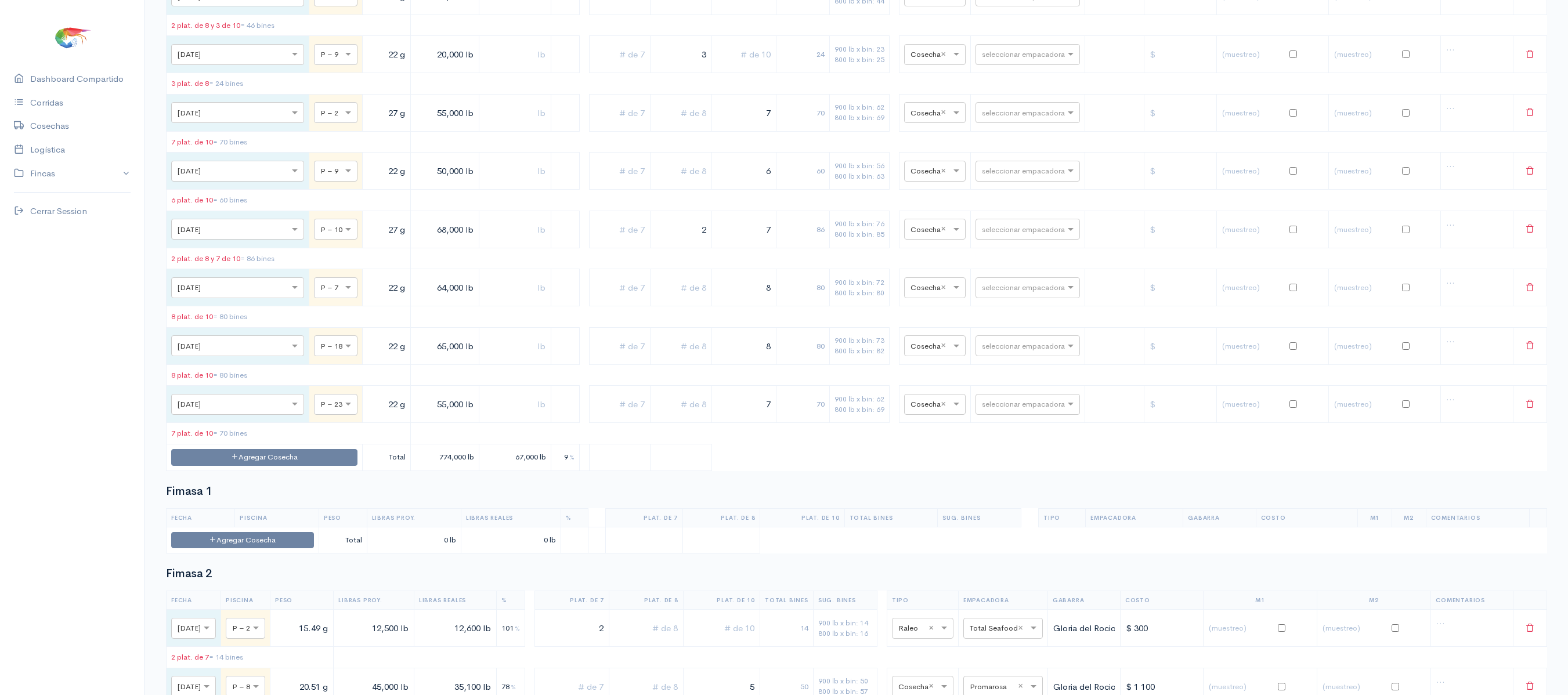
scroll to position [0, 0]
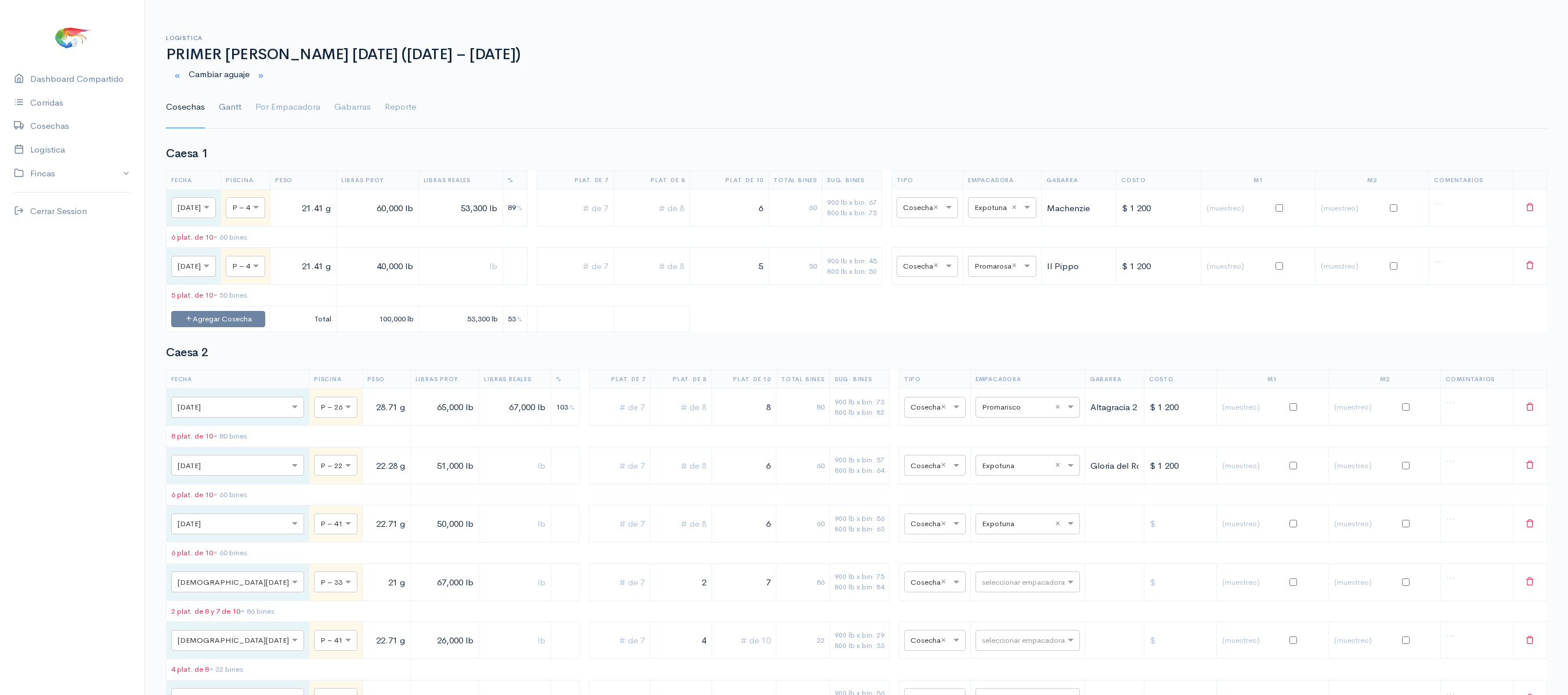
click at [235, 103] on link "Gantt" at bounding box center [230, 107] width 23 height 41
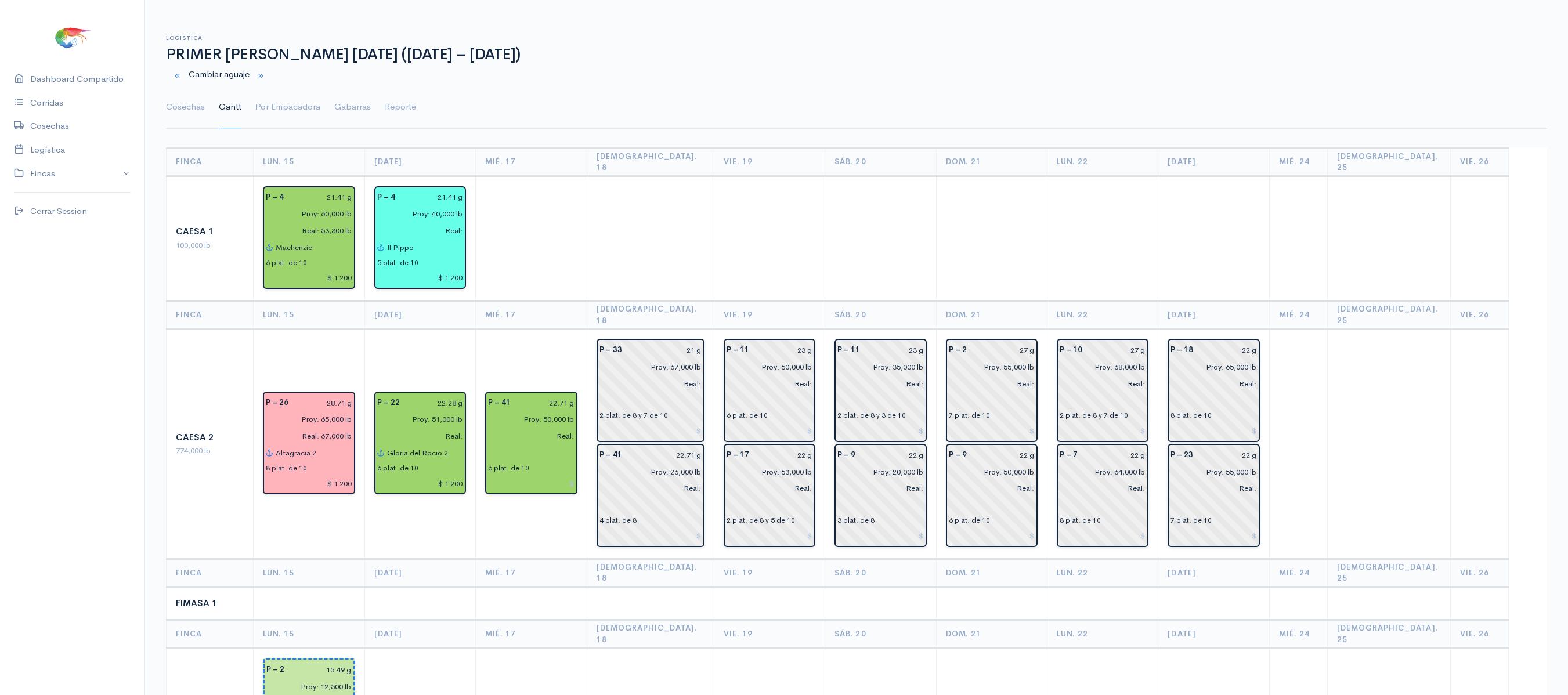
drag, startPoint x: 600, startPoint y: 309, endPoint x: 573, endPoint y: 301, distance: 28.2
click at [573, 301] on th "Mié. 17" at bounding box center [531, 314] width 111 height 28
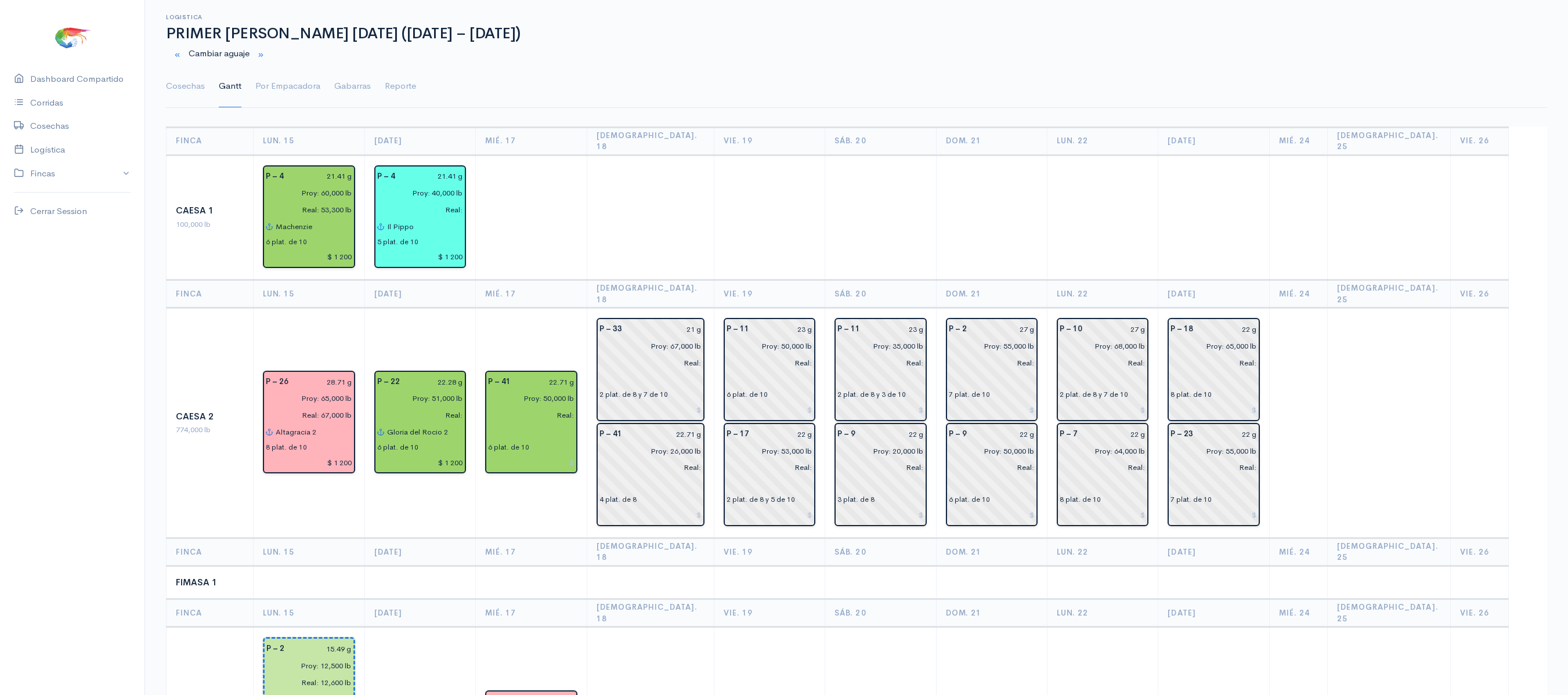
scroll to position [20, 0]
click at [554, 235] on td at bounding box center [531, 219] width 111 height 125
drag, startPoint x: 554, startPoint y: 235, endPoint x: 543, endPoint y: 251, distance: 19.4
click at [543, 251] on td at bounding box center [531, 219] width 111 height 125
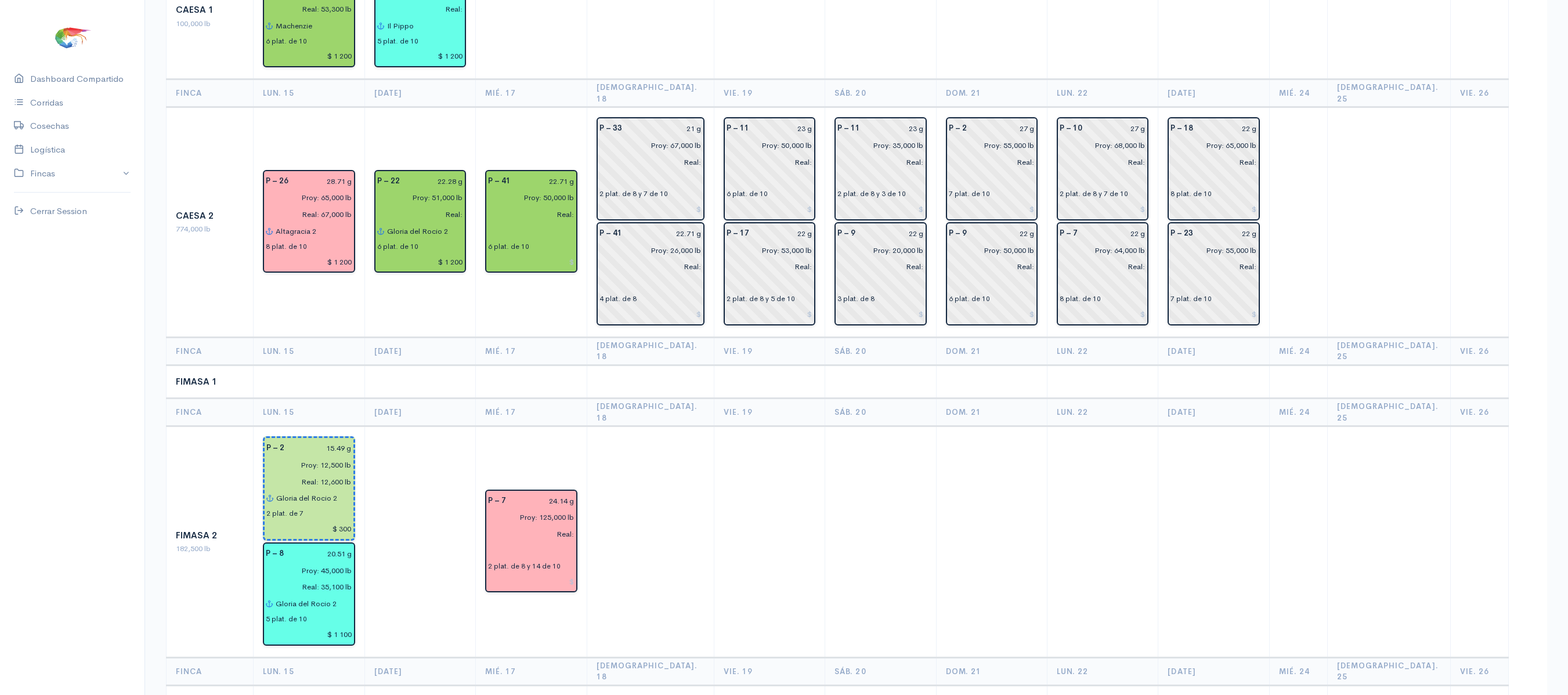
scroll to position [137, 0]
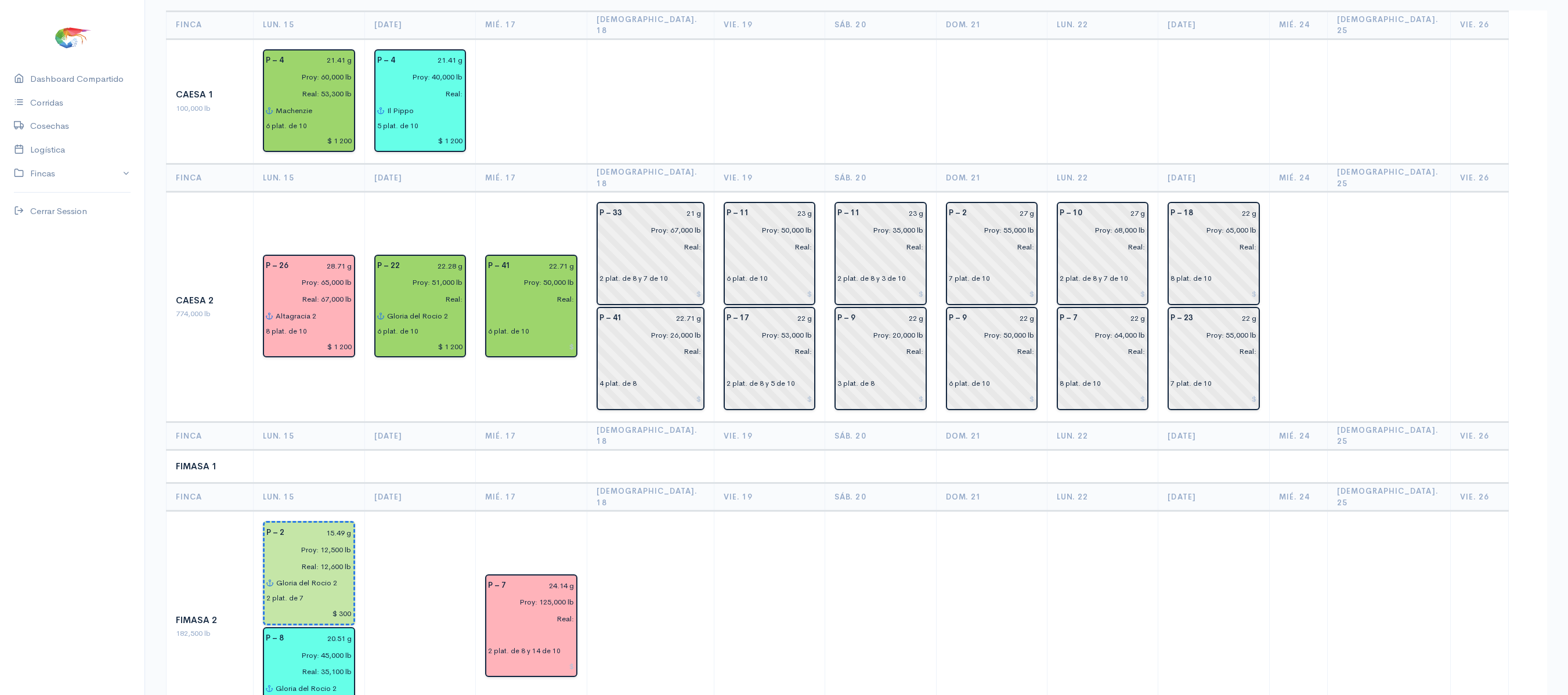
drag, startPoint x: 457, startPoint y: 358, endPoint x: 629, endPoint y: 68, distance: 337.2
click at [629, 68] on td at bounding box center [650, 101] width 127 height 125
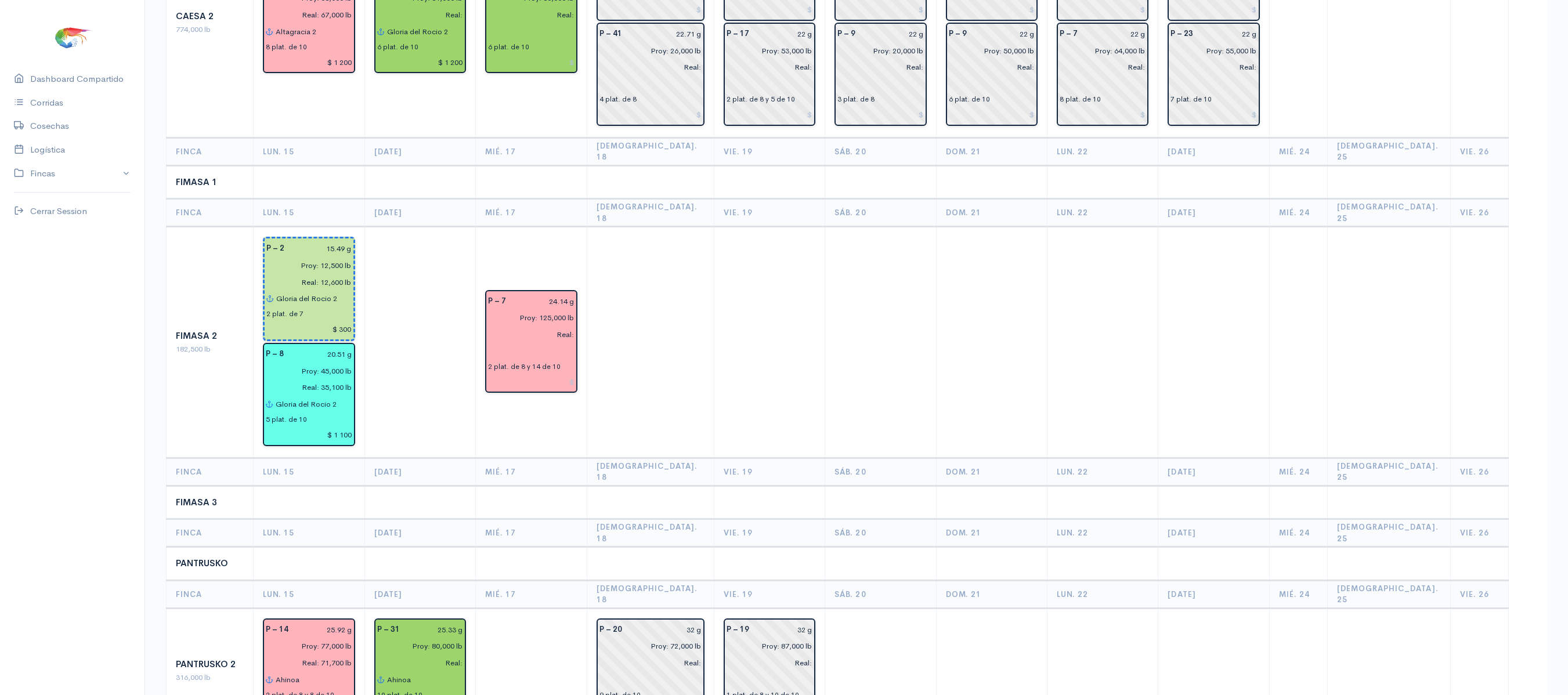
scroll to position [41, 0]
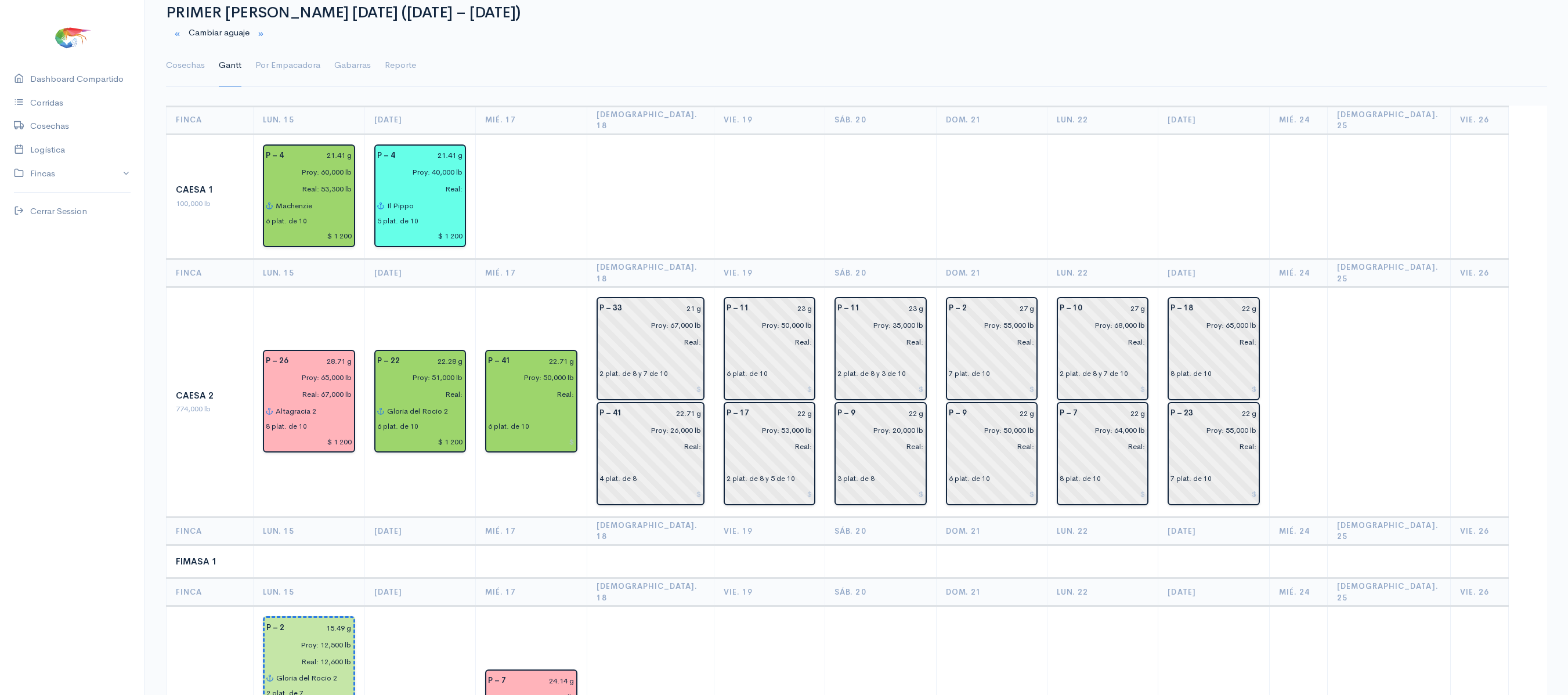
click at [618, 139] on td at bounding box center [650, 196] width 127 height 125
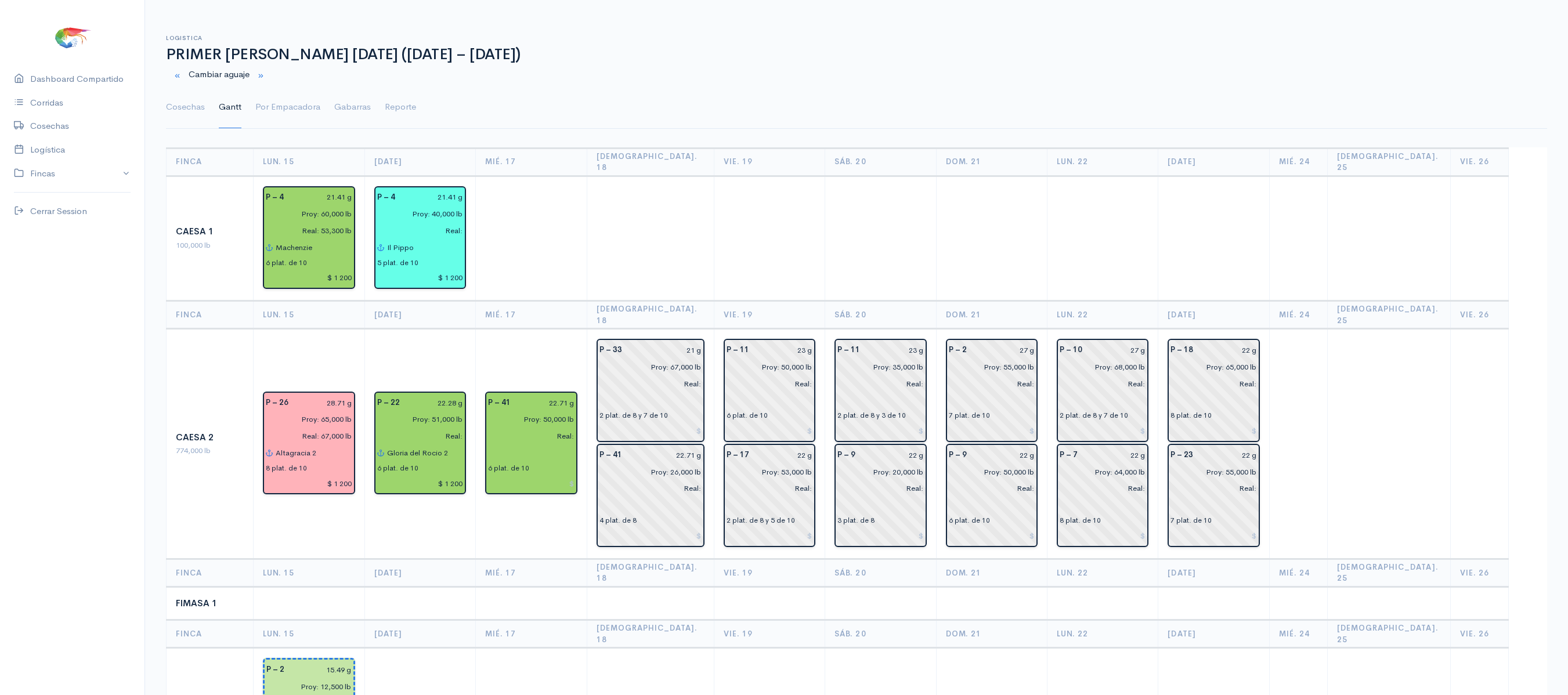
click at [336, 342] on td "P – 26 28.71 g Proy: 65,000 lb Real: 67,000 lb Altagracia 2 8 plat. de 10 $ 1 2…" at bounding box center [308, 444] width 111 height 230
drag, startPoint x: 548, startPoint y: 187, endPoint x: 812, endPoint y: 68, distance: 289.6
click at [812, 68] on div "Cambiar aguaje" at bounding box center [857, 75] width 1395 height 24
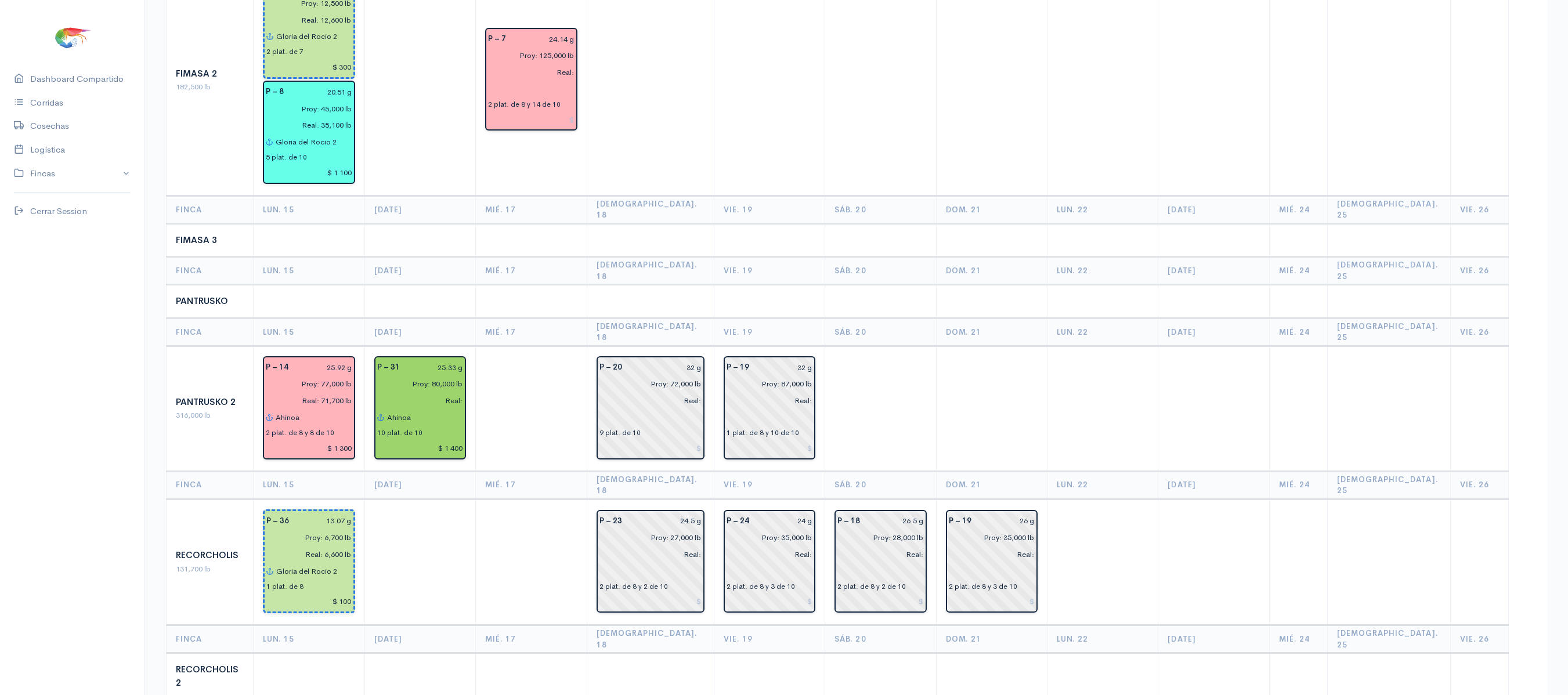
scroll to position [625, 0]
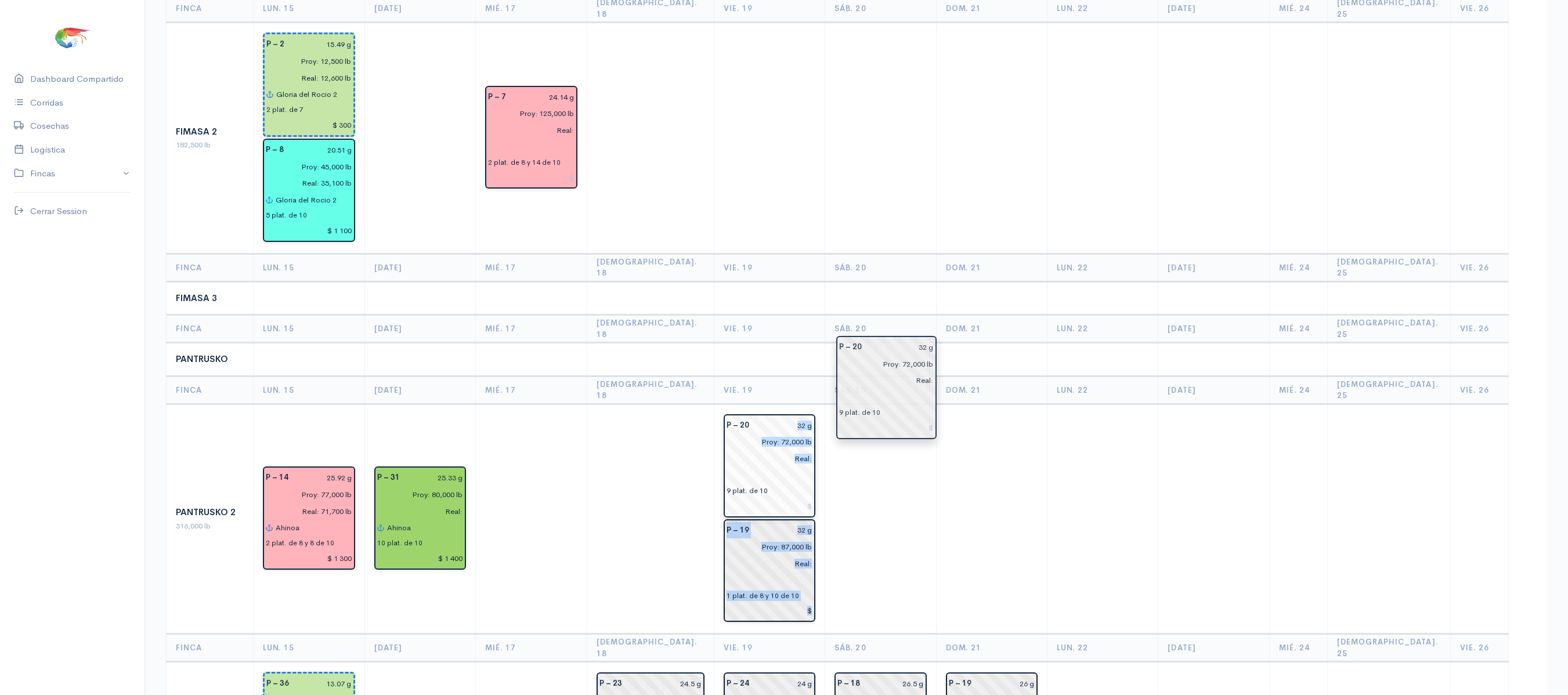
drag, startPoint x: 636, startPoint y: 363, endPoint x: 919, endPoint y: 370, distance: 283.1
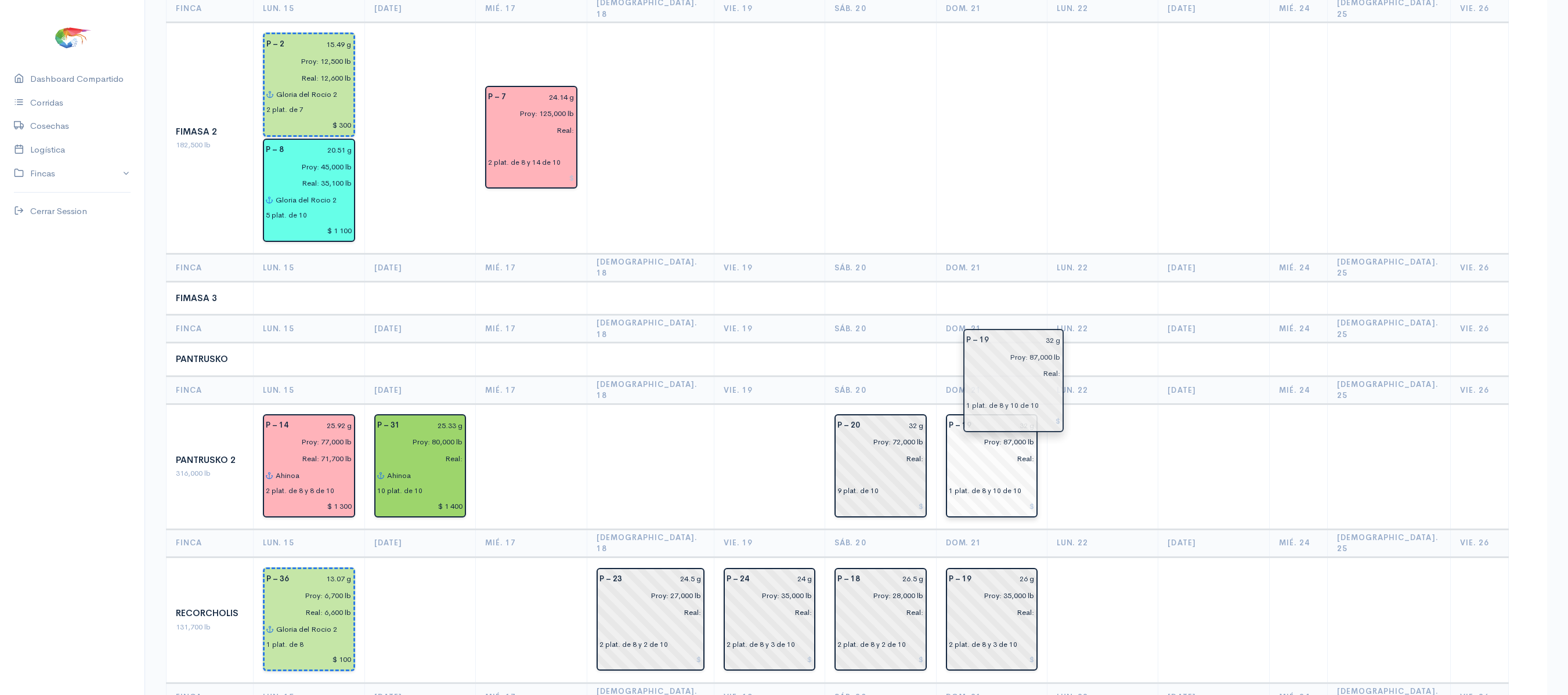
click at [1012, 450] on input "Real:" at bounding box center [988, 458] width 93 height 17
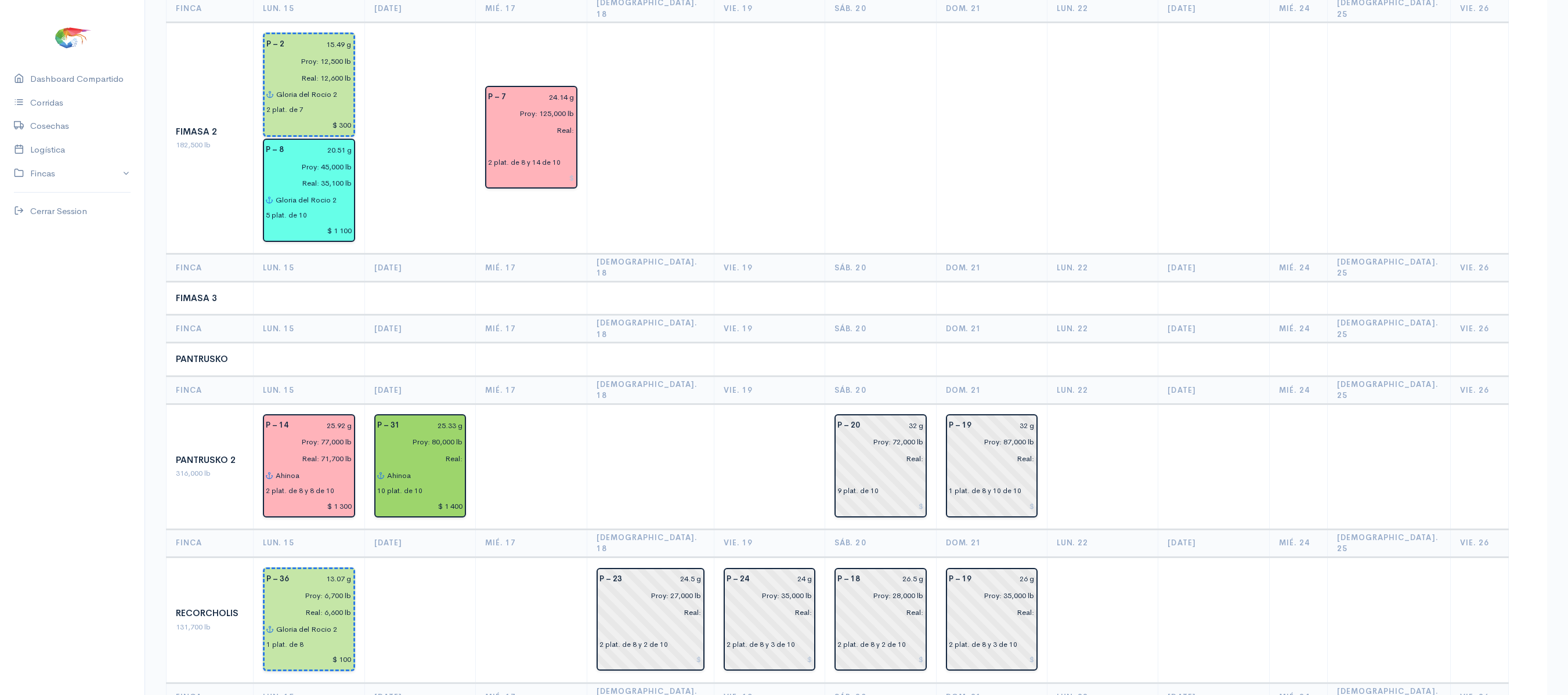
click at [1015, 197] on td at bounding box center [991, 138] width 111 height 232
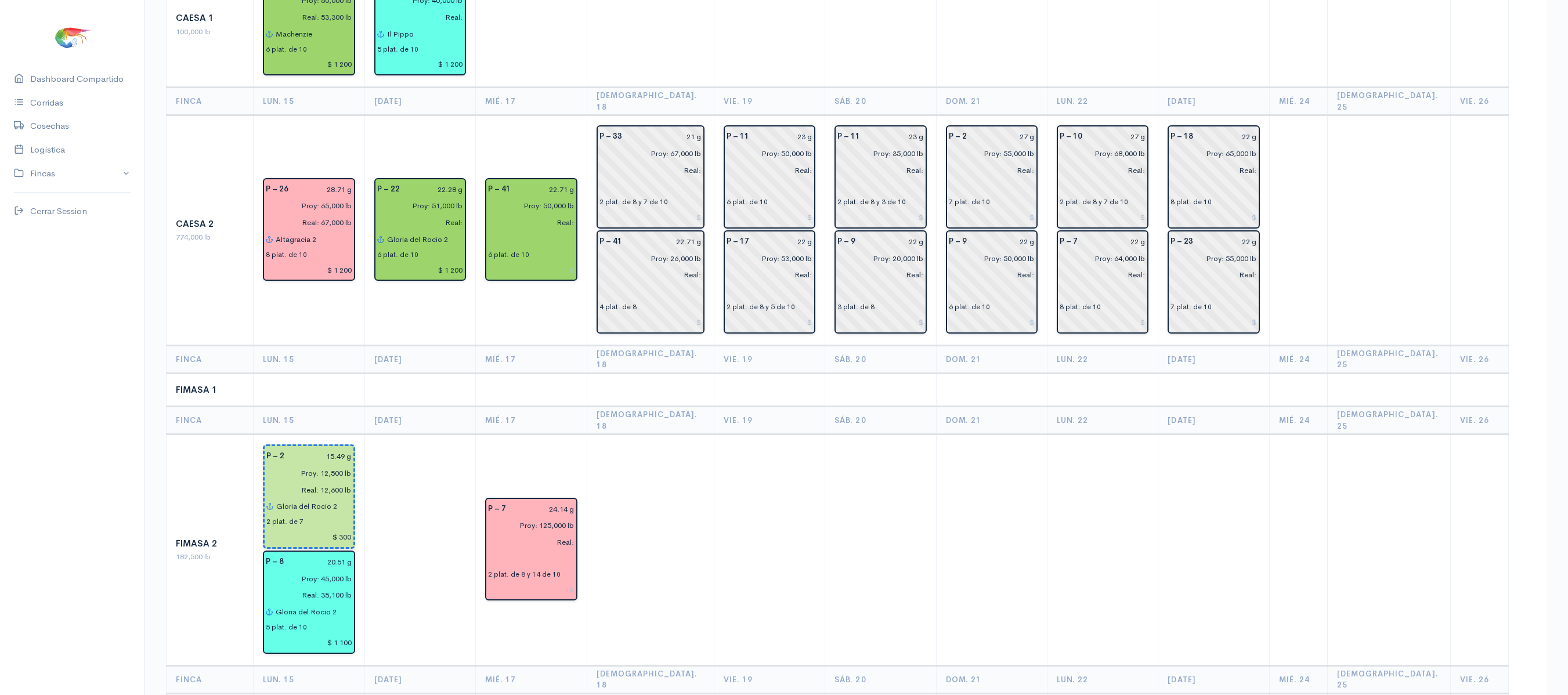
scroll to position [0, 0]
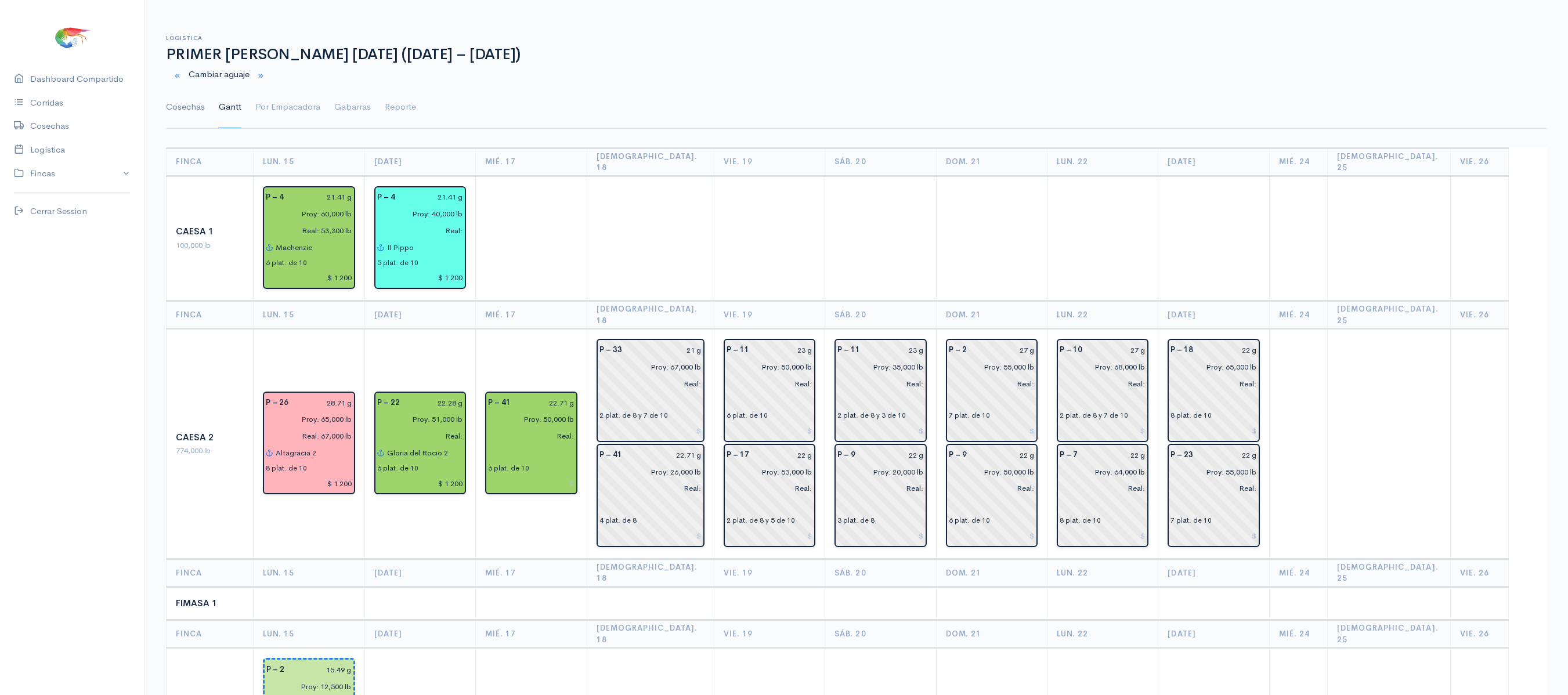
click at [189, 105] on link "Cosechas" at bounding box center [185, 107] width 39 height 41
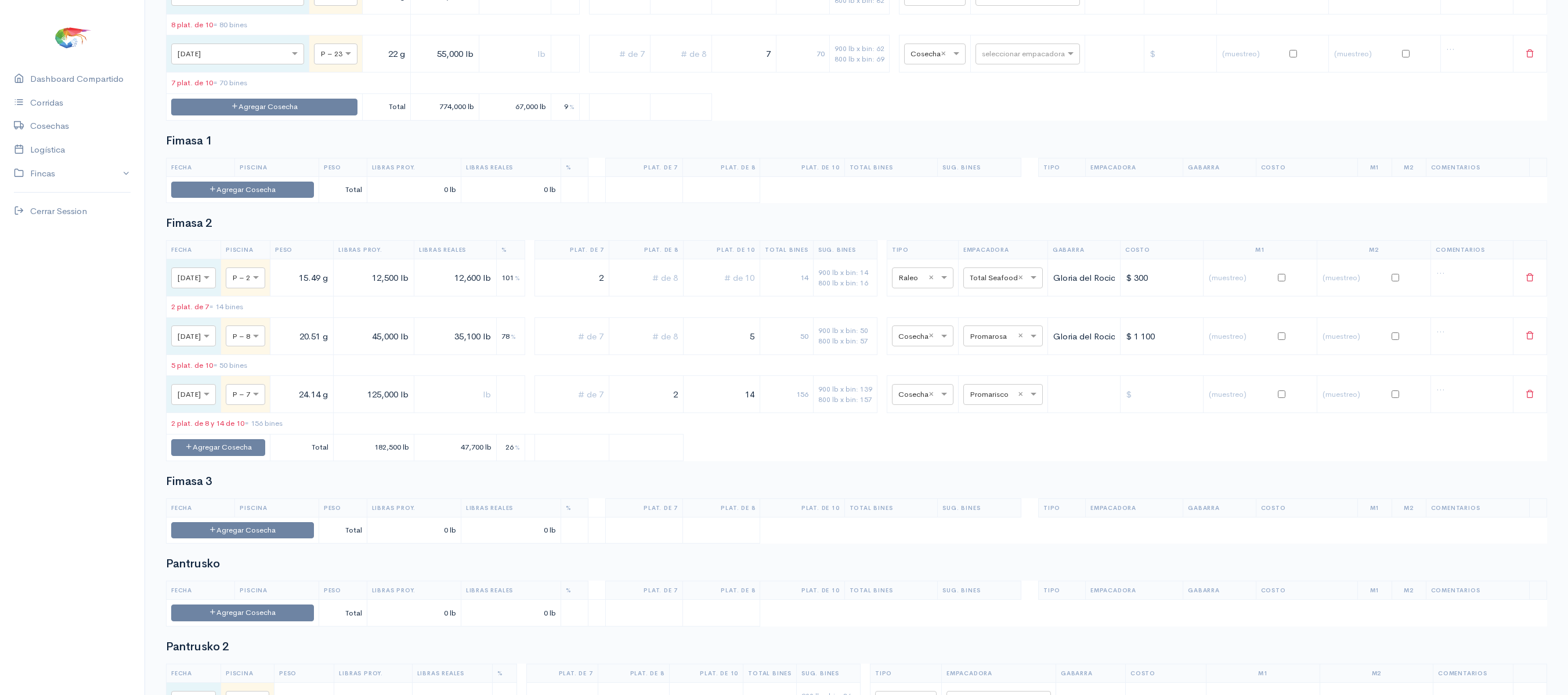
scroll to position [1170, 0]
click at [993, 399] on input "text" at bounding box center [992, 393] width 46 height 13
type input "prom"
click at [1003, 503] on div "Promarosa" at bounding box center [1019, 493] width 78 height 23
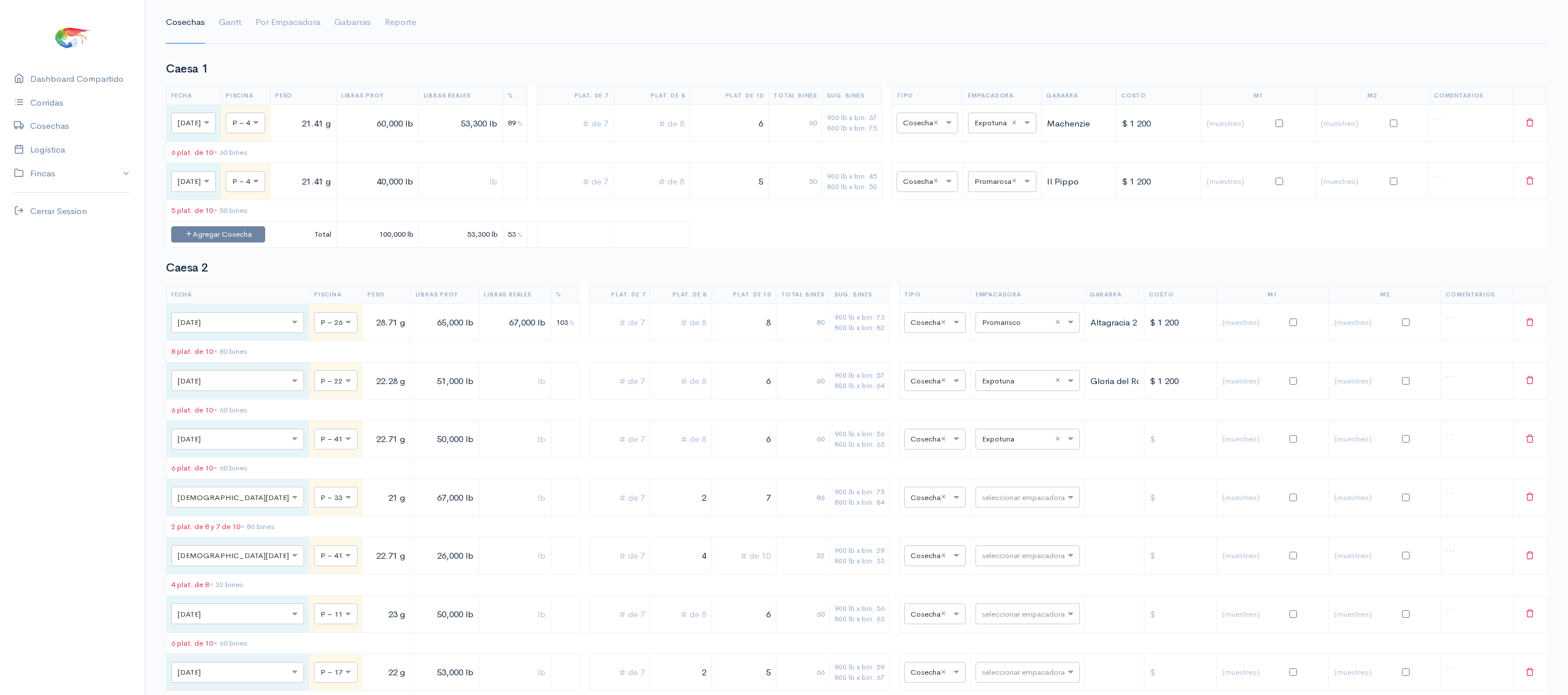
scroll to position [70, 0]
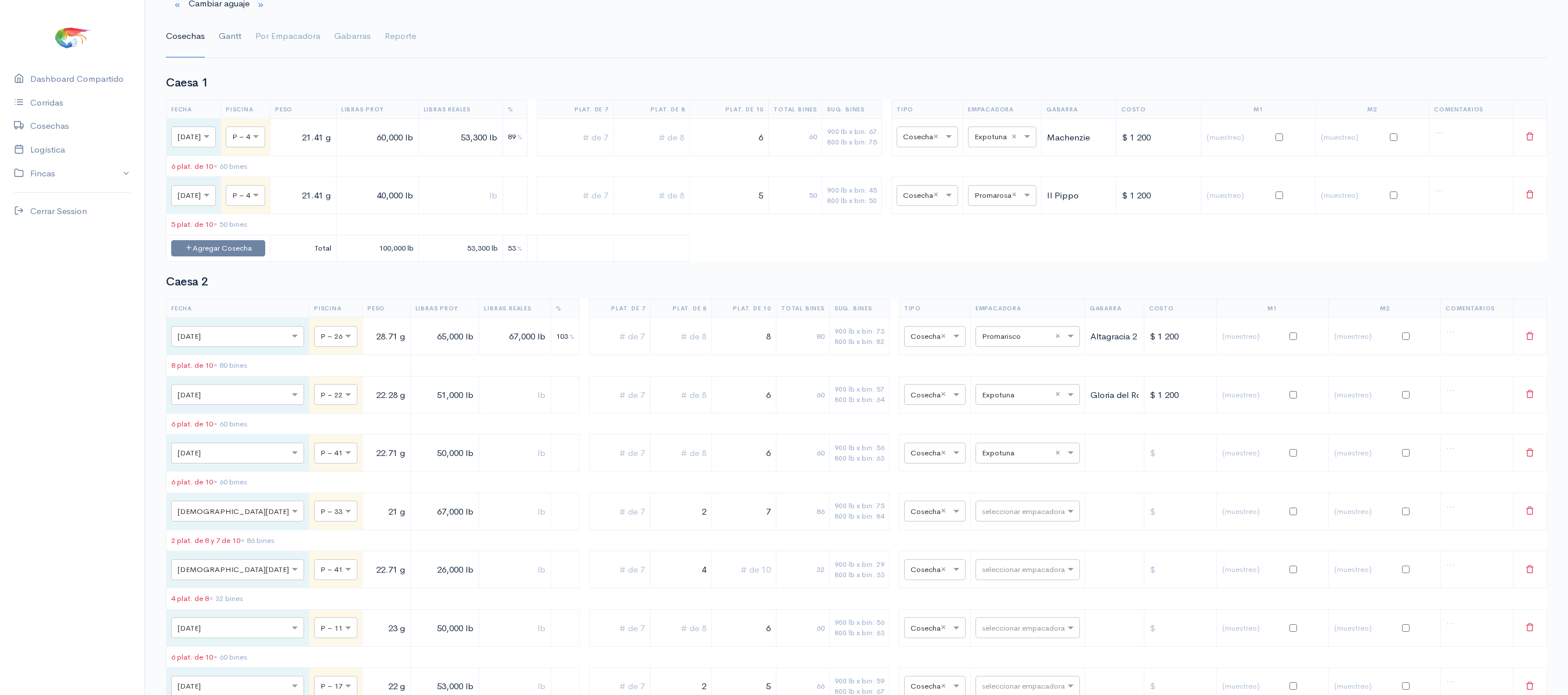
click at [224, 29] on link "Gantt" at bounding box center [230, 36] width 23 height 41
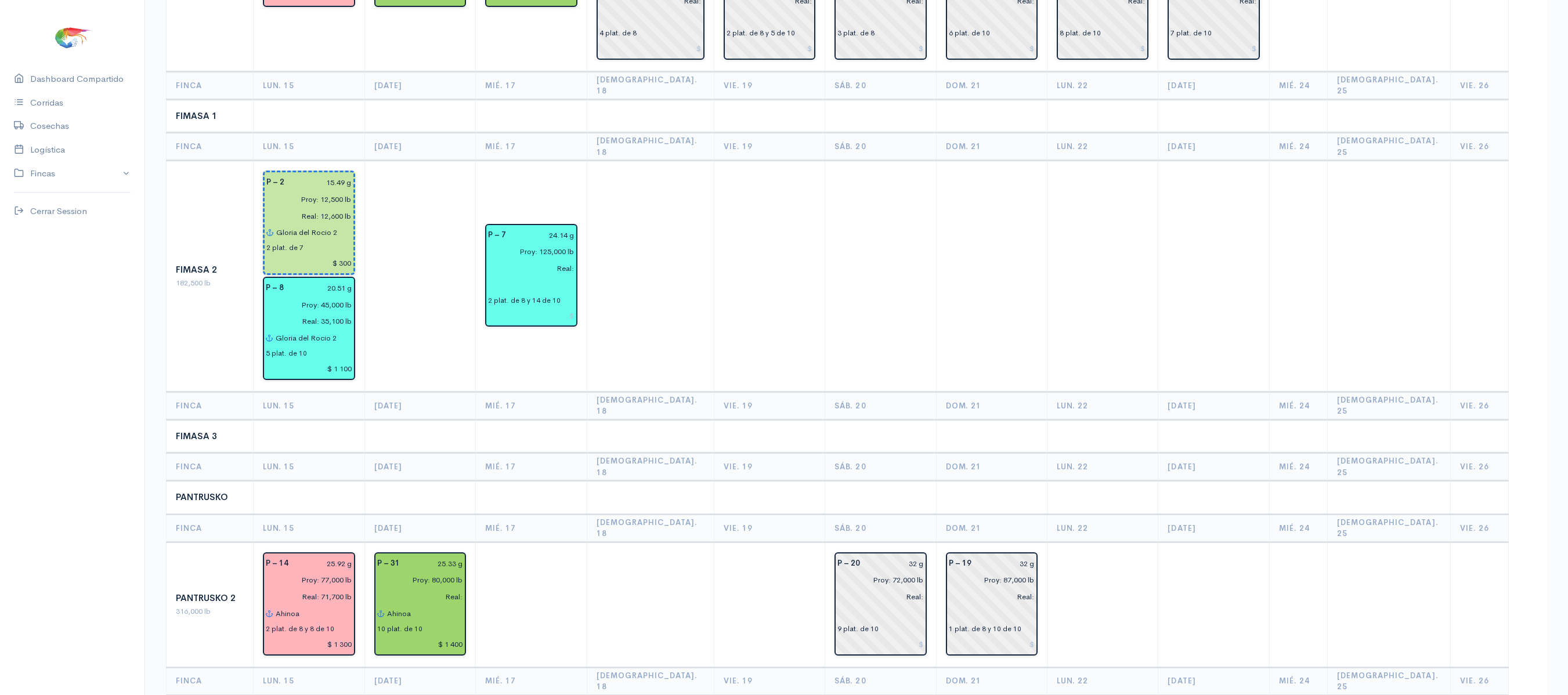
scroll to position [472, 0]
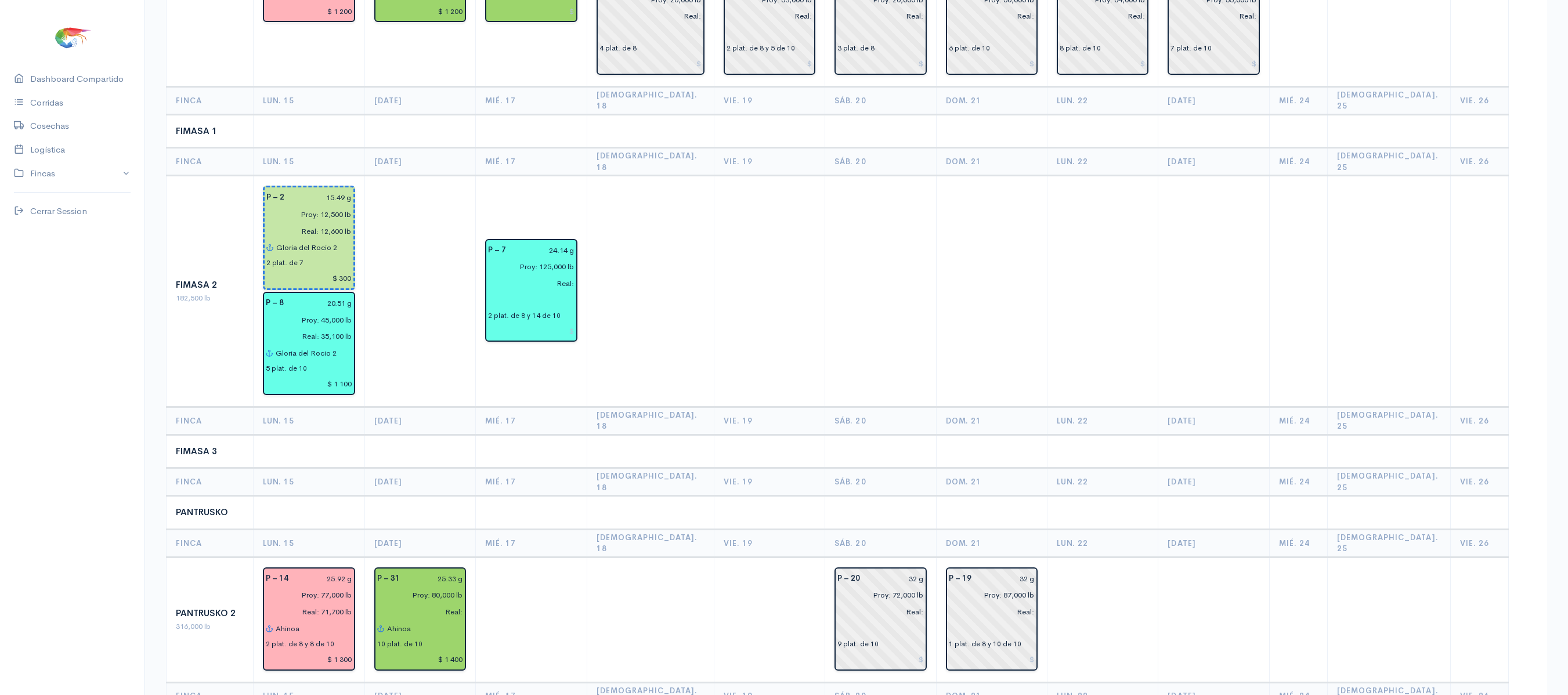
click at [630, 176] on td at bounding box center [650, 291] width 127 height 232
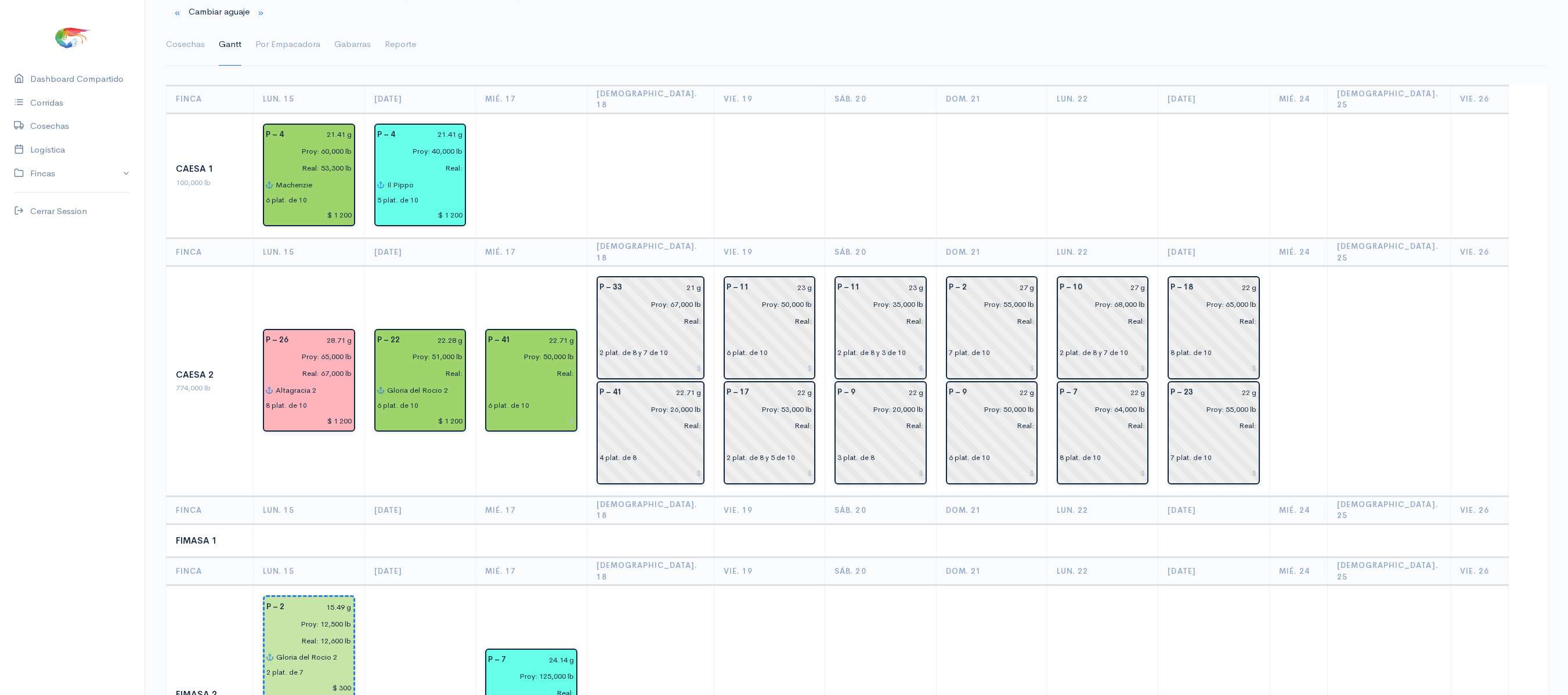
scroll to position [0, 0]
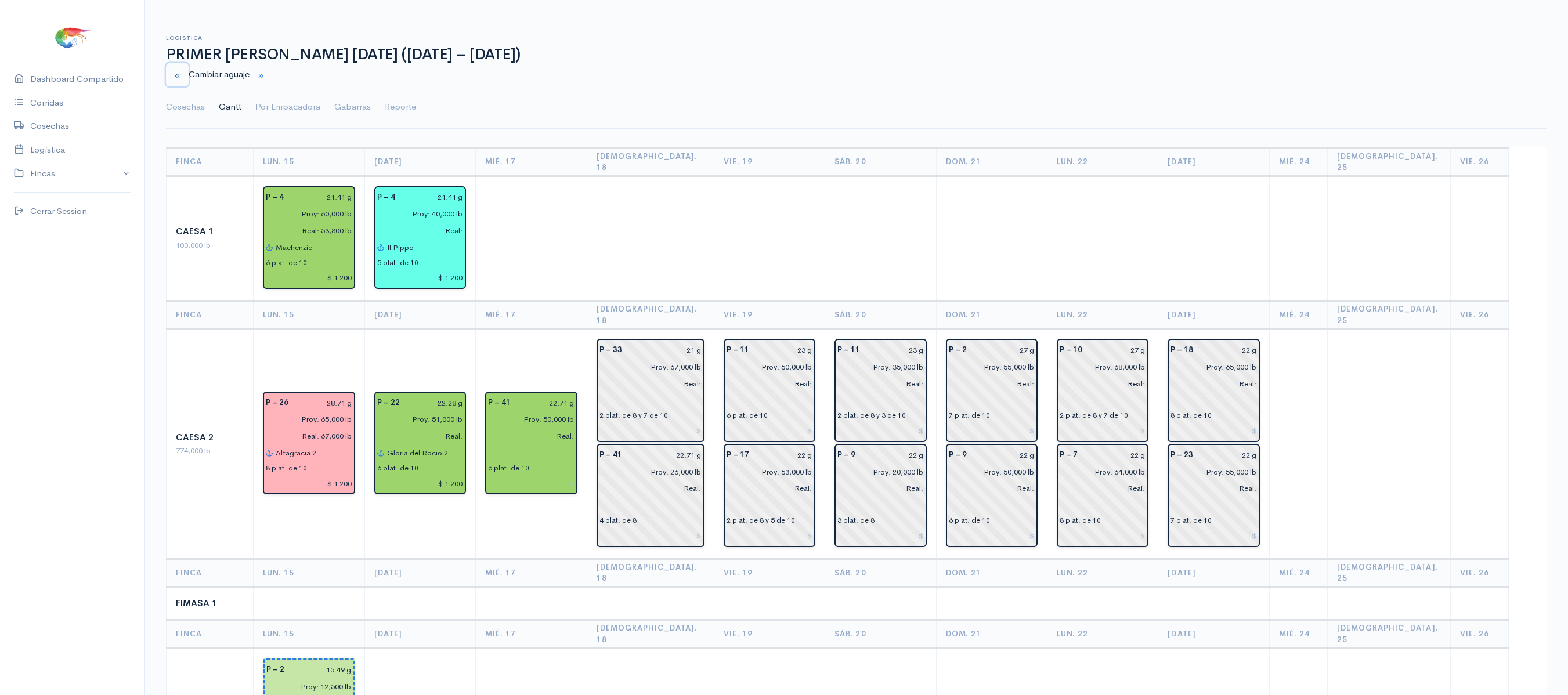
click at [181, 66] on button "button" at bounding box center [177, 75] width 23 height 24
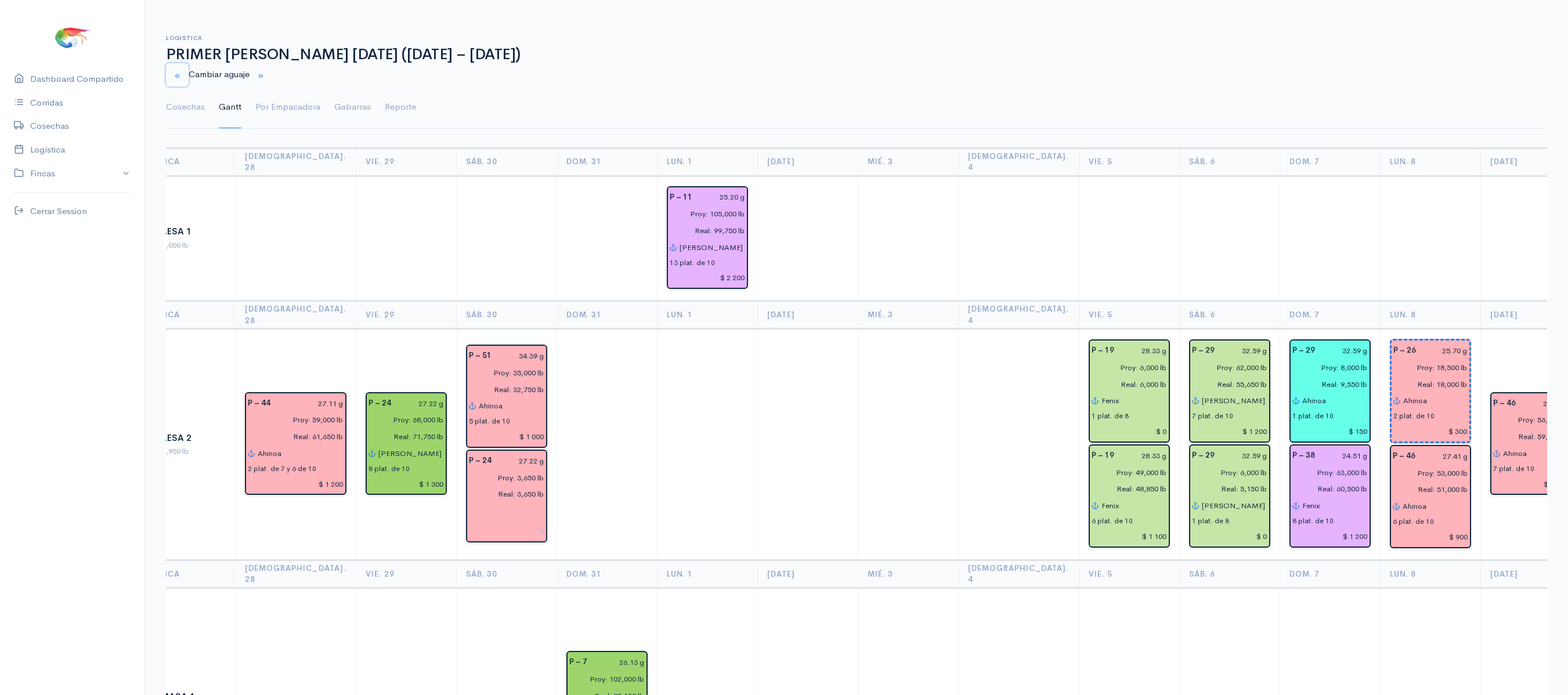
scroll to position [0, 23]
click at [181, 113] on link "Cosechas" at bounding box center [185, 107] width 39 height 41
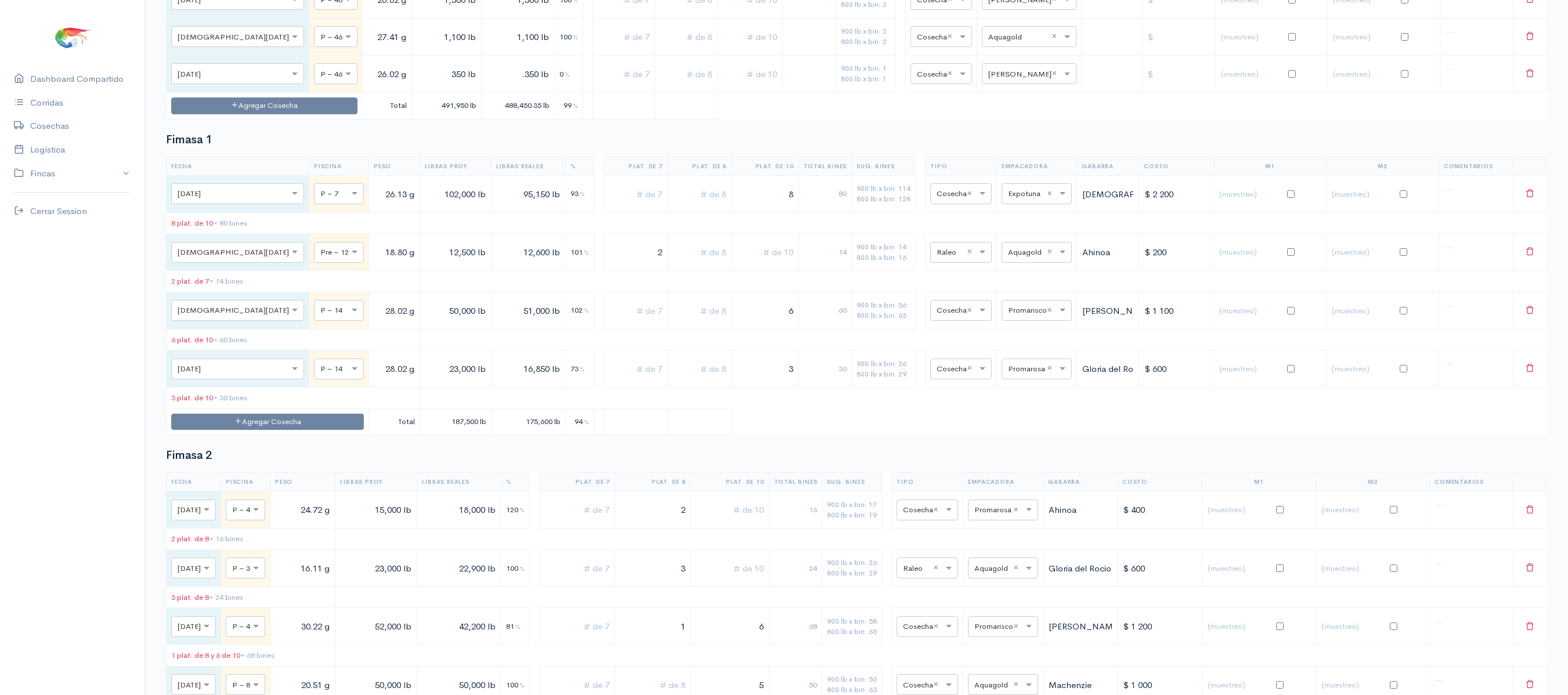
scroll to position [1123, 0]
click at [320, 257] on input "text" at bounding box center [328, 251] width 16 height 13
type input "22"
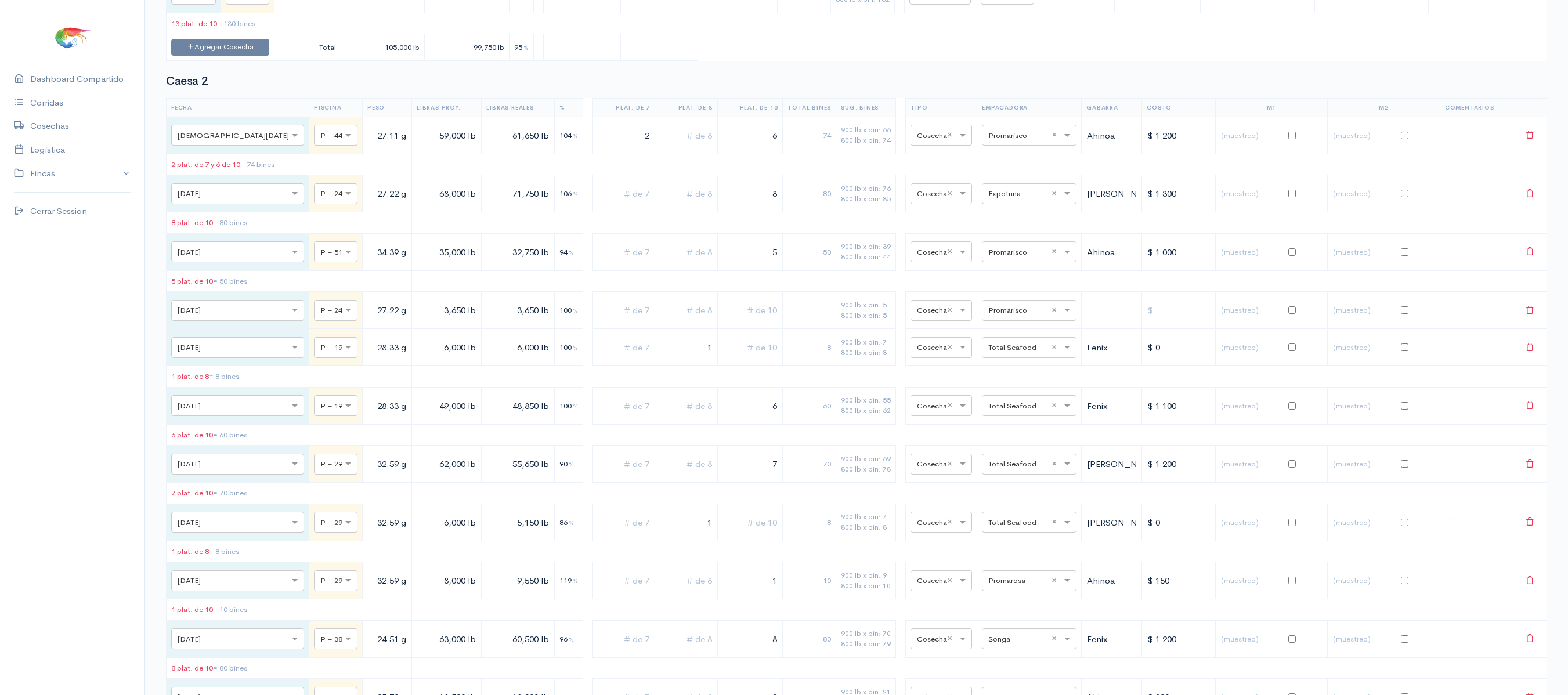
scroll to position [0, 0]
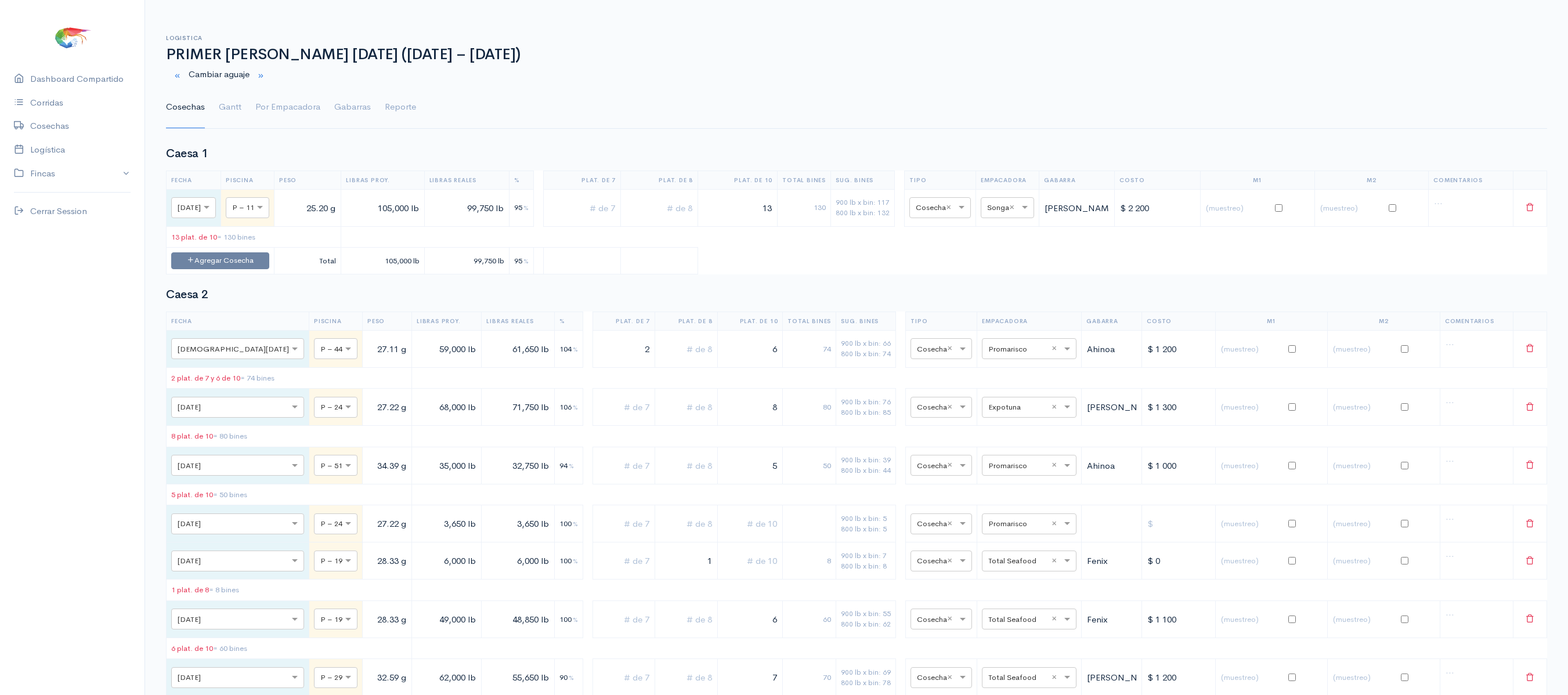
click at [219, 113] on link "Gantt" at bounding box center [230, 107] width 23 height 41
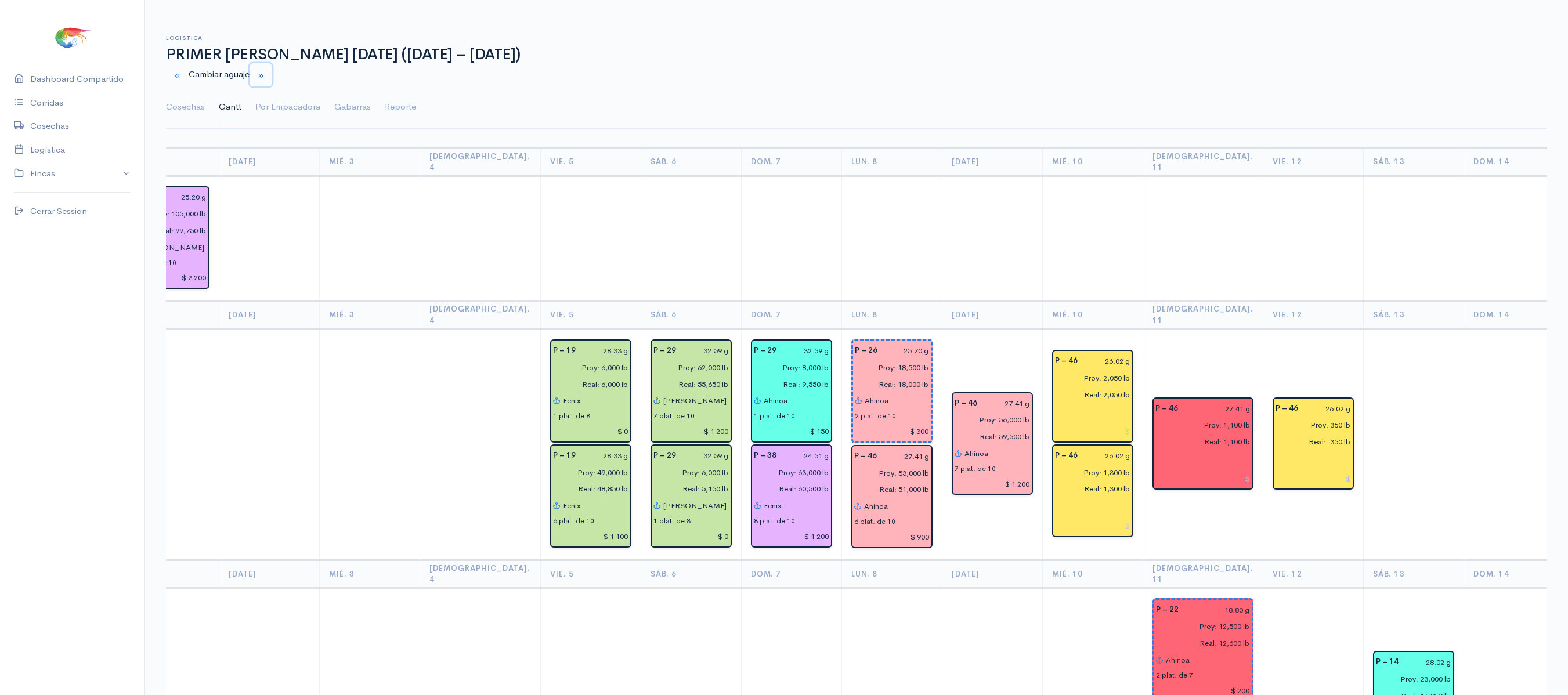
click at [270, 68] on button "button" at bounding box center [260, 75] width 23 height 24
